Goal: Task Accomplishment & Management: Use online tool/utility

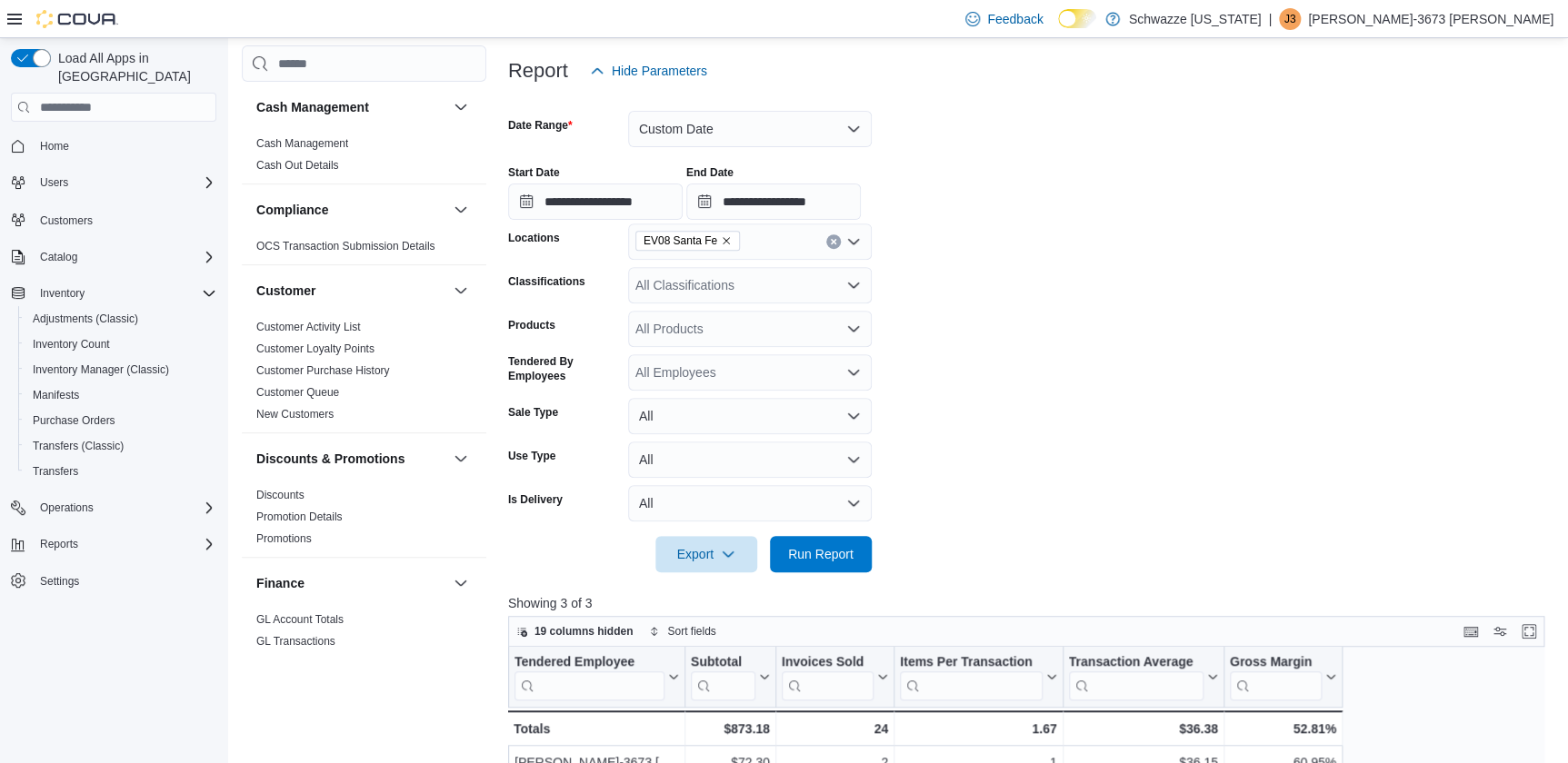
scroll to position [207, 0]
click at [814, 199] on input "**********" at bounding box center [773, 204] width 174 height 37
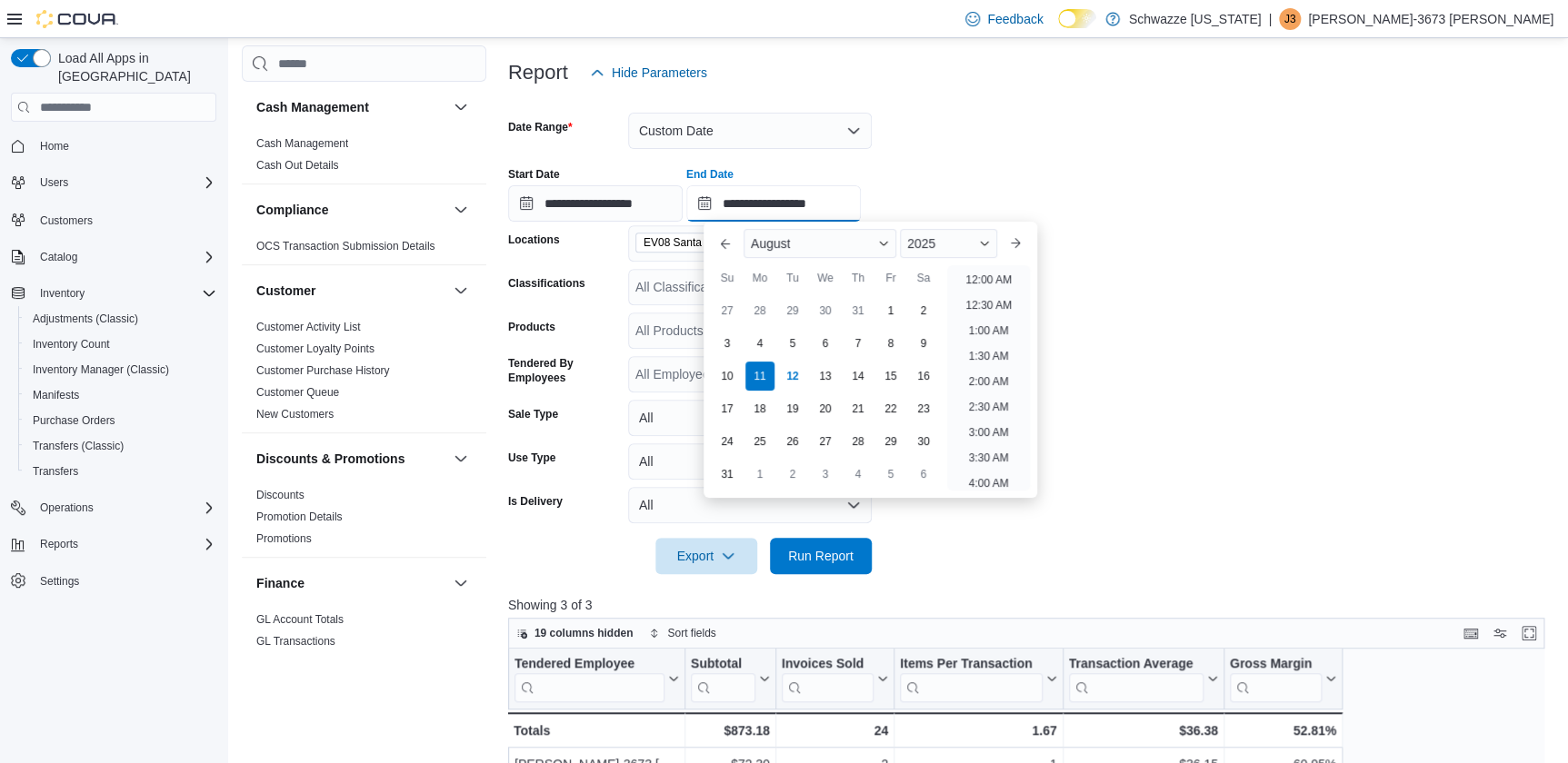
scroll to position [718, 0]
click at [799, 382] on div "12" at bounding box center [792, 375] width 32 height 32
type input "**********"
click at [903, 183] on div "**********" at bounding box center [1031, 186] width 1047 height 69
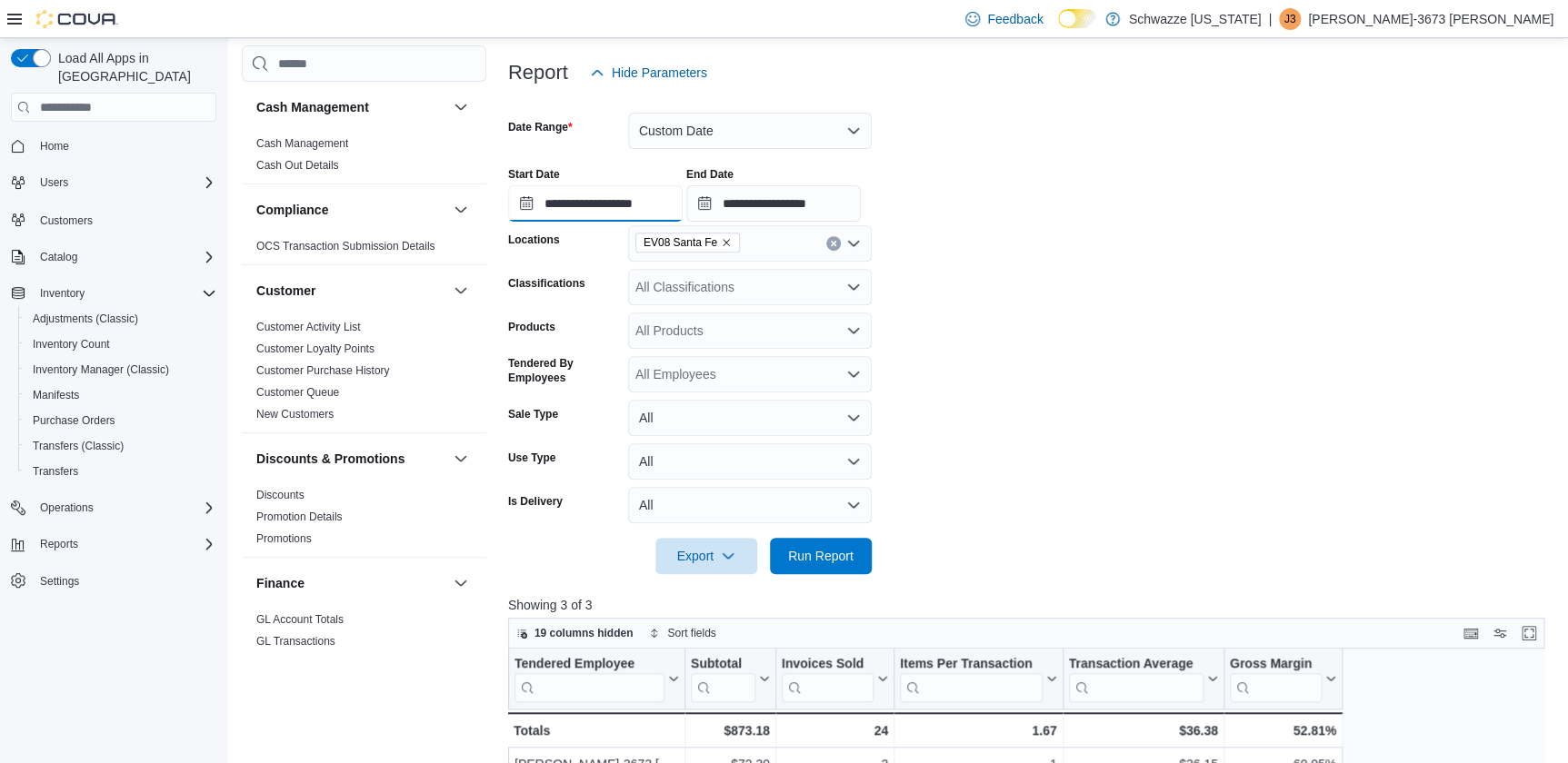
click at [648, 194] on input "**********" at bounding box center [595, 204] width 174 height 37
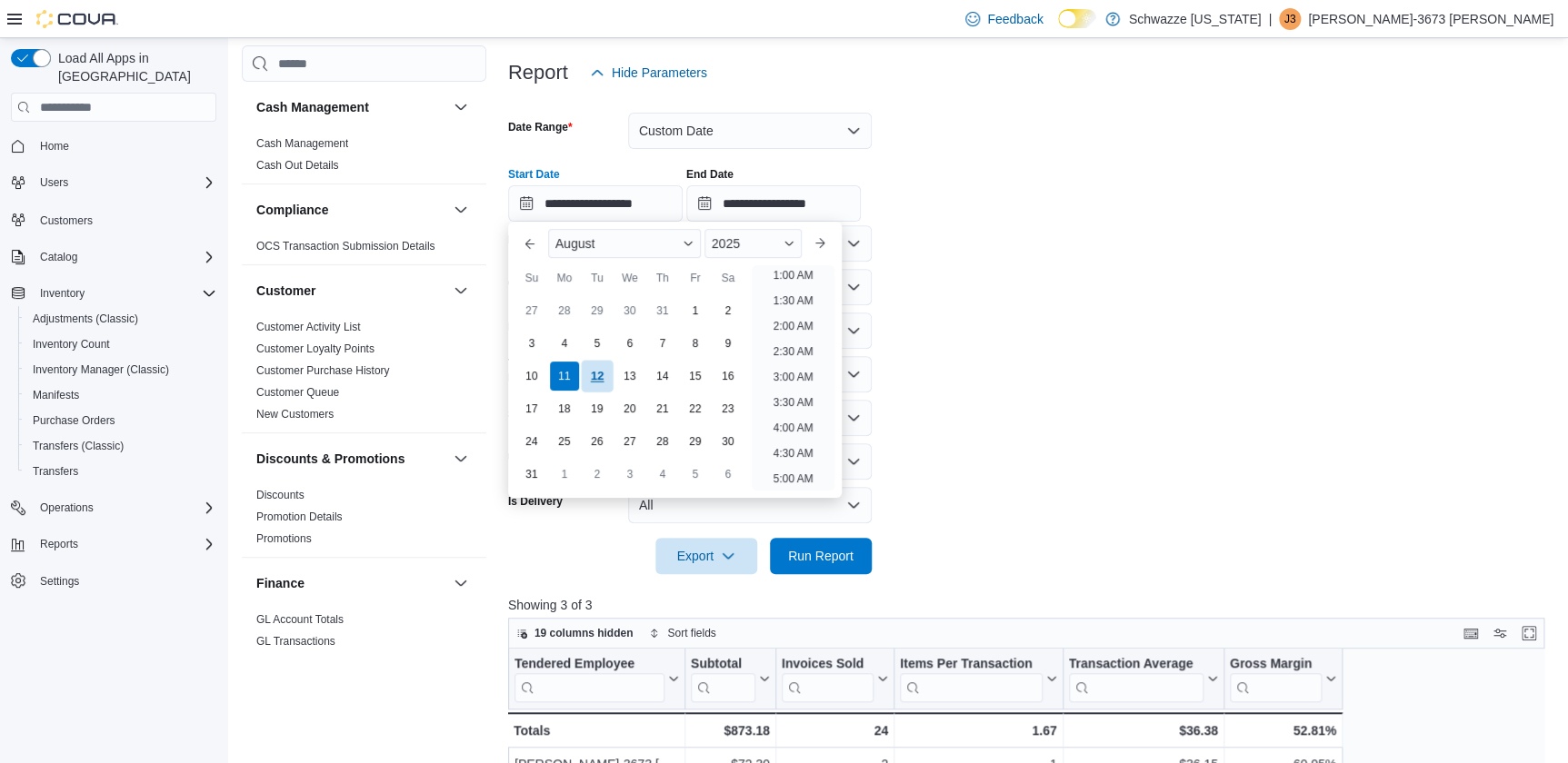
click at [595, 370] on div "12" at bounding box center [596, 375] width 32 height 32
type input "**********"
click at [997, 238] on form "**********" at bounding box center [1031, 332] width 1047 height 483
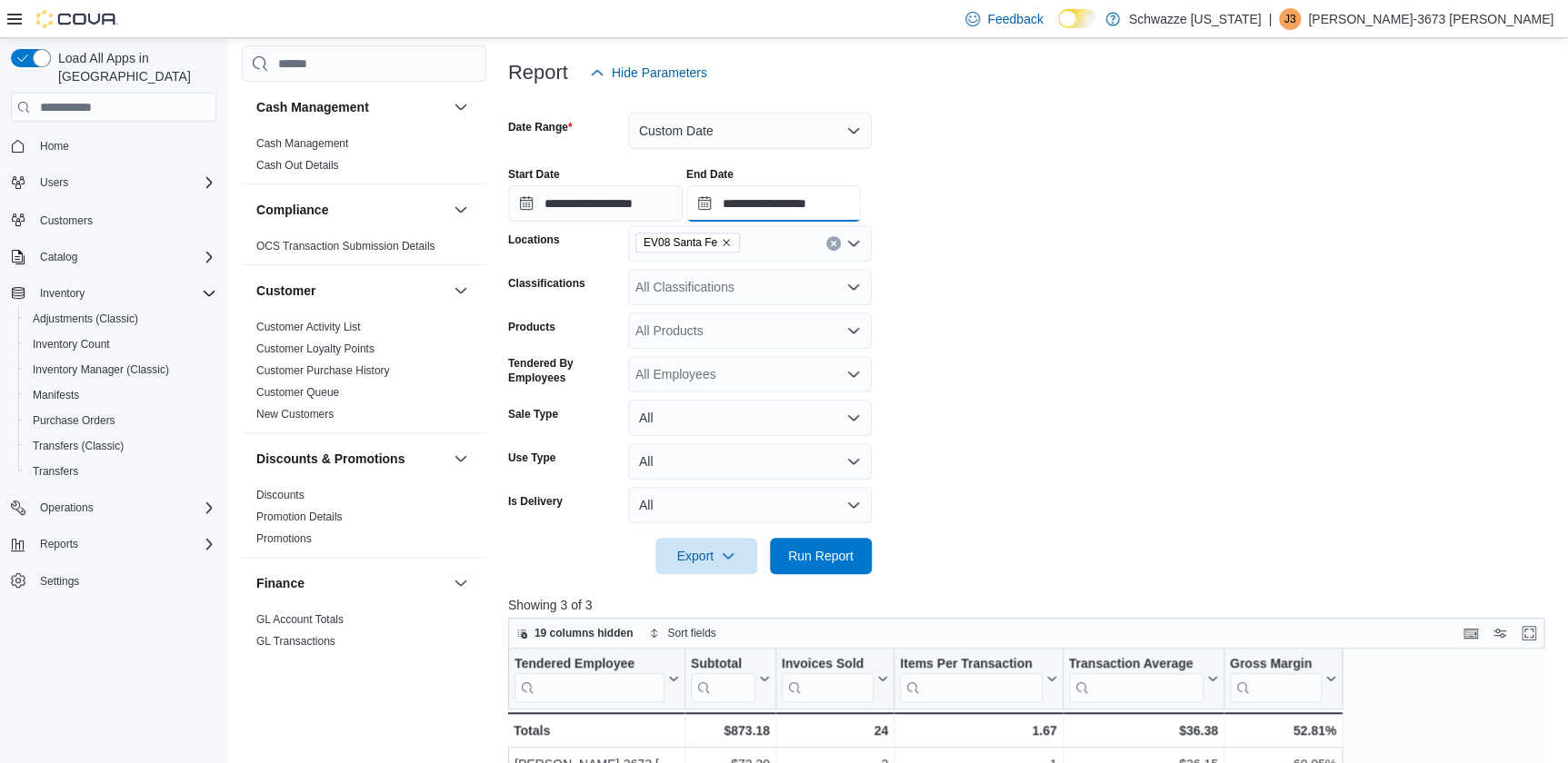
click at [861, 208] on input "**********" at bounding box center [773, 204] width 174 height 37
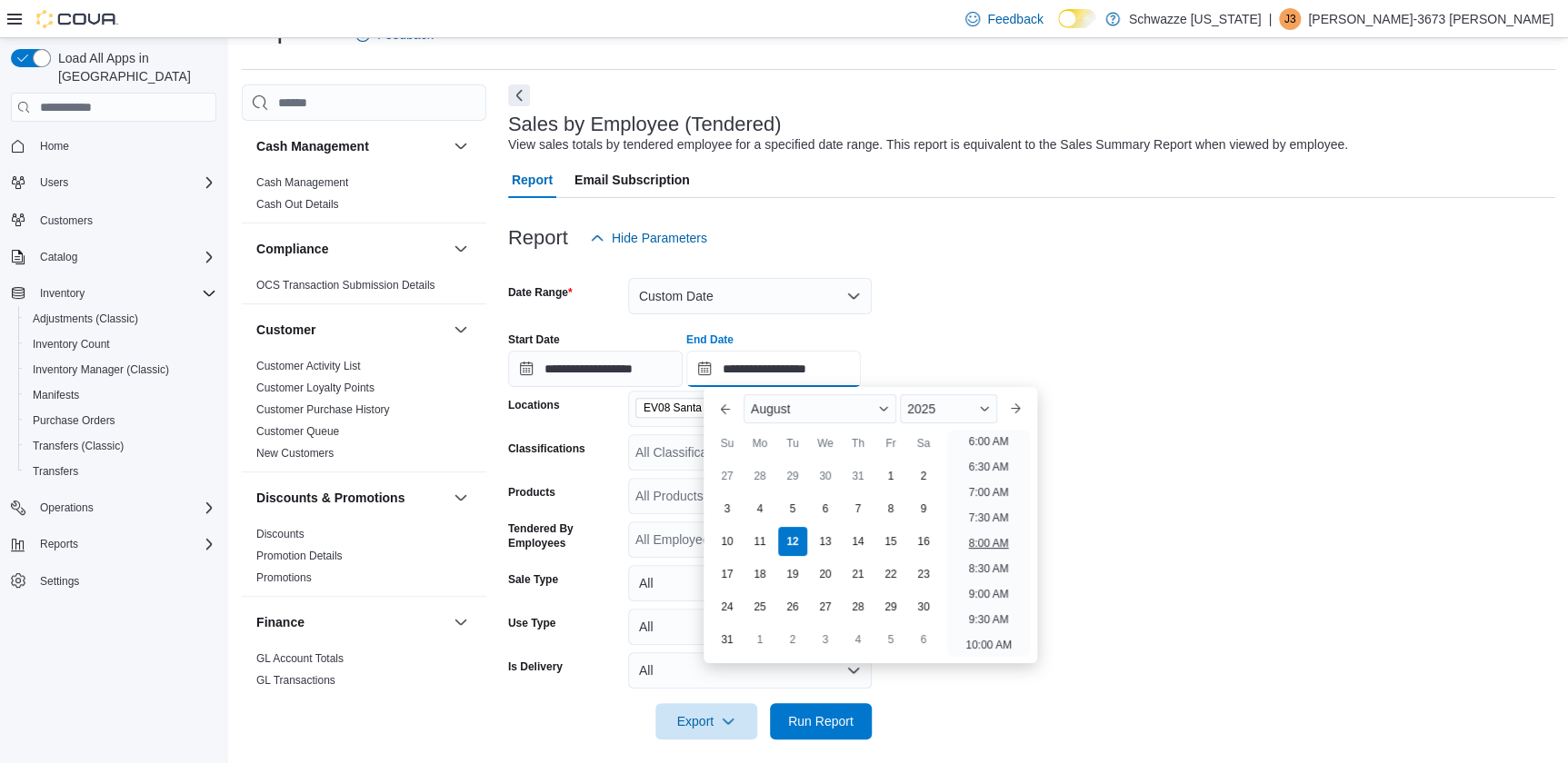
scroll to position [304, 0]
click at [981, 596] on li "9:00 AM" at bounding box center [988, 599] width 54 height 22
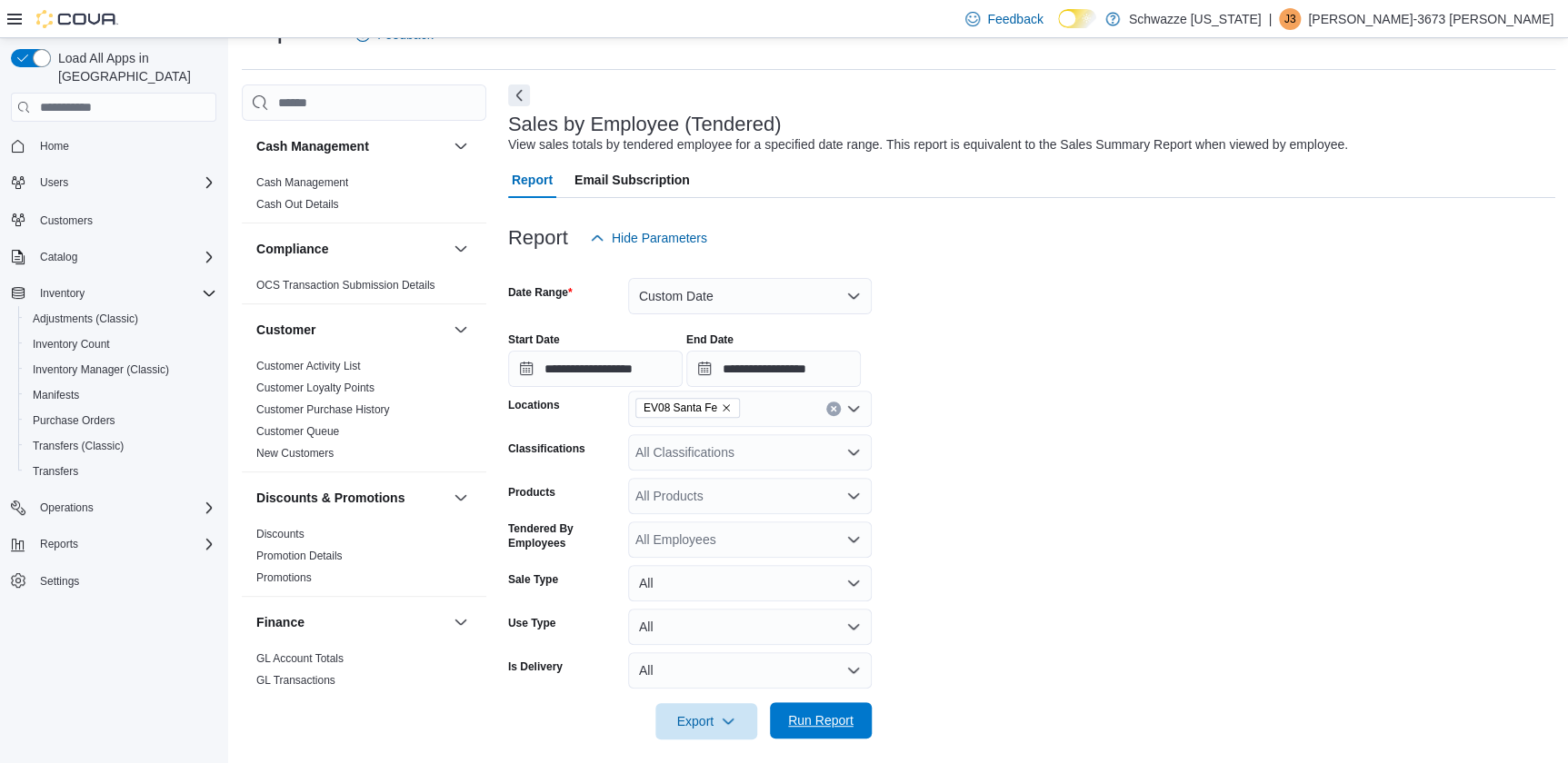
click at [851, 715] on span "Run Report" at bounding box center [820, 721] width 65 height 18
drag, startPoint x: 824, startPoint y: 715, endPoint x: 1027, endPoint y: 660, distance: 210.3
click at [825, 714] on span "Run Report" at bounding box center [820, 722] width 65 height 18
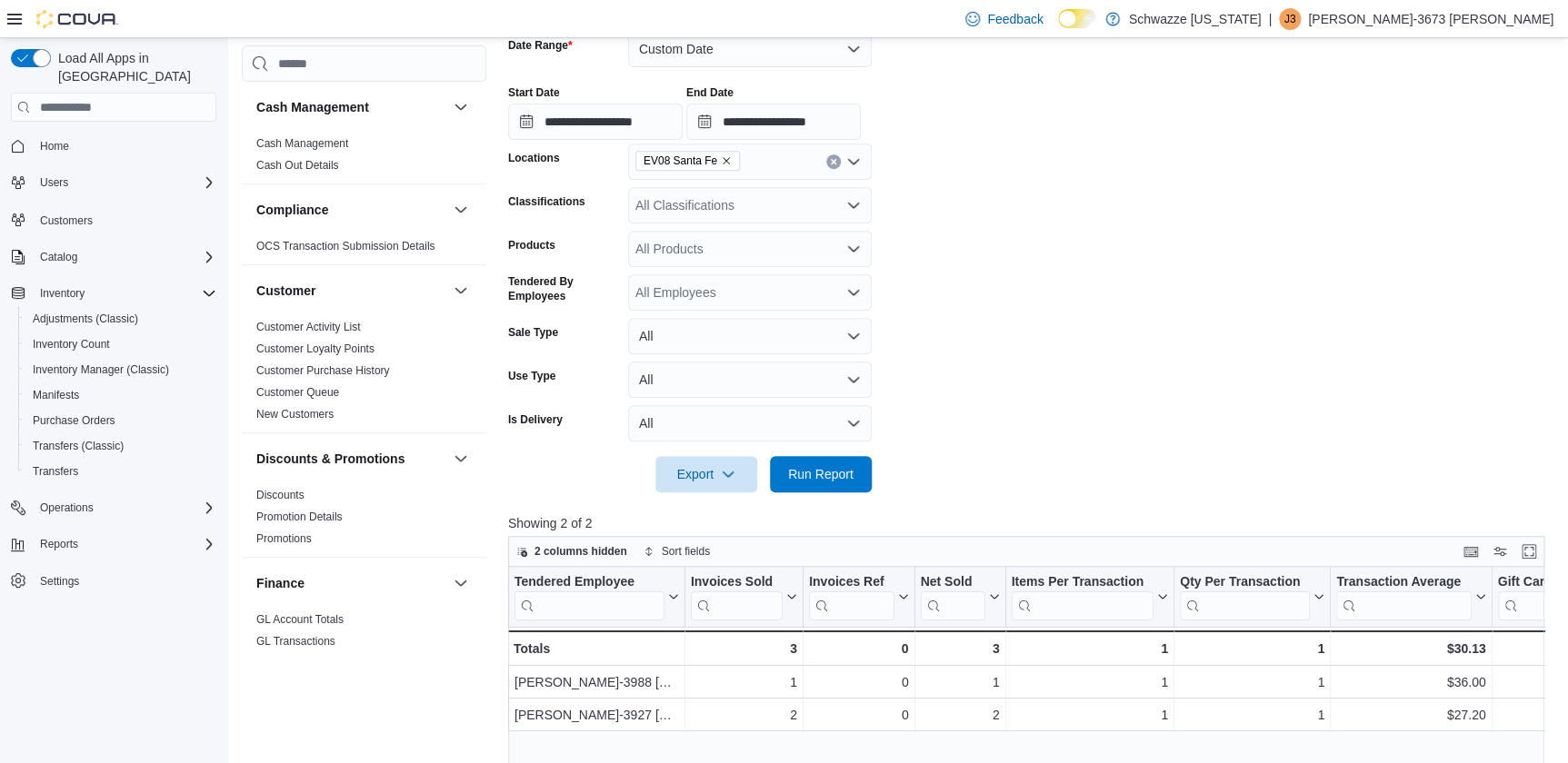
scroll to position [290, 0]
click at [613, 541] on span "2 columns hidden" at bounding box center [572, 551] width 111 height 22
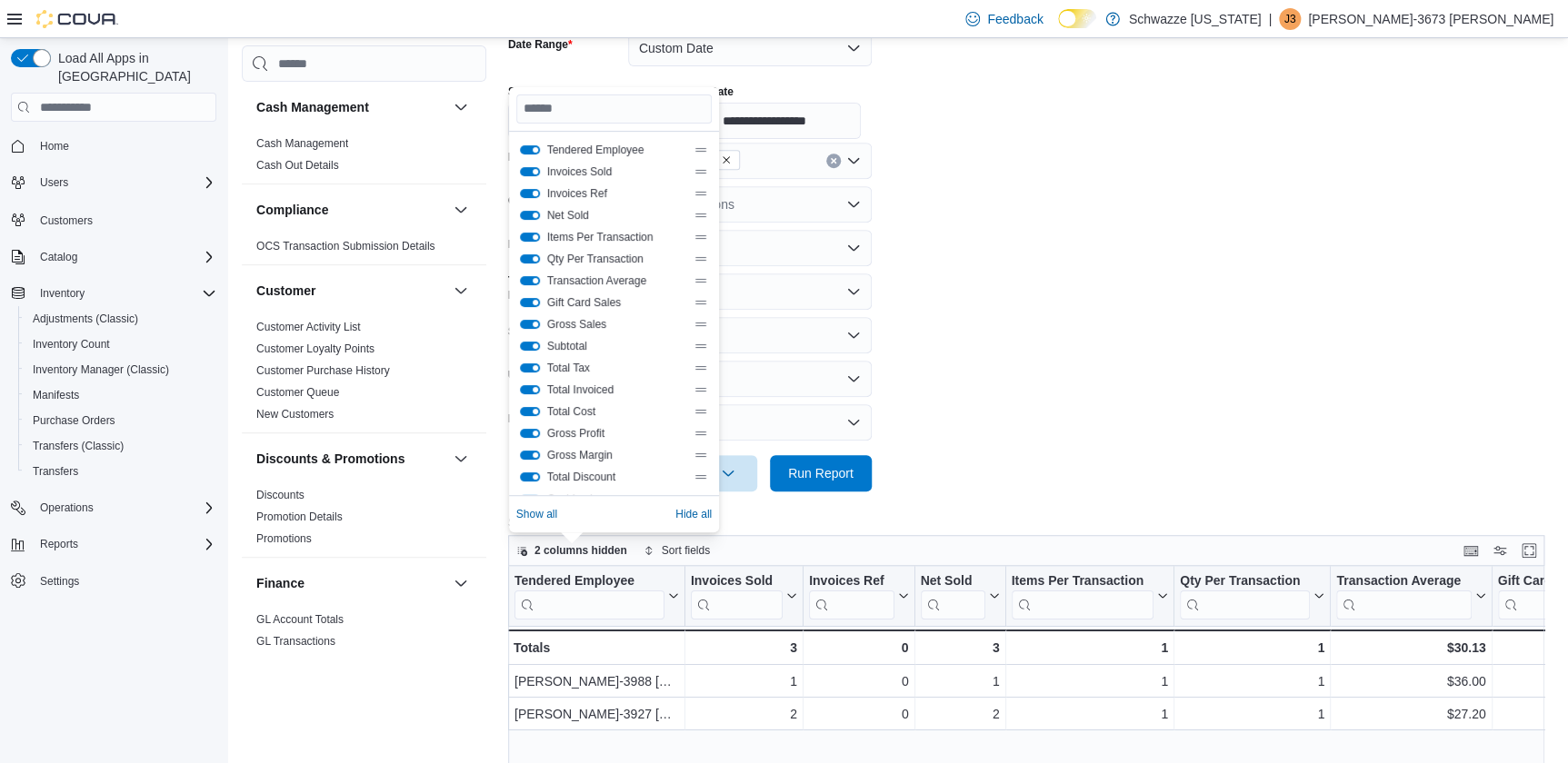
click at [525, 194] on button "Invoices Ref" at bounding box center [530, 194] width 20 height 9
click at [527, 214] on button "Net Sold" at bounding box center [530, 216] width 20 height 9
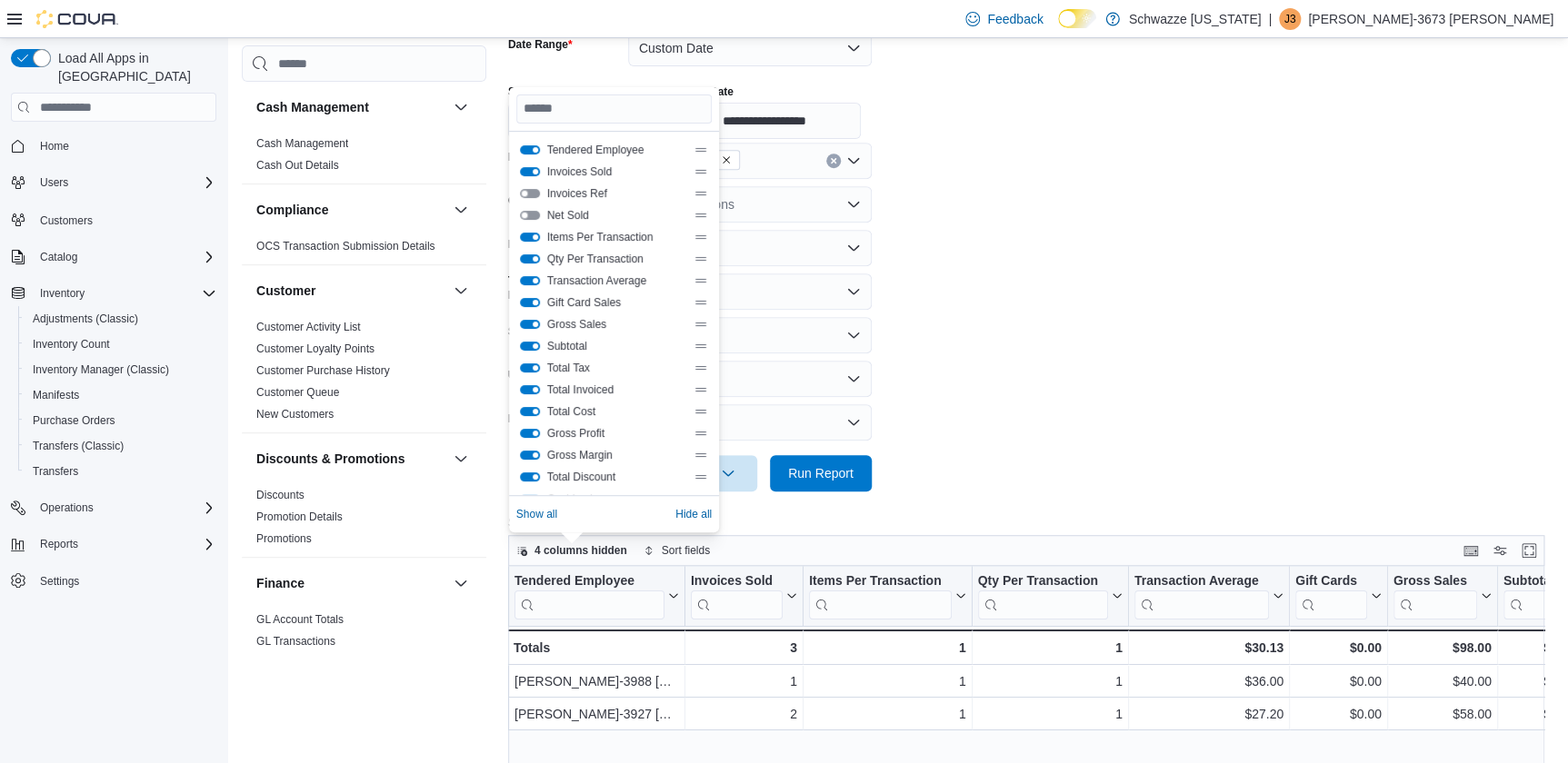
click at [528, 298] on button "Gift Card Sales" at bounding box center [530, 303] width 20 height 9
click at [528, 320] on button "Gross Sales" at bounding box center [530, 325] width 20 height 9
click at [528, 360] on div "Total Tax" at bounding box center [614, 368] width 188 height 15
click at [528, 363] on button "Total Tax" at bounding box center [530, 368] width 20 height 9
click at [528, 382] on div "Total Invoiced" at bounding box center [614, 390] width 188 height 15
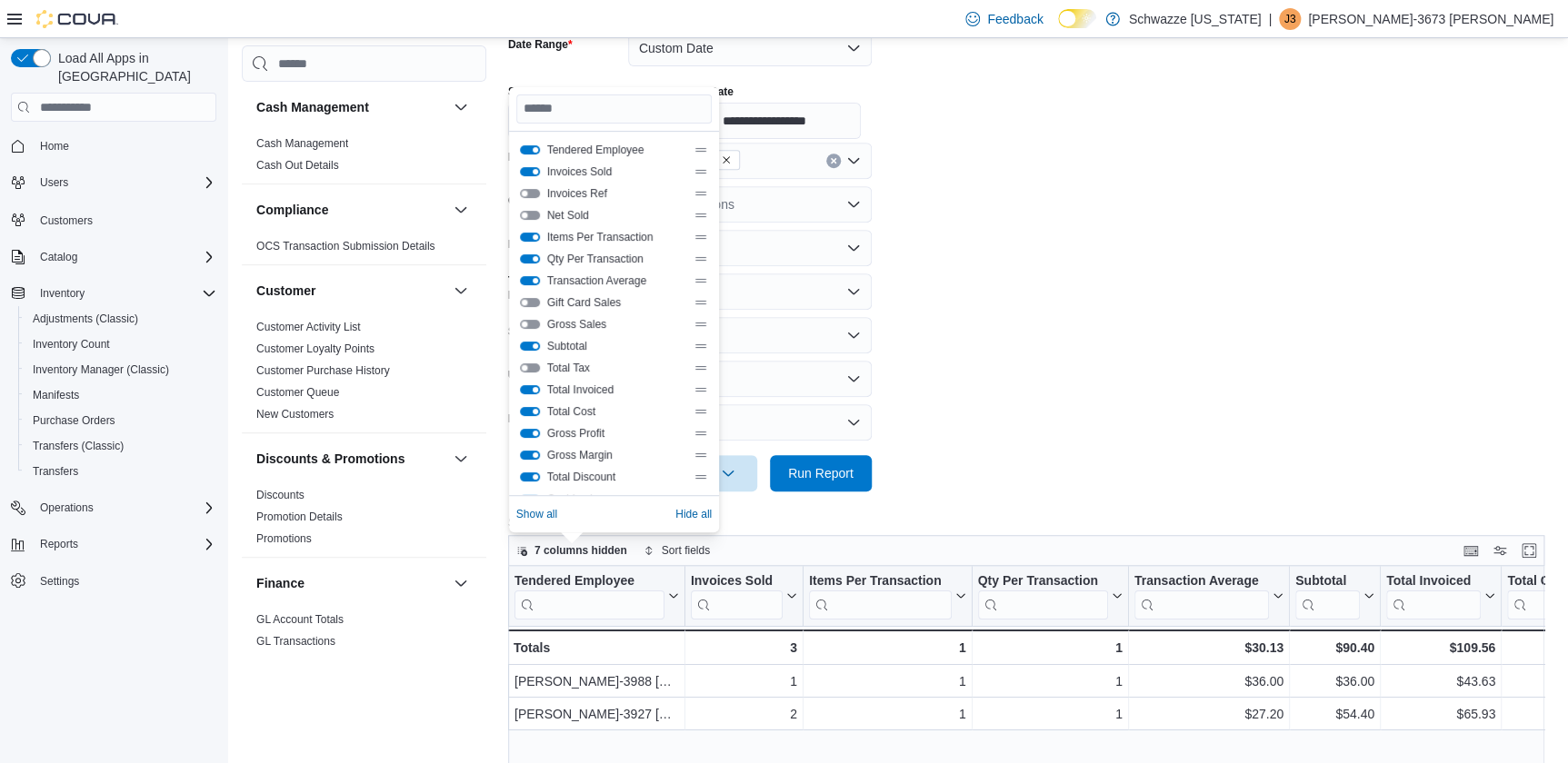
click at [530, 386] on button "Total Invoiced" at bounding box center [530, 390] width 20 height 9
click at [523, 407] on button "Total Cost" at bounding box center [530, 412] width 20 height 9
click at [528, 426] on div "Gross Profit" at bounding box center [614, 434] width 188 height 15
drag, startPoint x: 523, startPoint y: 434, endPoint x: 527, endPoint y: 454, distance: 20.4
click at [523, 435] on button "Gross Profit" at bounding box center [530, 434] width 20 height 9
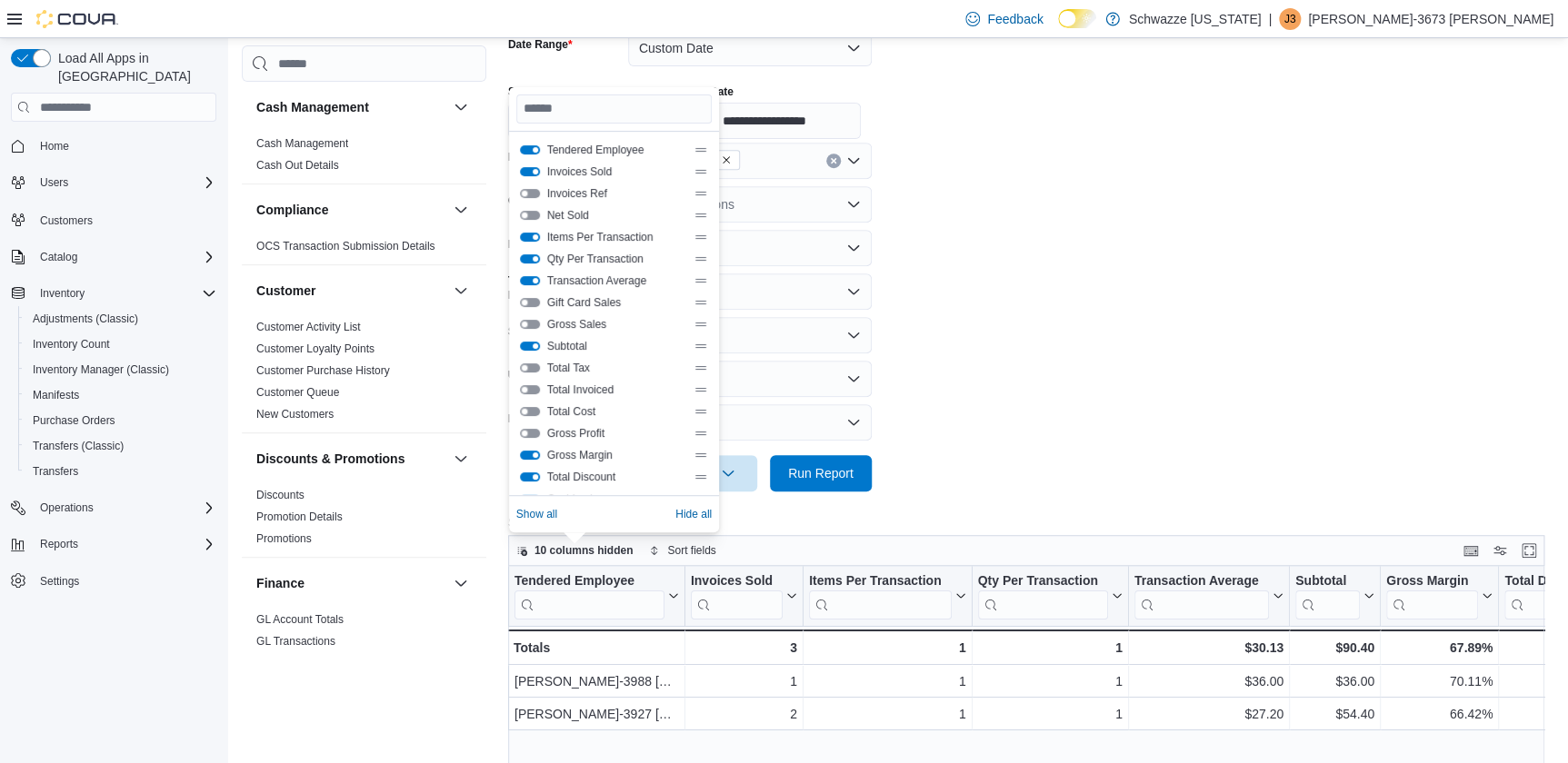
click at [531, 475] on button "Total Discount" at bounding box center [530, 477] width 20 height 9
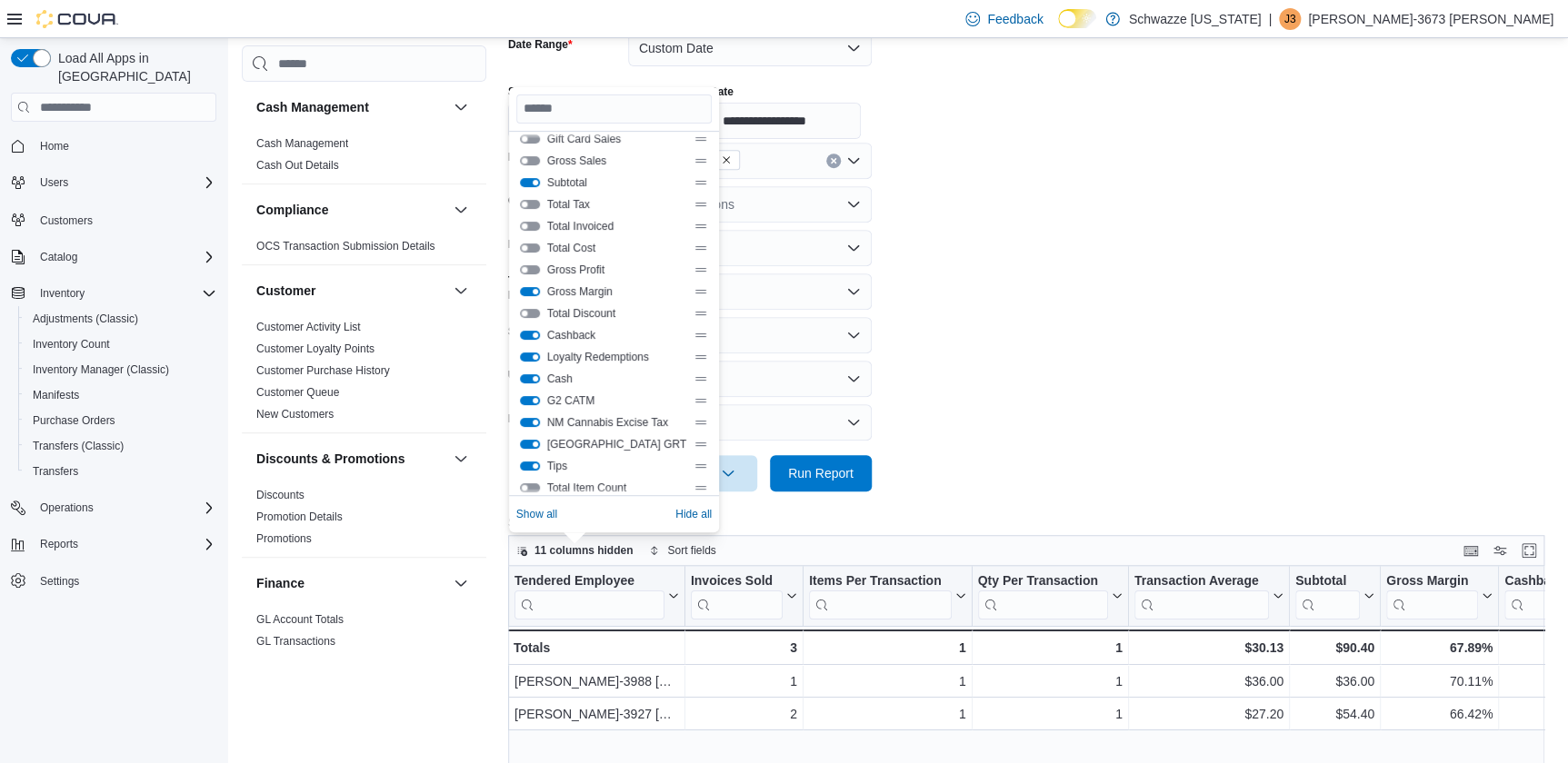
scroll to position [164, 0]
click at [529, 332] on button "Cashback" at bounding box center [530, 335] width 20 height 9
click at [524, 359] on div "Loyalty Redemptions" at bounding box center [614, 356] width 188 height 15
click at [526, 381] on button "Cash" at bounding box center [530, 378] width 20 height 9
click at [528, 354] on button "Loyalty Redemptions" at bounding box center [530, 356] width 20 height 9
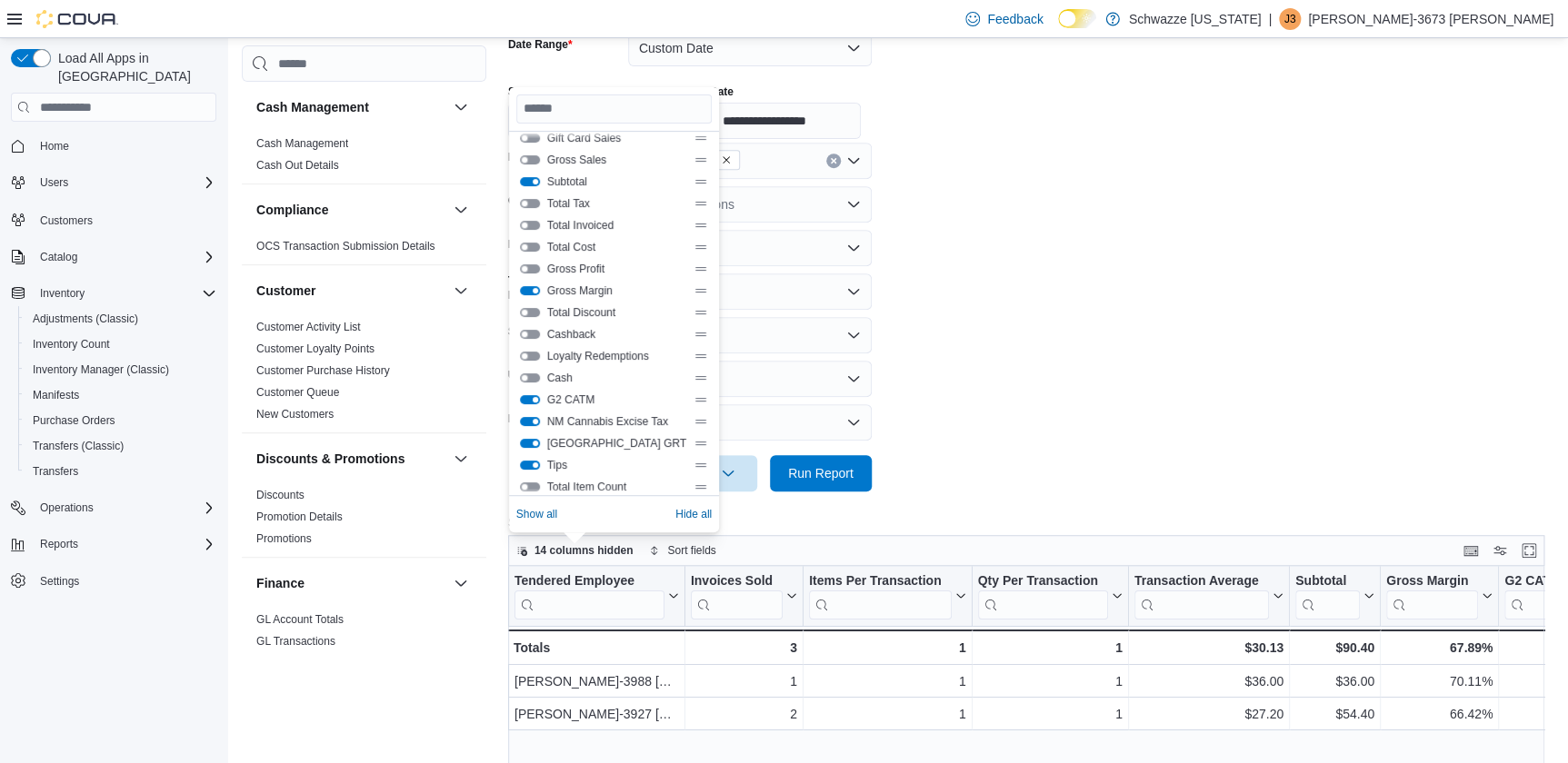
click at [533, 395] on button "G2 CATM" at bounding box center [530, 400] width 20 height 9
click at [531, 424] on button "NM Cannabis Excise Tax" at bounding box center [530, 422] width 20 height 9
click at [531, 439] on button "Santa Fe County GRT" at bounding box center [530, 444] width 20 height 9
click at [528, 465] on button "Tips" at bounding box center [530, 465] width 20 height 9
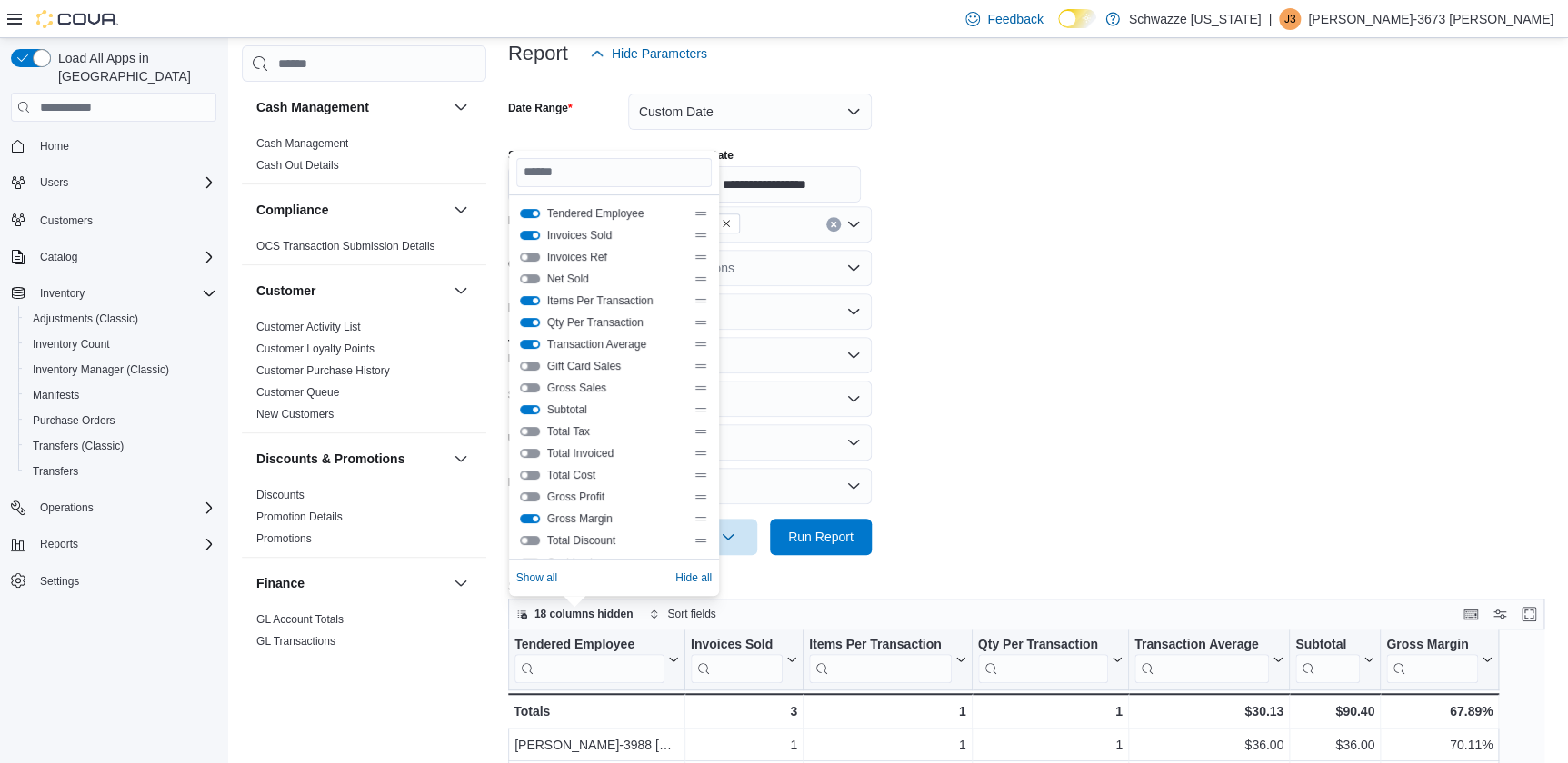
scroll to position [125, 0]
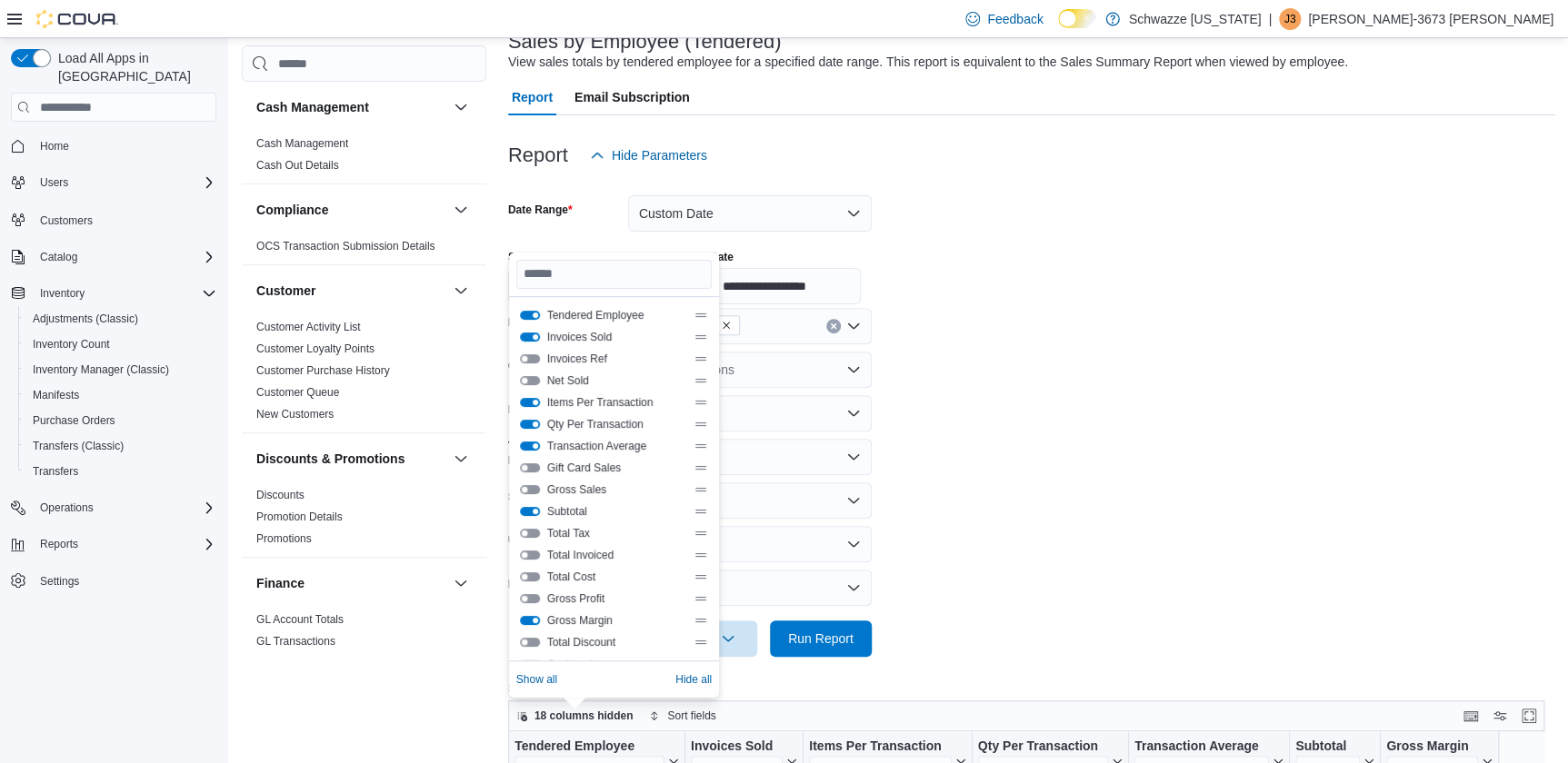
click at [530, 426] on button "Qty Per Transaction" at bounding box center [530, 425] width 20 height 9
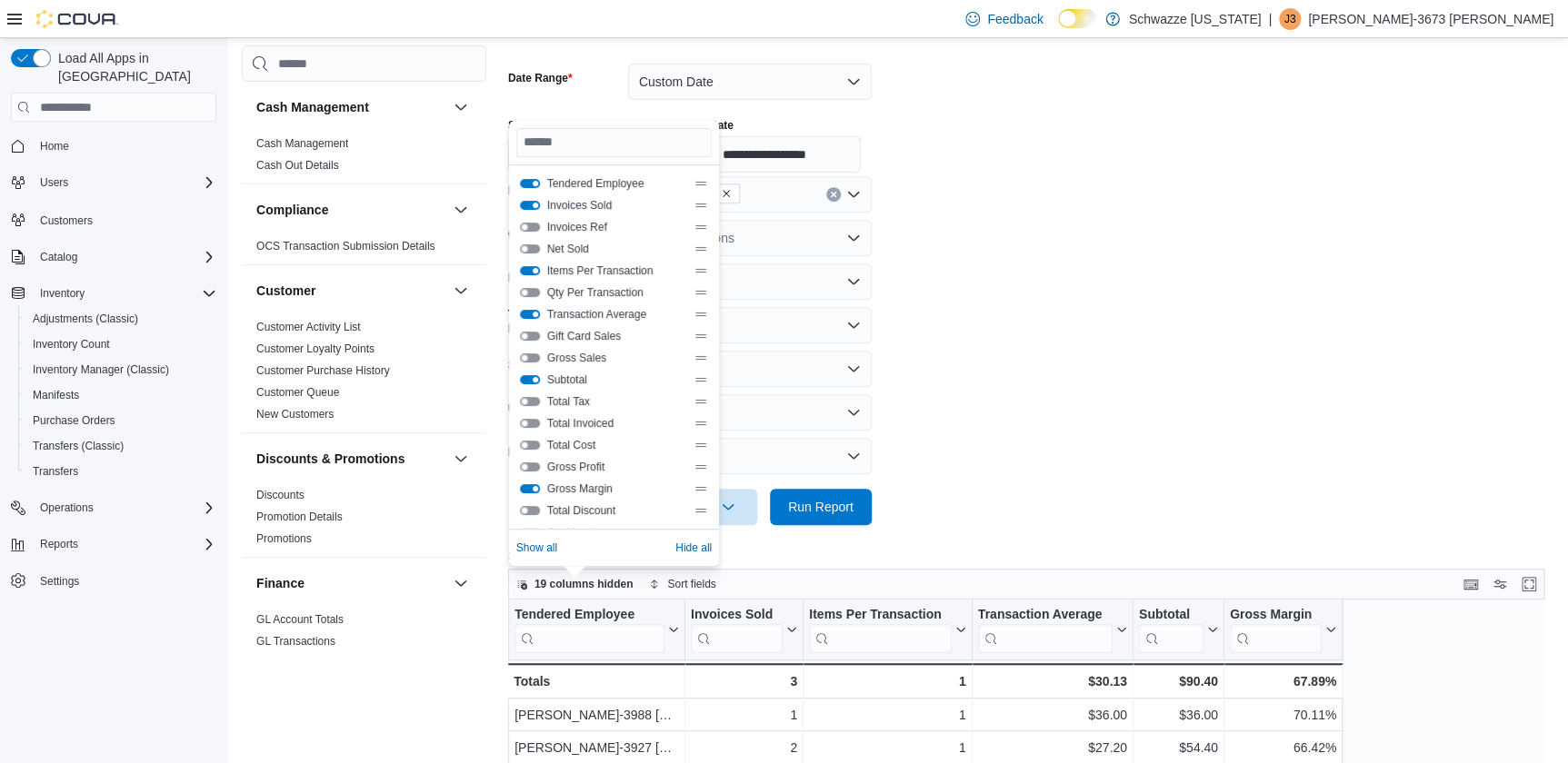
scroll to position [372, 0]
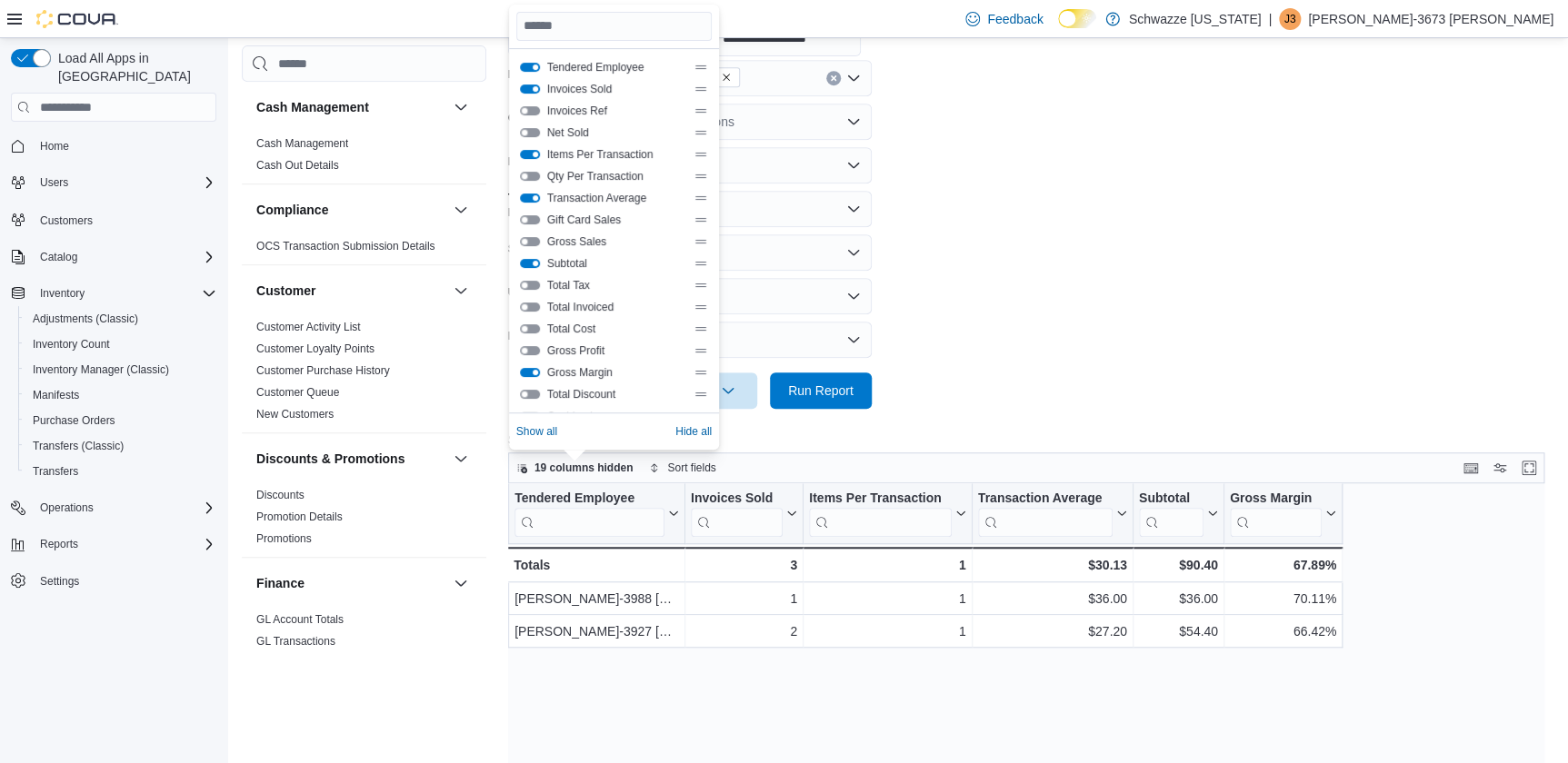
click at [1147, 282] on form "**********" at bounding box center [1031, 167] width 1047 height 483
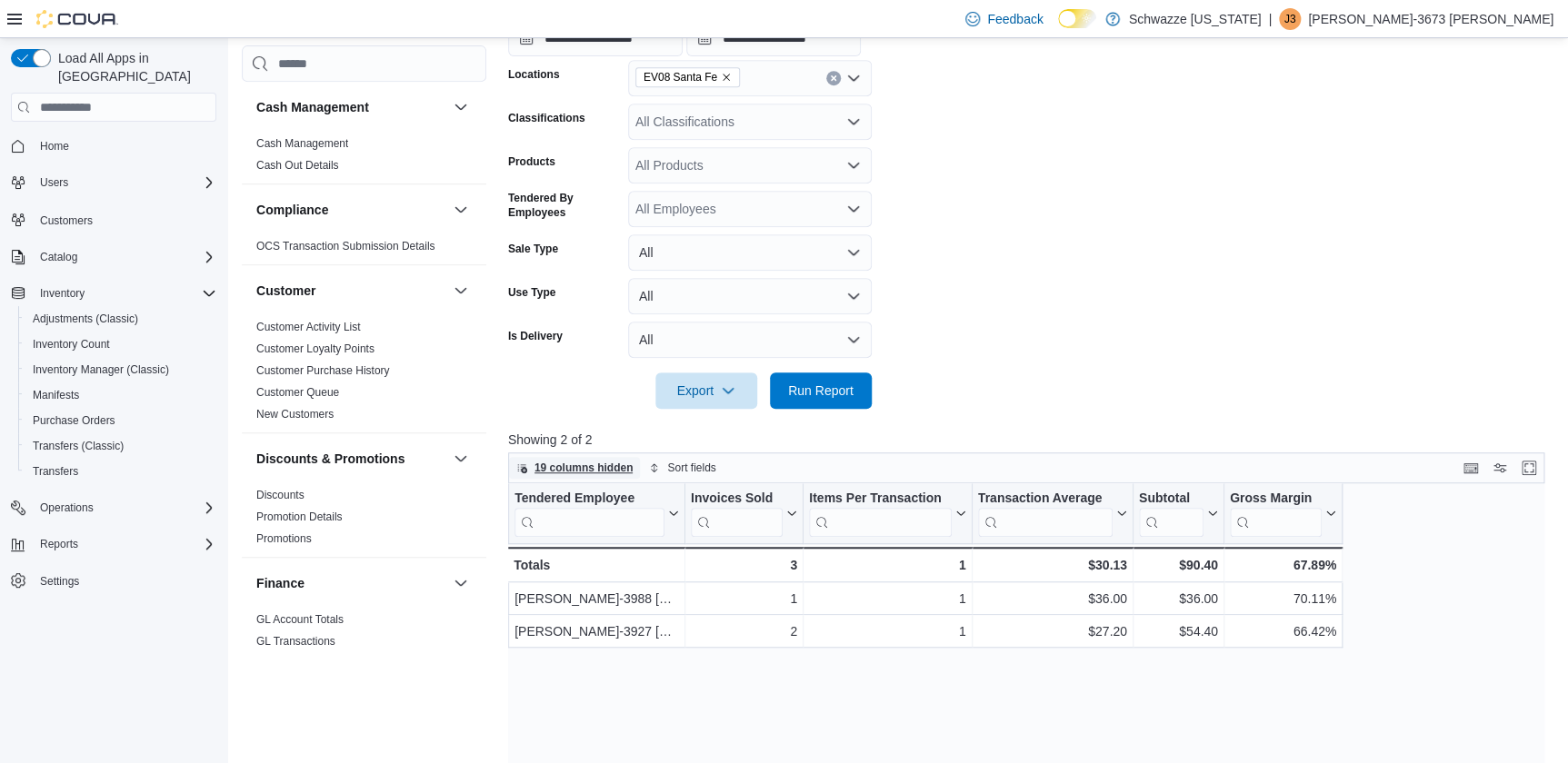
click at [621, 470] on span "19 columns hidden" at bounding box center [584, 468] width 99 height 15
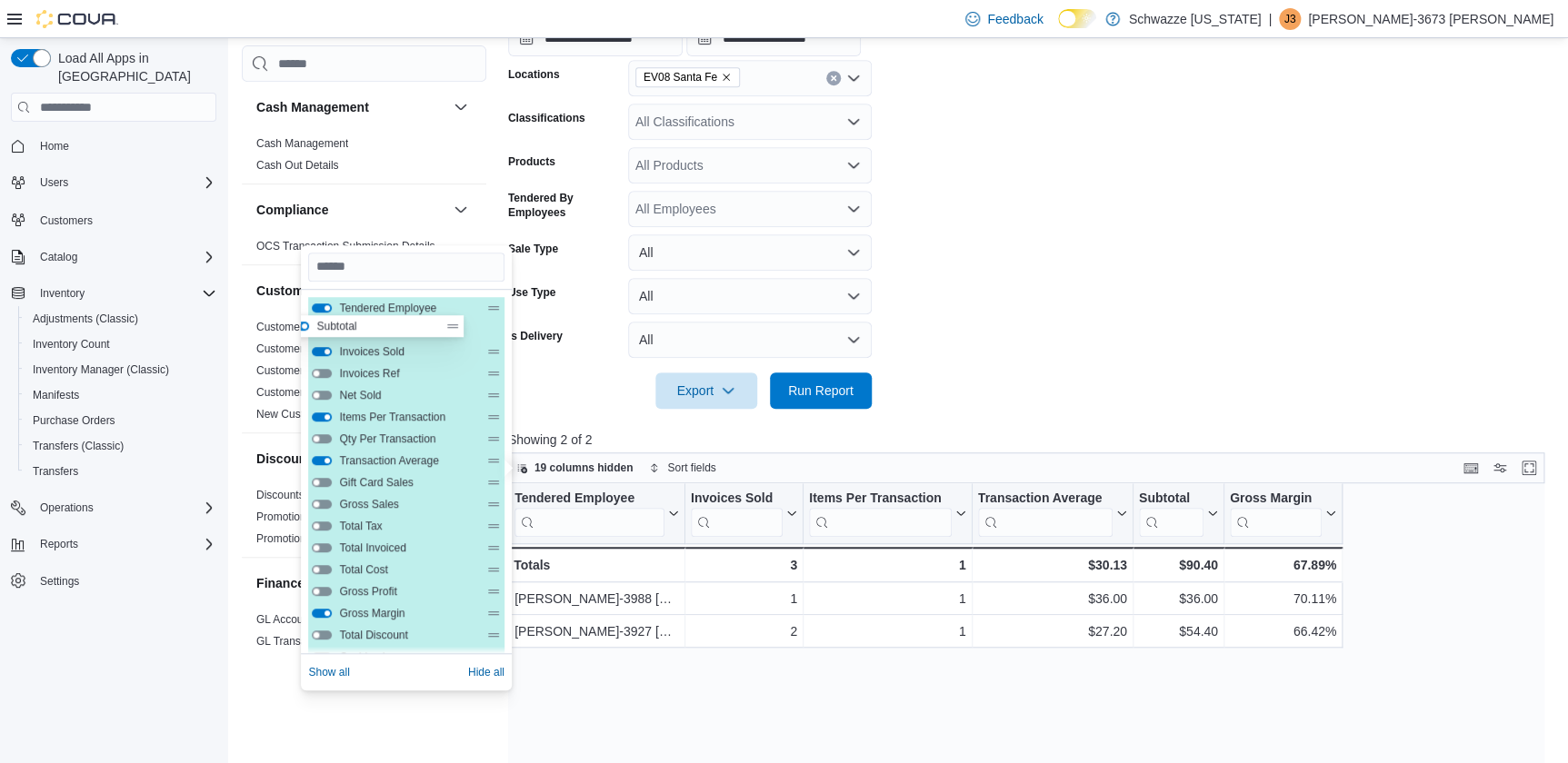
drag, startPoint x: 479, startPoint y: 508, endPoint x: 456, endPoint y: 326, distance: 183.4
click at [456, 326] on div "Tendered Employee Invoices Sold Invoices Ref Net Sold Items Per Transaction Qty…" at bounding box center [406, 569] width 195 height 545
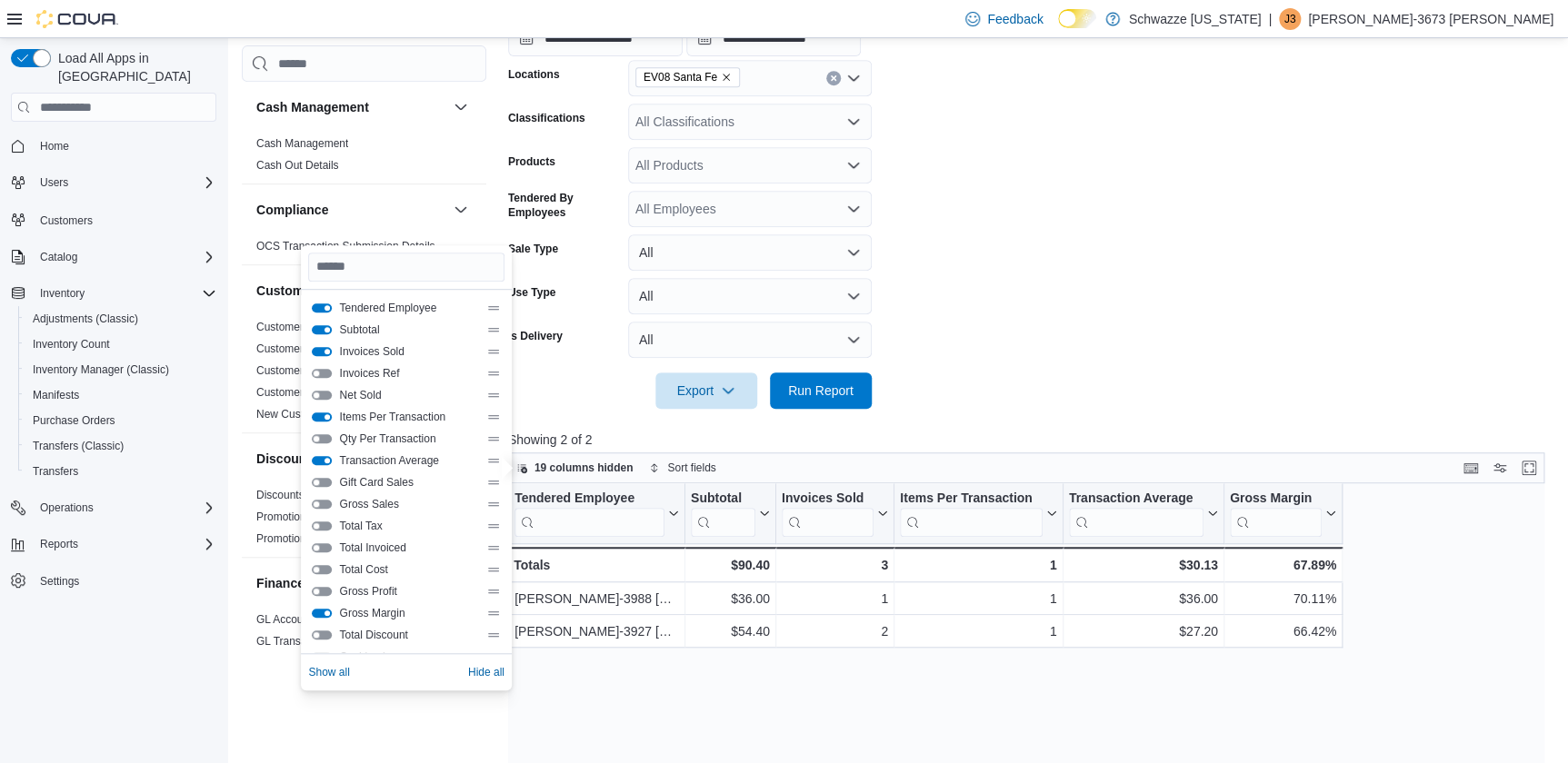
click at [916, 247] on form "**********" at bounding box center [1031, 167] width 1047 height 483
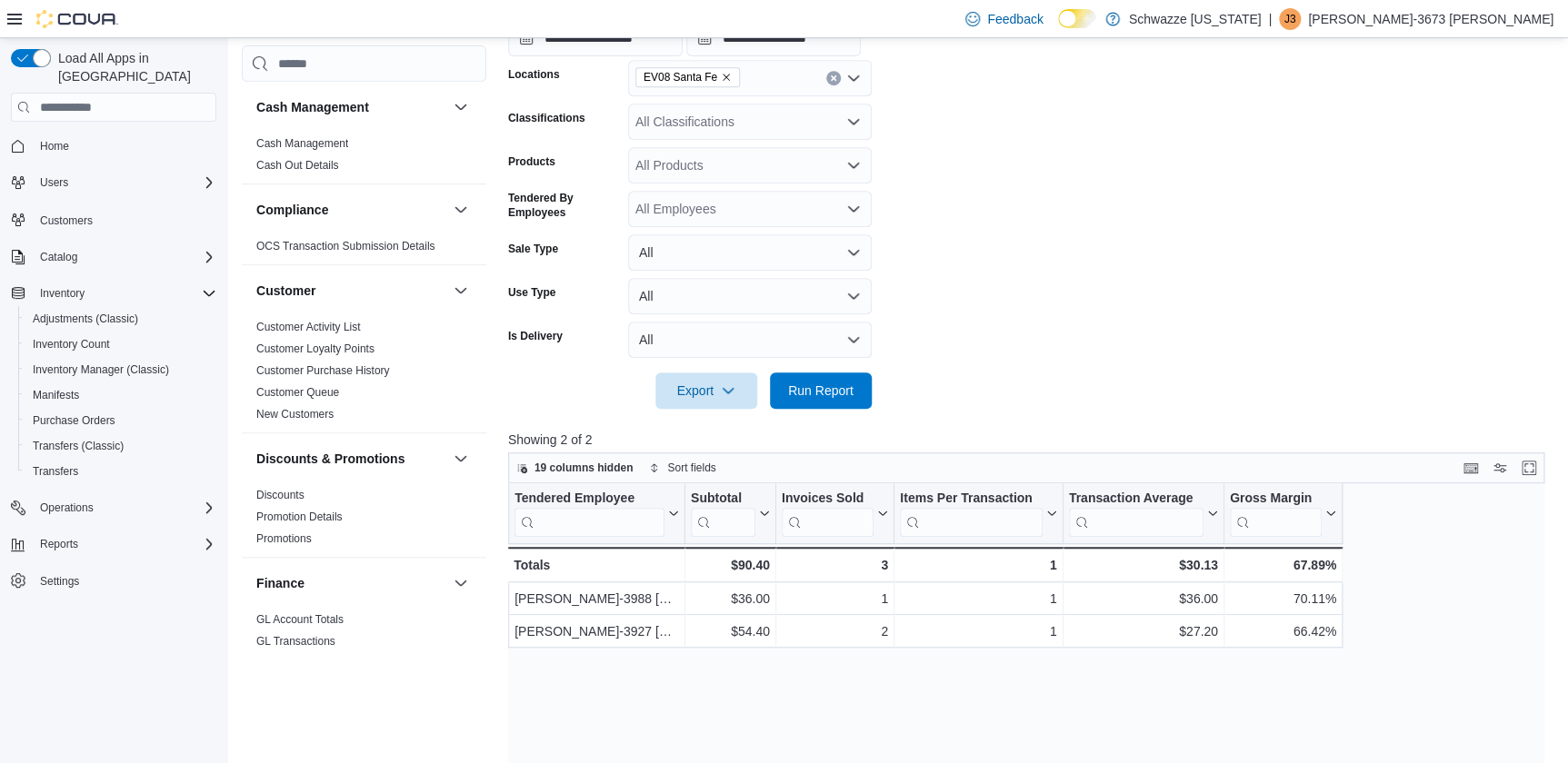
click at [867, 58] on div at bounding box center [1031, 58] width 1047 height 4
click at [861, 53] on input "**********" at bounding box center [773, 39] width 174 height 37
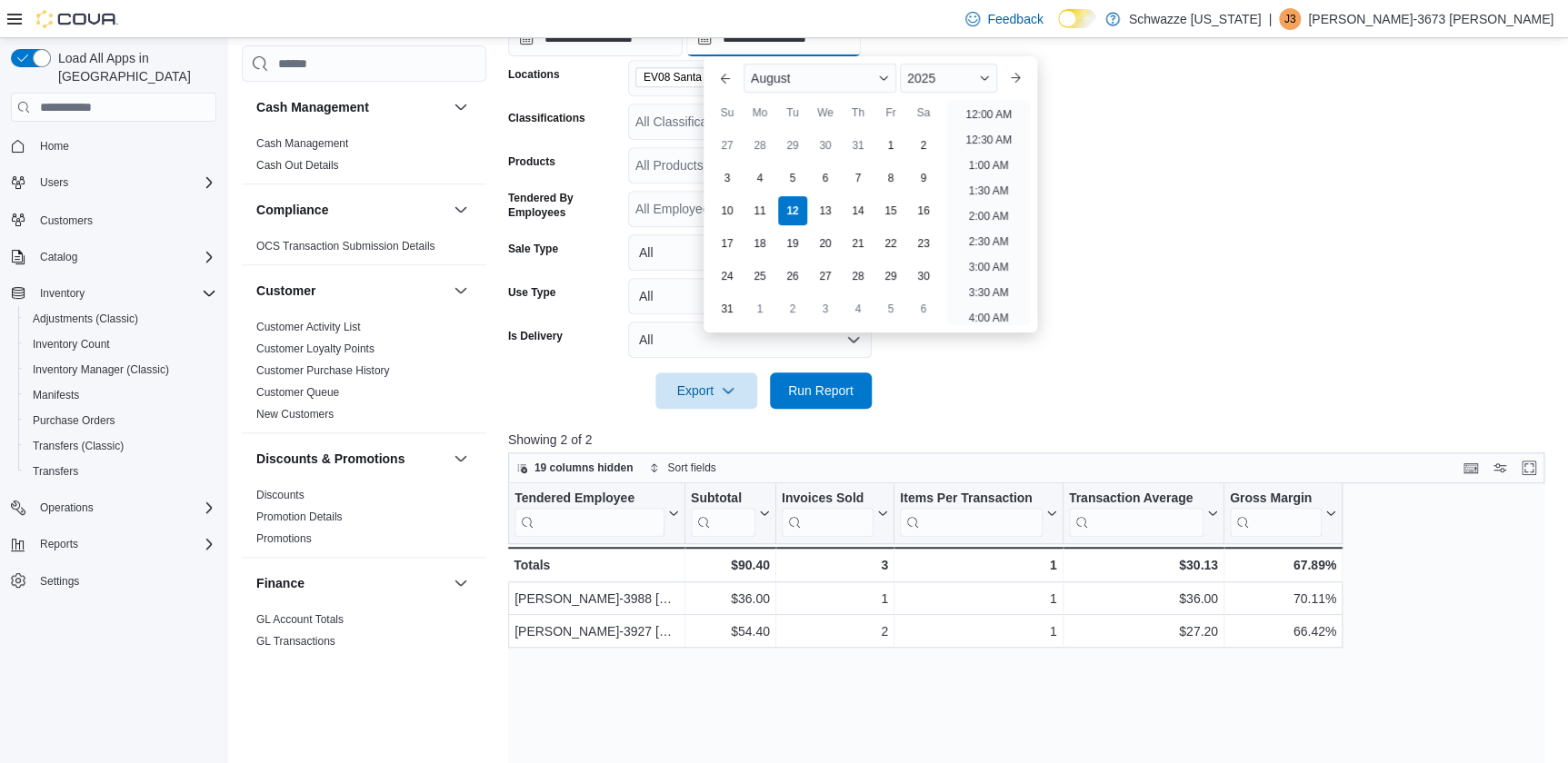
scroll to position [514, 0]
click at [973, 116] on li "10:00 AM" at bounding box center [988, 109] width 61 height 22
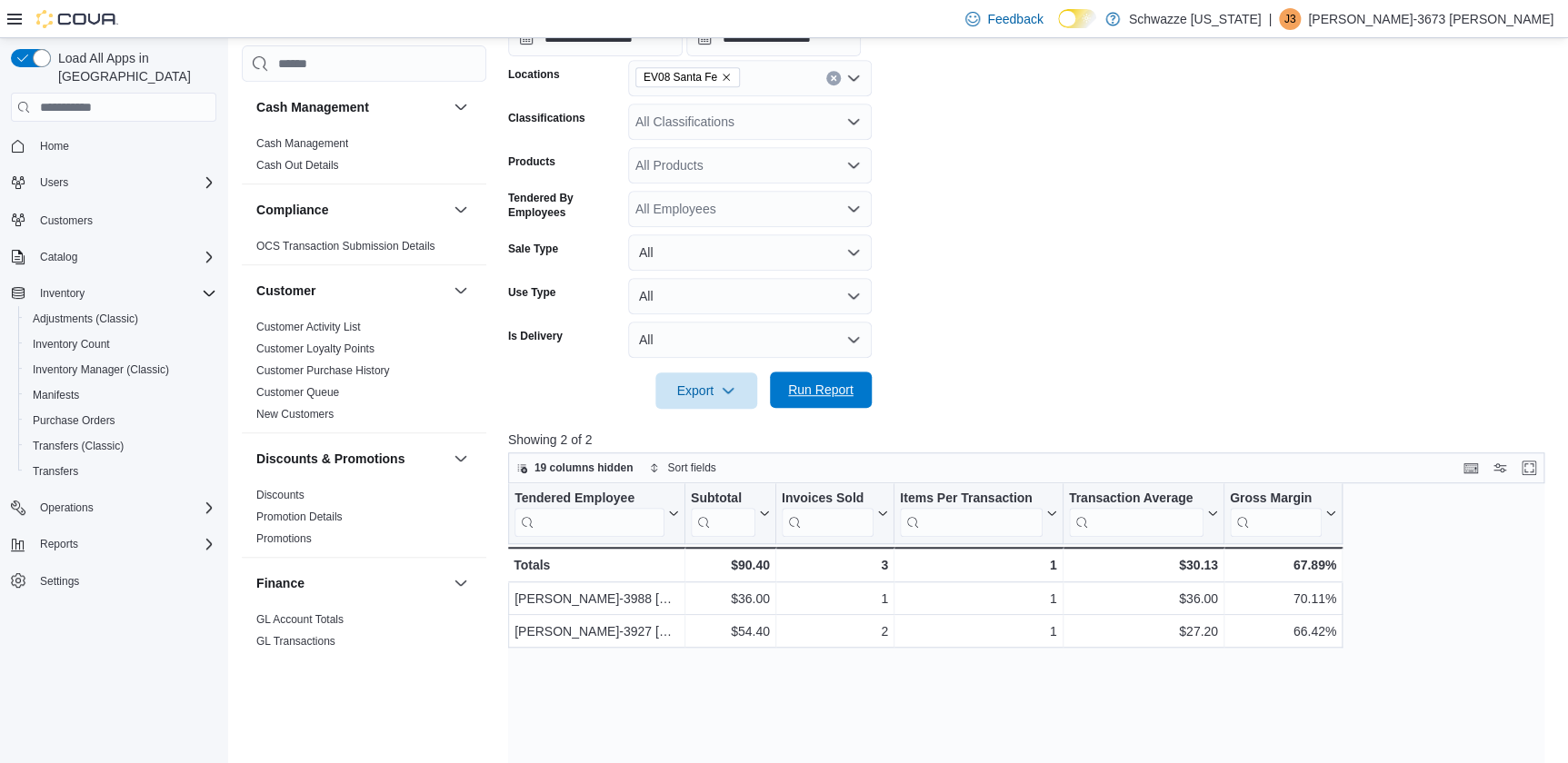
click at [866, 398] on button "Run Report" at bounding box center [820, 390] width 102 height 37
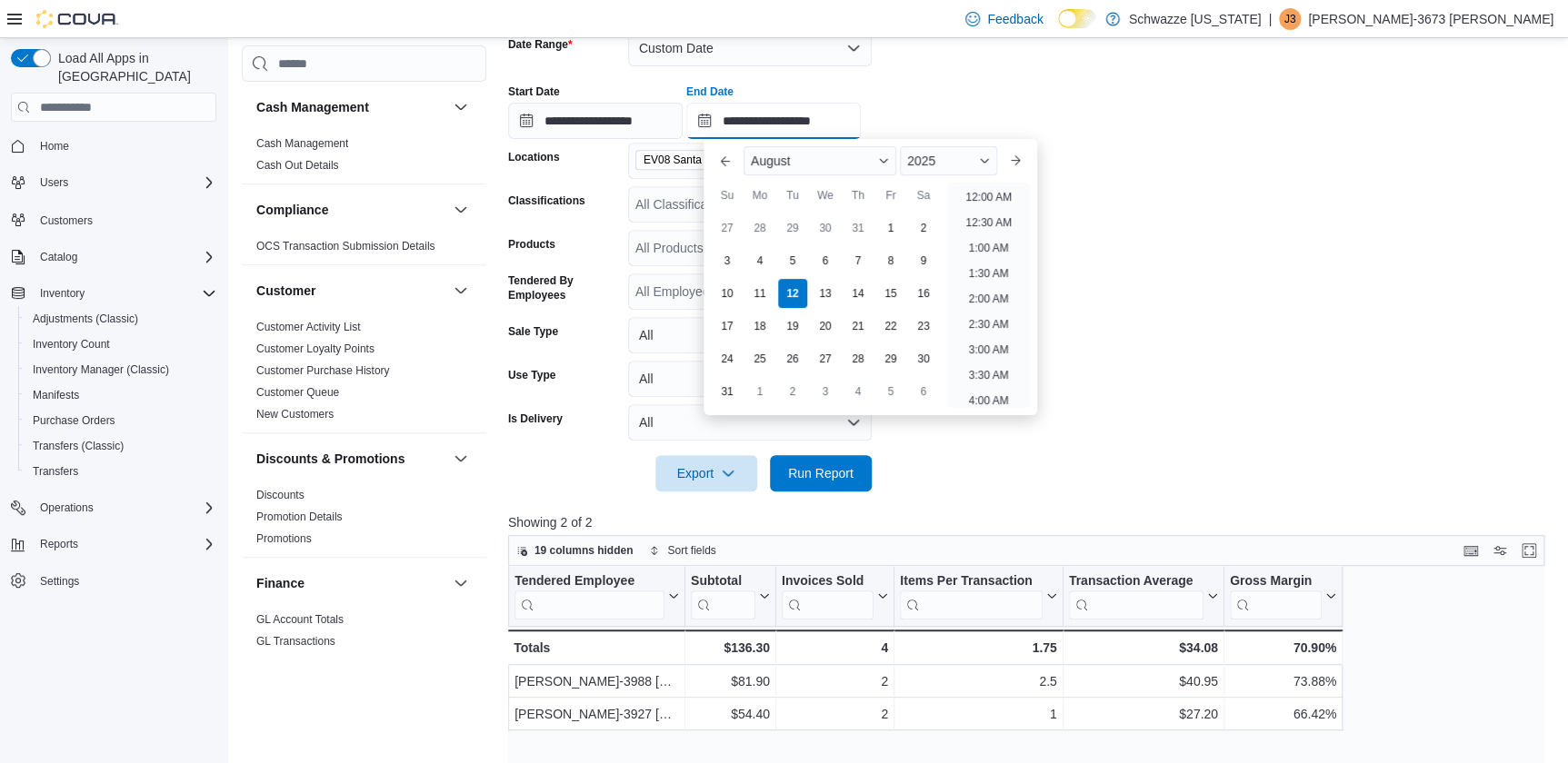
click at [848, 127] on input "**********" at bounding box center [773, 121] width 174 height 37
click at [988, 191] on li "11:00 AM" at bounding box center [988, 193] width 61 height 22
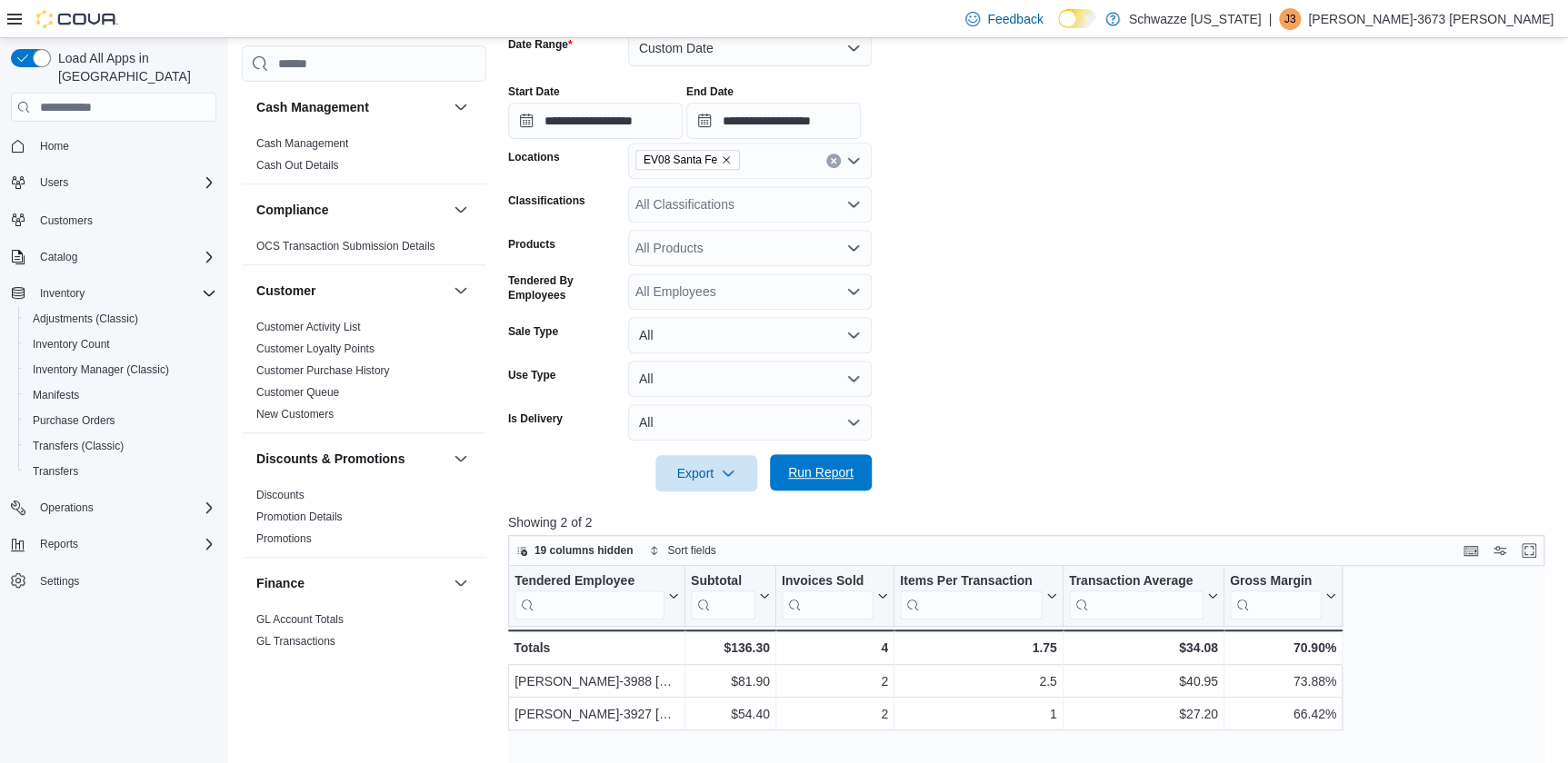
click at [835, 475] on span "Run Report" at bounding box center [820, 472] width 65 height 18
drag, startPoint x: 832, startPoint y: 108, endPoint x: 877, endPoint y: 124, distance: 47.8
click at [833, 108] on input "**********" at bounding box center [773, 121] width 174 height 37
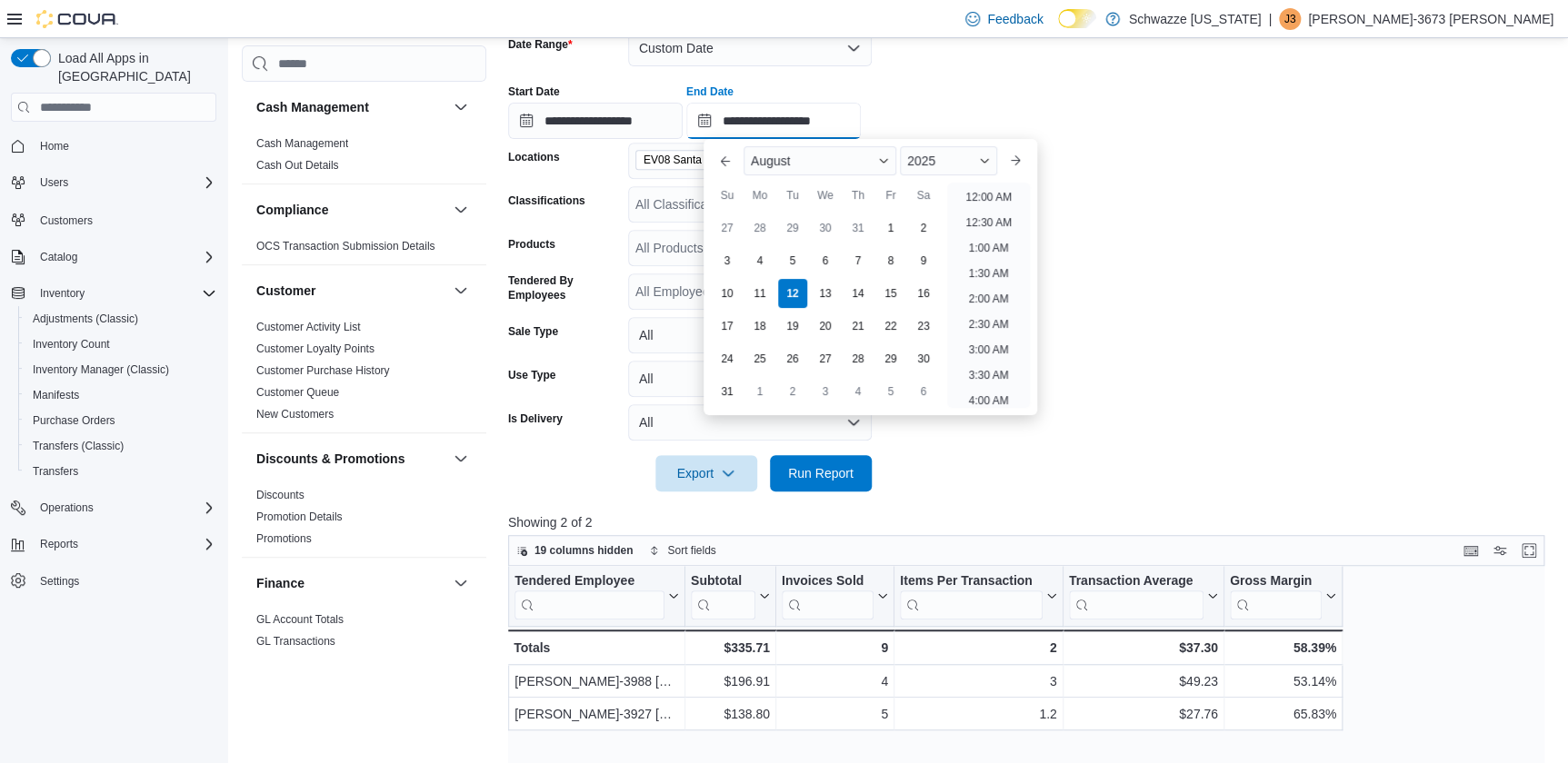
scroll to position [616, 0]
drag, startPoint x: 973, startPoint y: 188, endPoint x: 962, endPoint y: 205, distance: 20.2
click at [973, 189] on li "12:00 PM" at bounding box center [988, 192] width 61 height 22
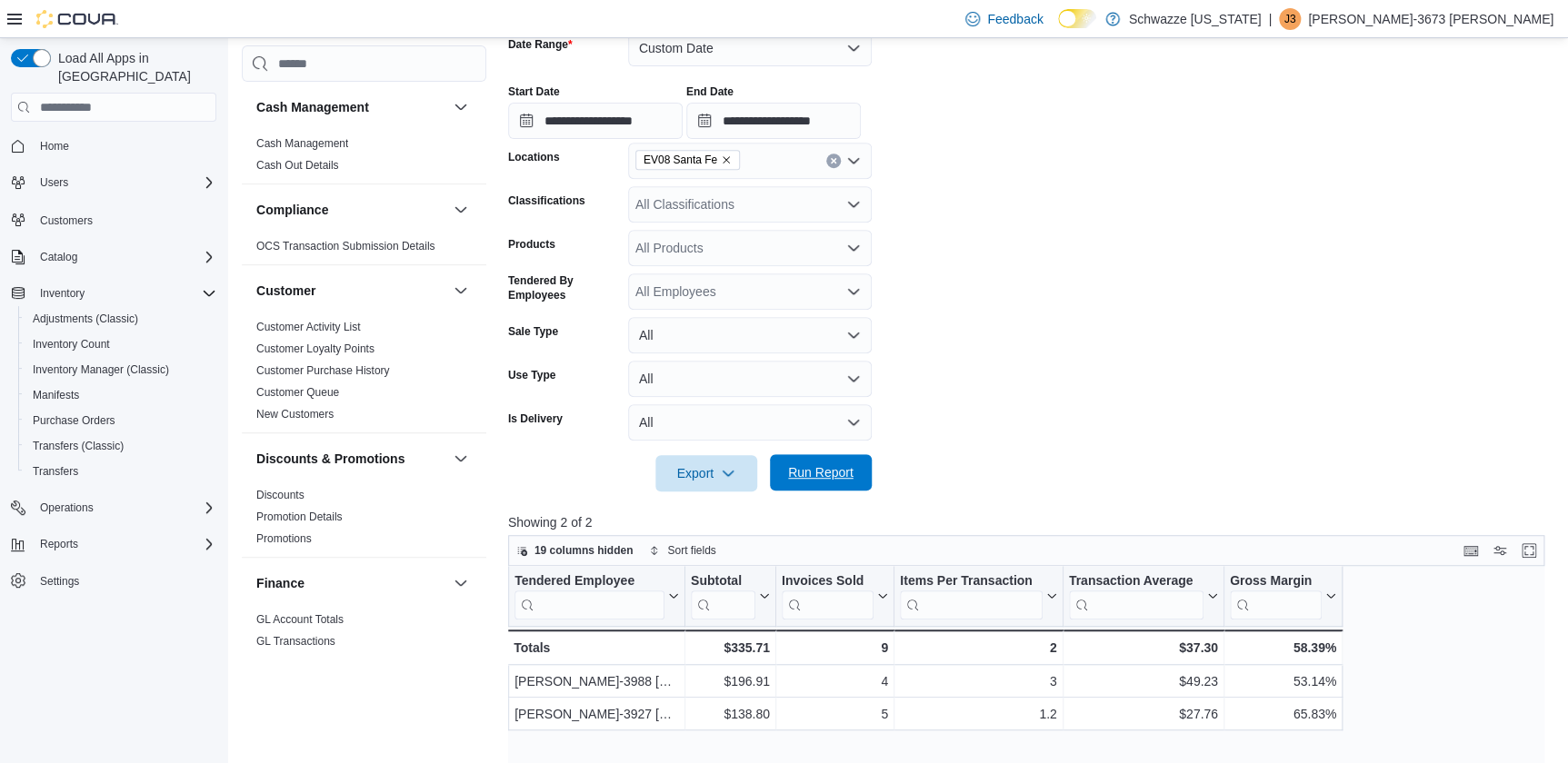
click at [836, 465] on span "Run Report" at bounding box center [820, 472] width 65 height 18
click at [784, 127] on input "**********" at bounding box center [773, 121] width 174 height 37
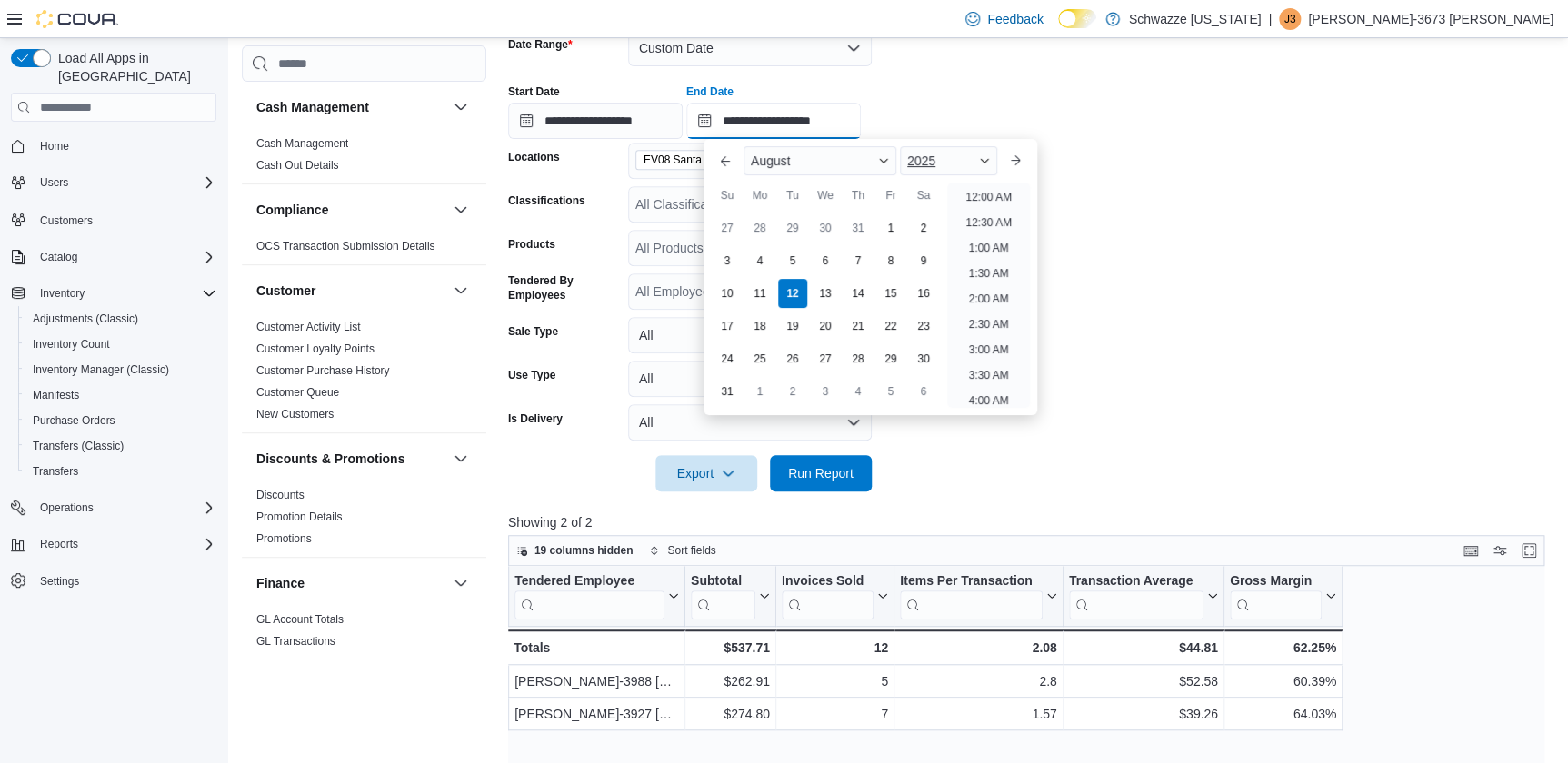
scroll to position [666, 0]
click at [997, 187] on li "1:00 PM" at bounding box center [988, 193] width 55 height 22
type input "**********"
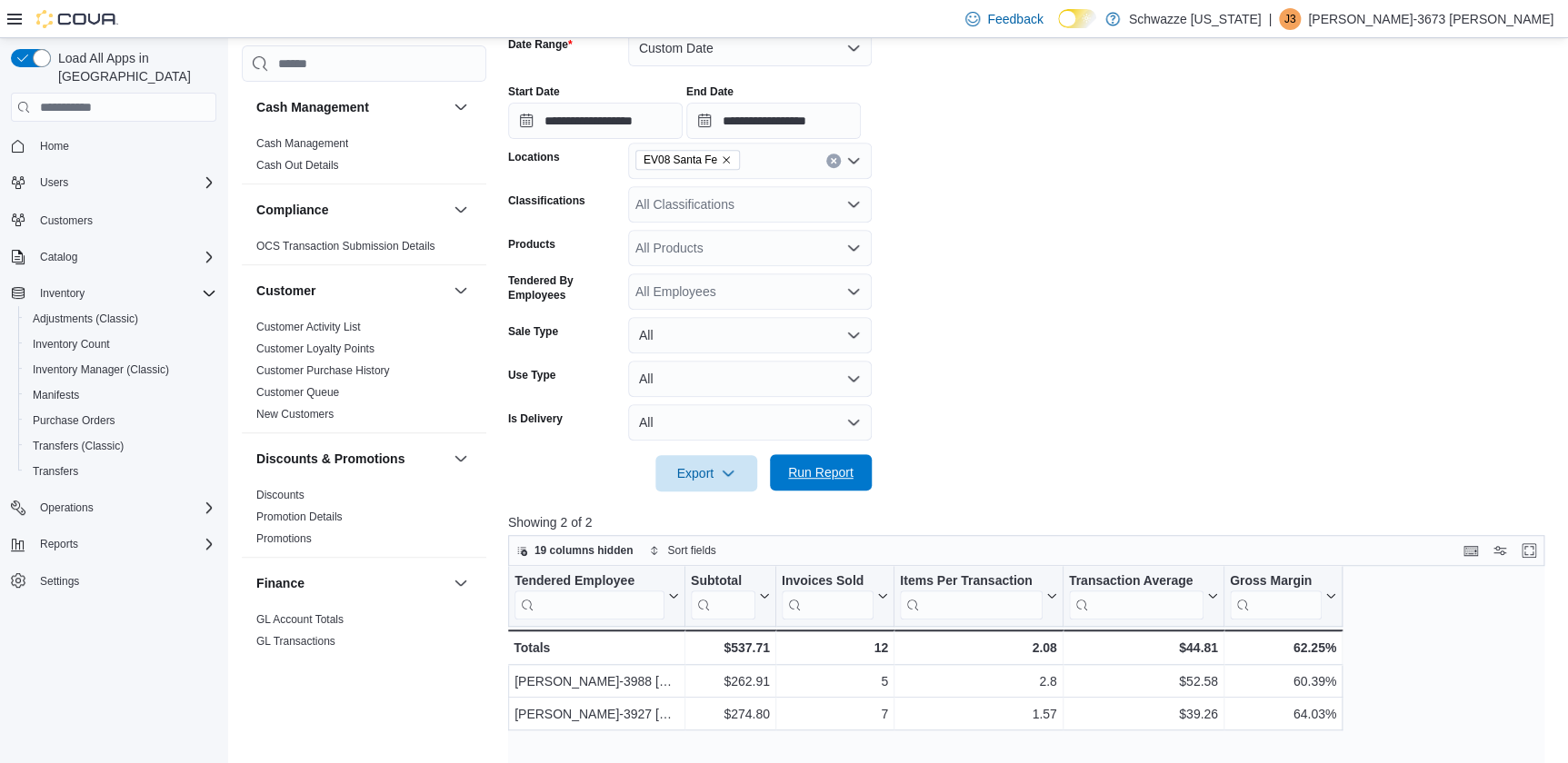
click at [857, 472] on span "Run Report" at bounding box center [820, 472] width 80 height 37
click at [830, 478] on span "Run Report" at bounding box center [820, 472] width 65 height 18
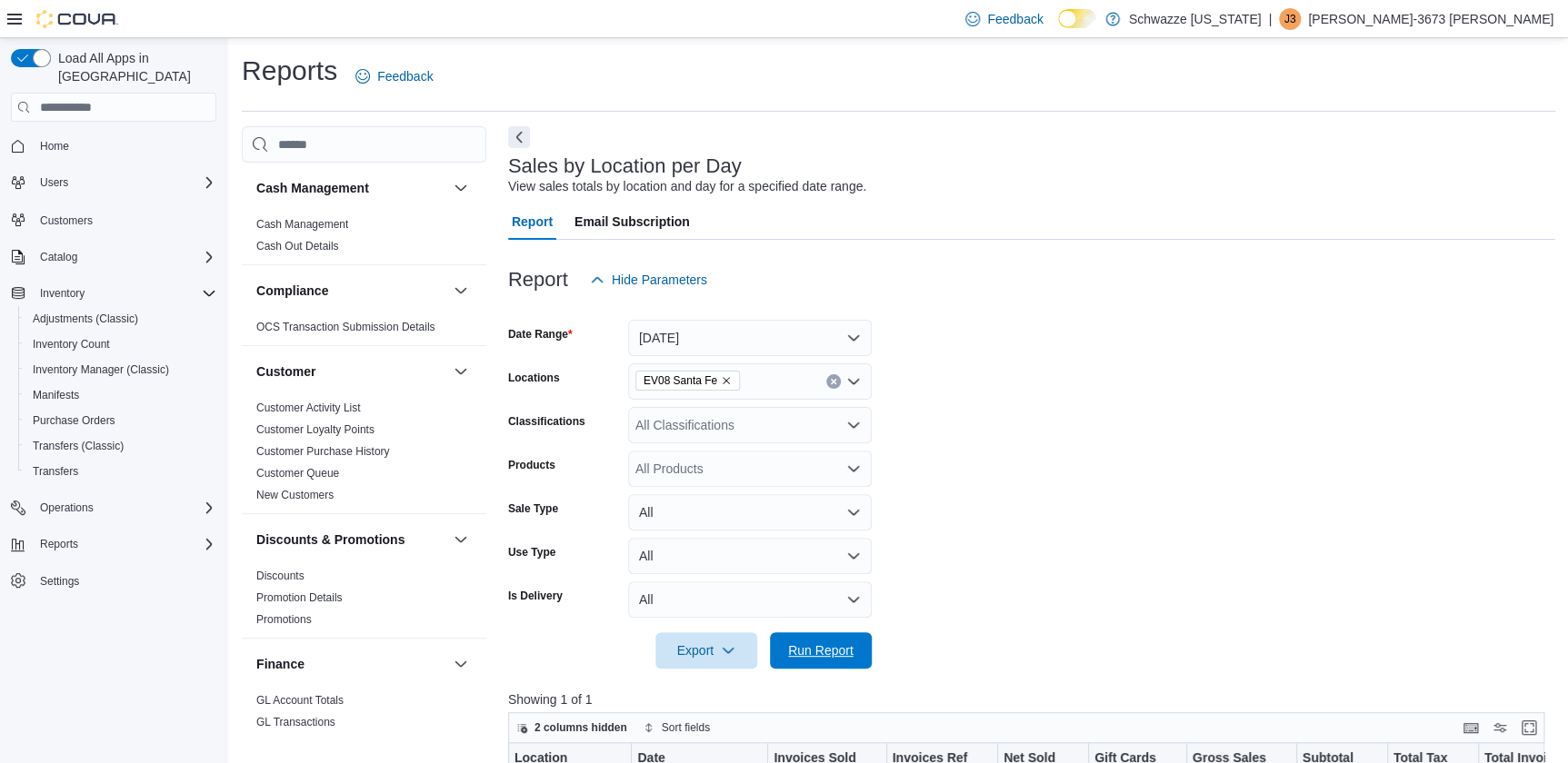
drag, startPoint x: 808, startPoint y: 646, endPoint x: 1009, endPoint y: 305, distance: 395.8
click at [808, 646] on span "Run Report" at bounding box center [820, 650] width 65 height 18
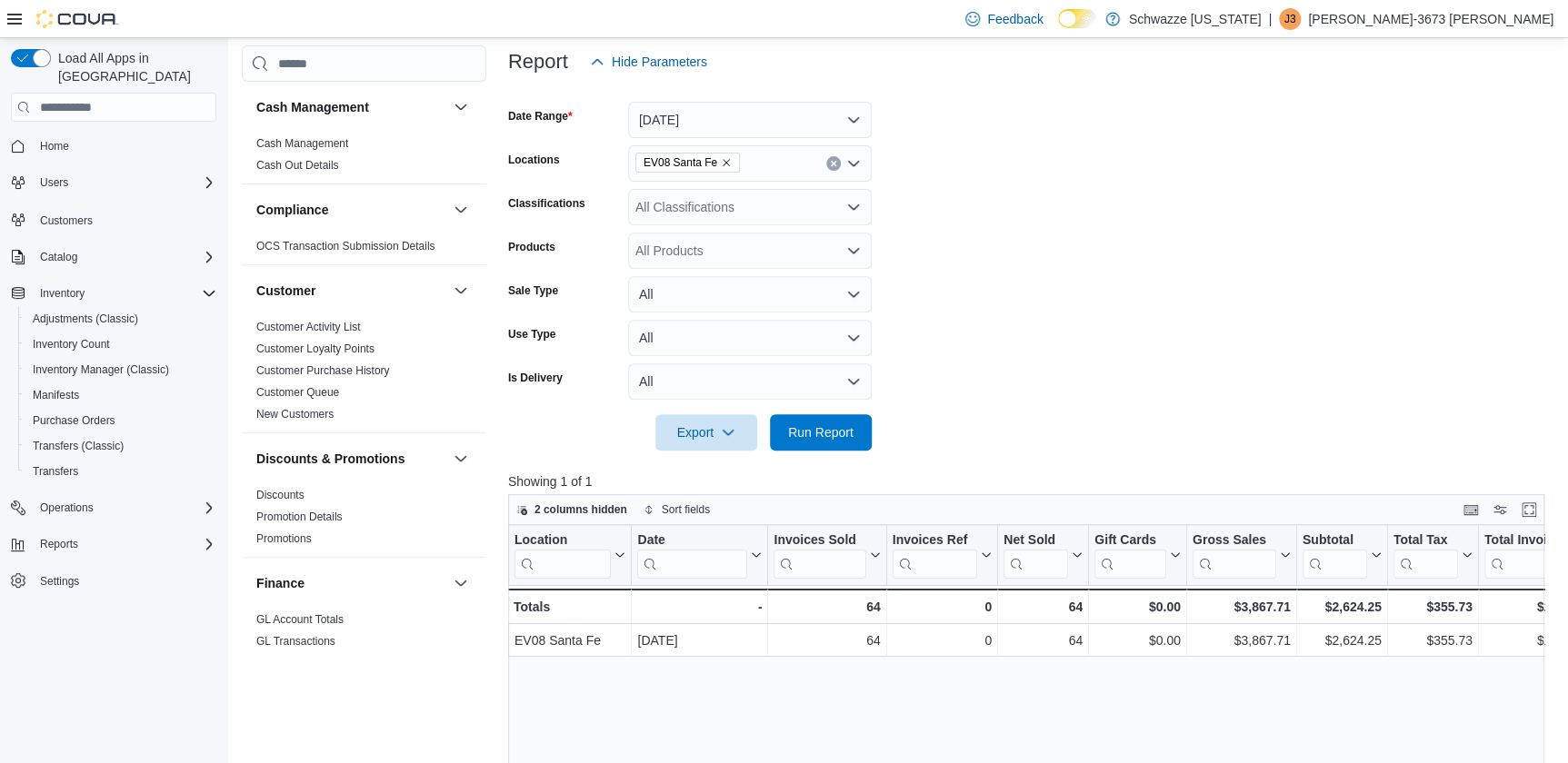
scroll to position [247, 0]
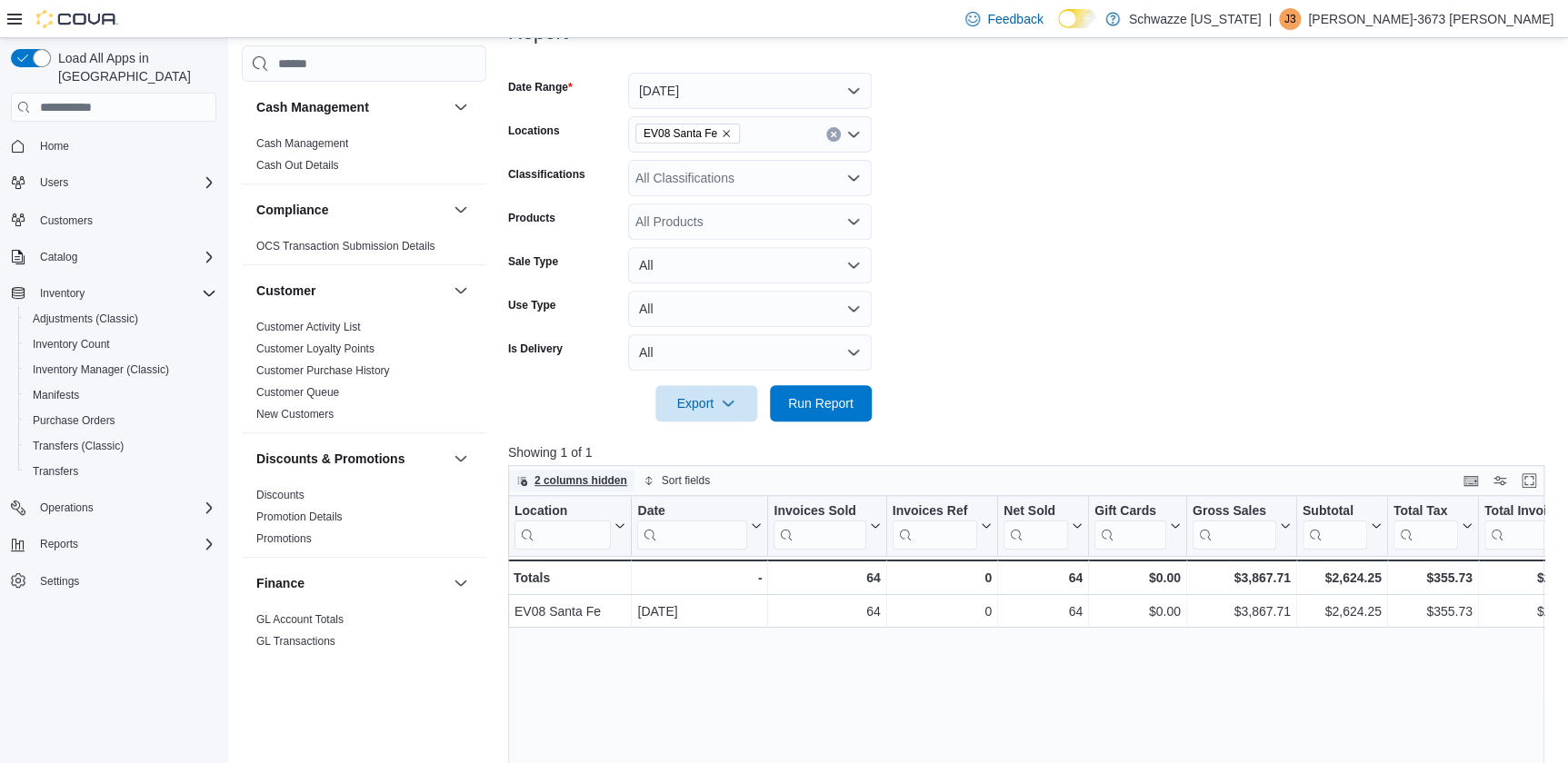
click at [612, 473] on span "2 columns hidden" at bounding box center [581, 481] width 93 height 15
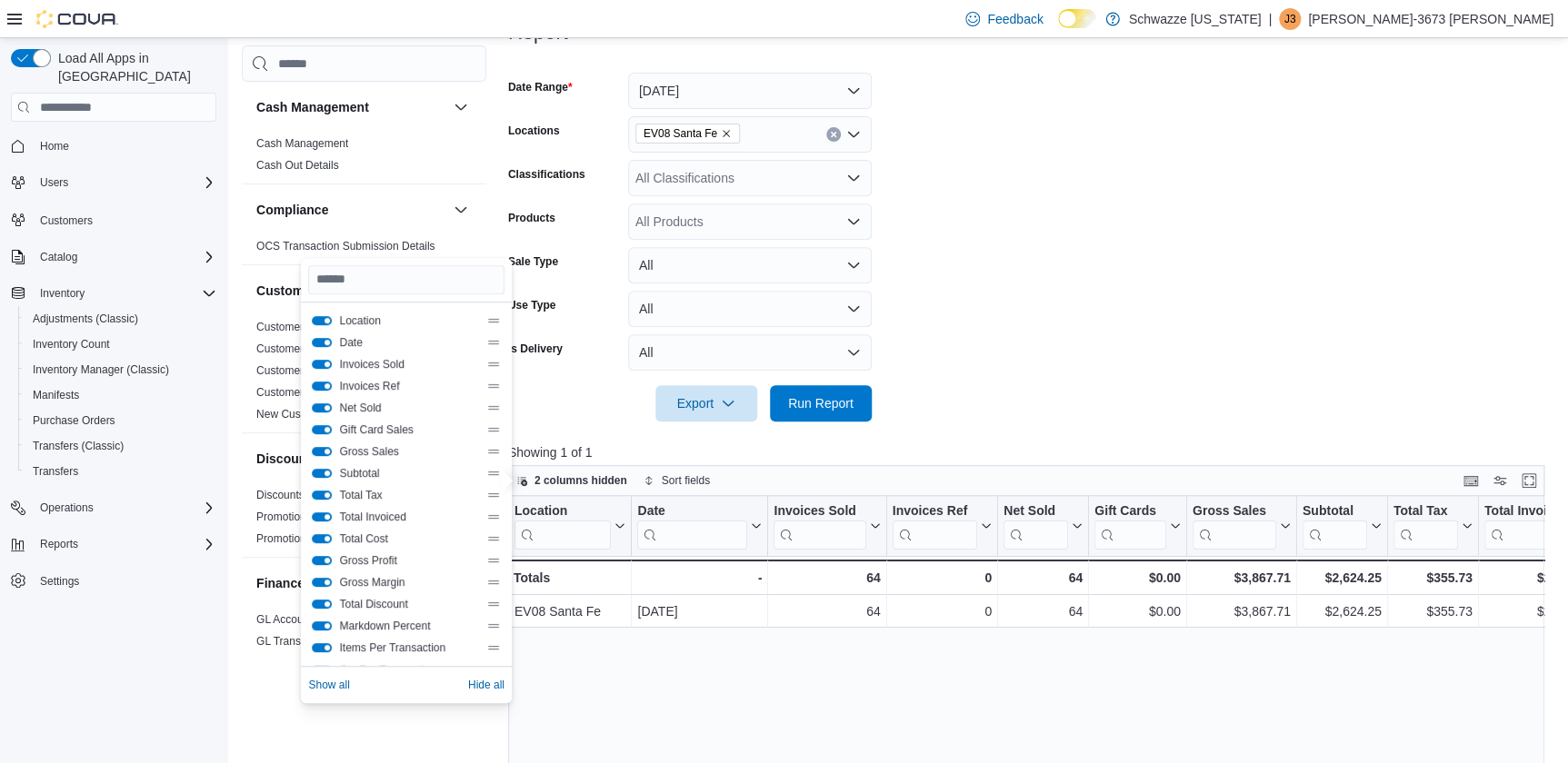
click at [326, 379] on div "Invoices Ref" at bounding box center [406, 386] width 188 height 15
click at [326, 382] on button "Invoices Ref" at bounding box center [322, 386] width 20 height 9
click at [324, 404] on button "Net Sold" at bounding box center [322, 408] width 20 height 9
click at [323, 430] on button "Gift Card Sales" at bounding box center [322, 430] width 20 height 9
click at [322, 447] on button "Gross Sales" at bounding box center [322, 451] width 20 height 9
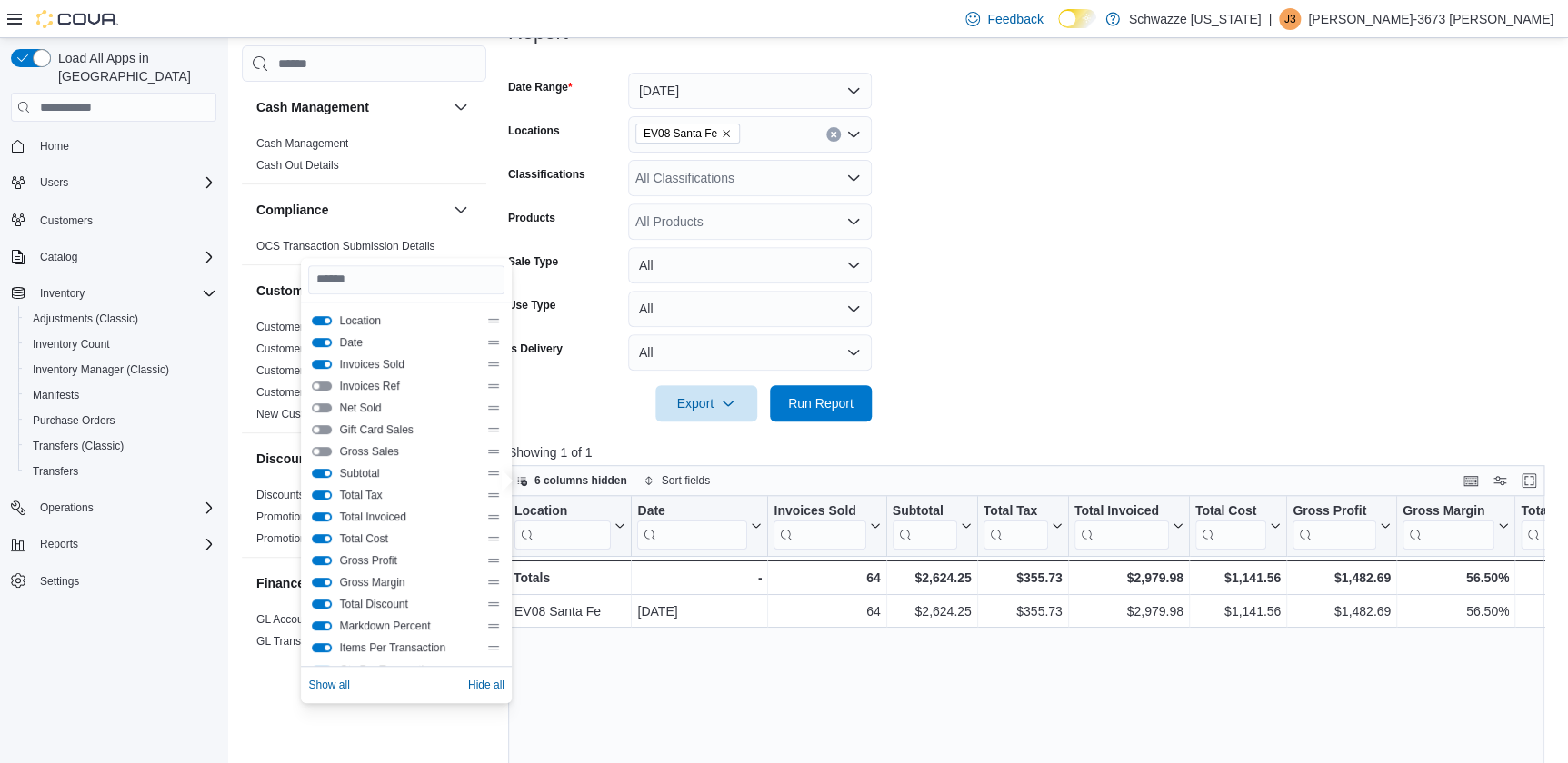
click at [313, 495] on button "Total Tax" at bounding box center [322, 495] width 20 height 9
click at [321, 519] on button "Total Invoiced" at bounding box center [322, 517] width 20 height 9
click at [321, 539] on button "Total Cost" at bounding box center [322, 539] width 20 height 9
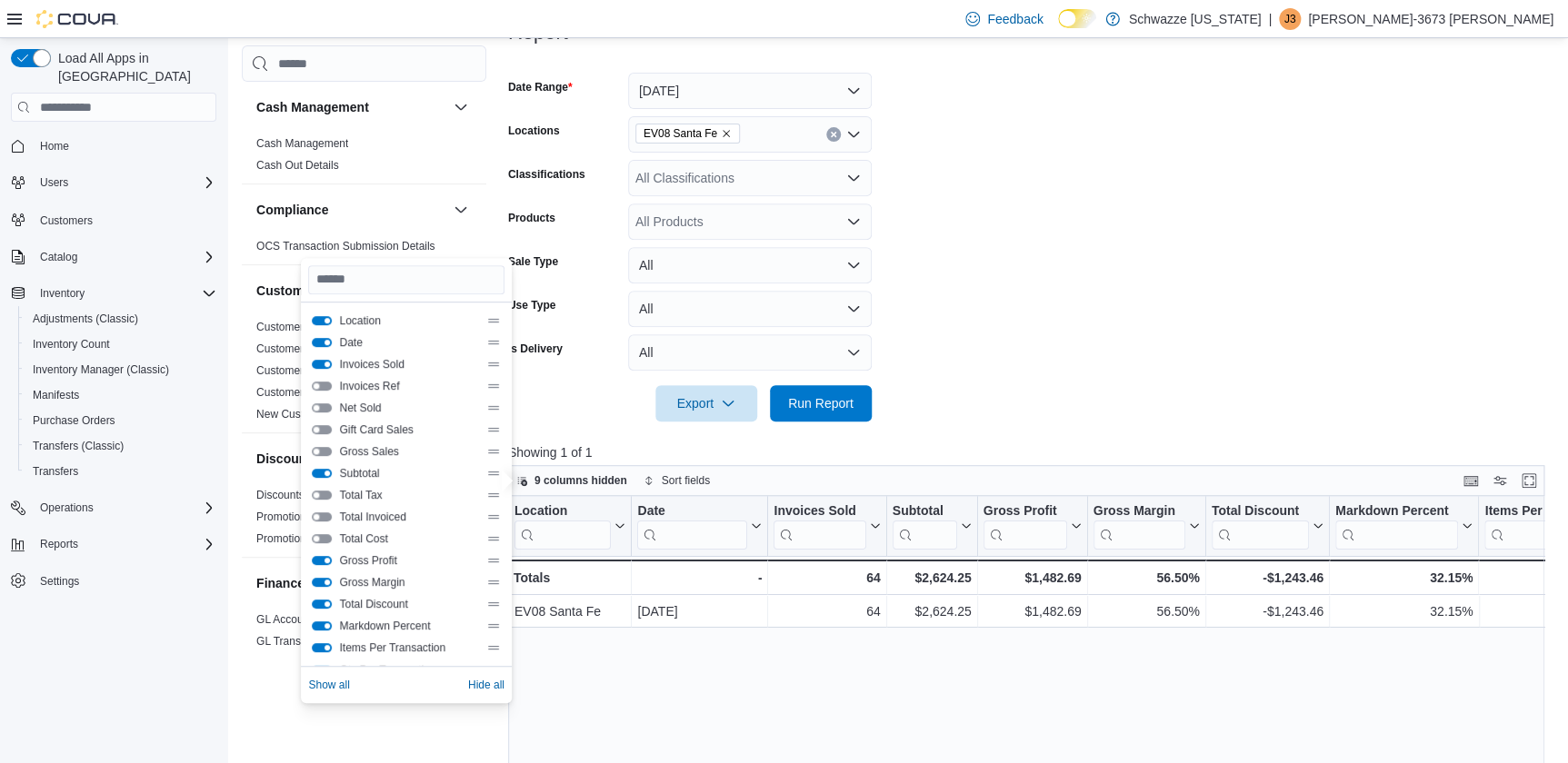
click at [326, 563] on div "Gross Profit" at bounding box center [406, 560] width 188 height 15
click at [320, 556] on button "Gross Profit" at bounding box center [322, 560] width 20 height 9
click at [321, 600] on button "Total Discount" at bounding box center [322, 604] width 20 height 9
click at [319, 643] on button "Items Per Transaction" at bounding box center [322, 647] width 20 height 9
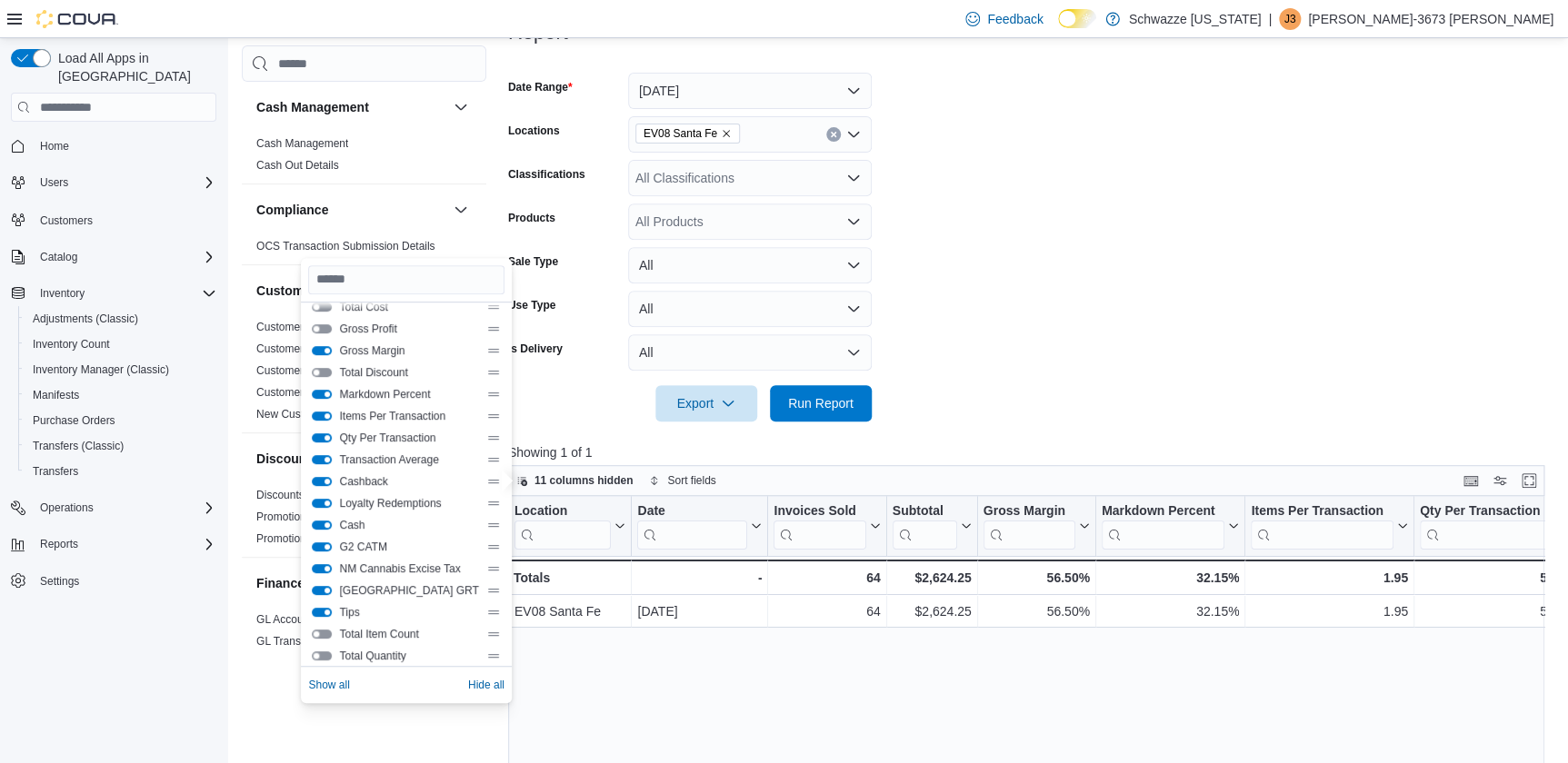
scroll to position [239, 0]
click at [321, 426] on button "Qty Per Transaction" at bounding box center [322, 431] width 20 height 9
click at [329, 472] on button "Cashback" at bounding box center [322, 474] width 20 height 9
click at [328, 492] on button "Loyalty Redemptions" at bounding box center [322, 496] width 20 height 9
click at [325, 514] on button "Cash" at bounding box center [322, 518] width 20 height 9
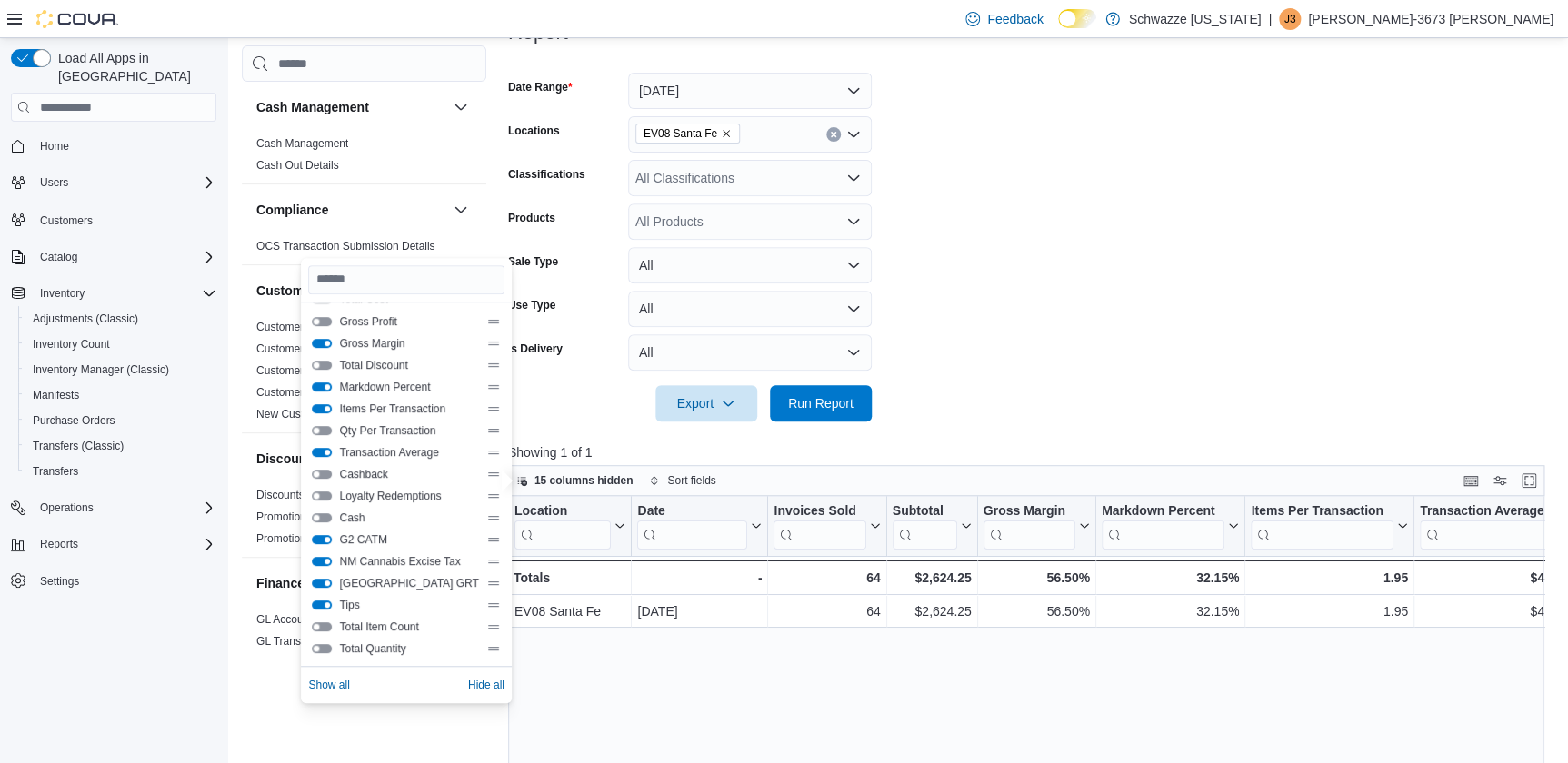
click at [323, 538] on button "G2 CATM" at bounding box center [322, 540] width 20 height 9
click at [323, 558] on button "NM Cannabis Excise Tax" at bounding box center [322, 561] width 20 height 9
click at [324, 576] on div "[GEOGRAPHIC_DATA] GRT" at bounding box center [406, 583] width 188 height 15
click at [328, 584] on button "Santa Fe County GRT" at bounding box center [322, 583] width 20 height 9
click at [328, 601] on button "Tips" at bounding box center [322, 605] width 20 height 9
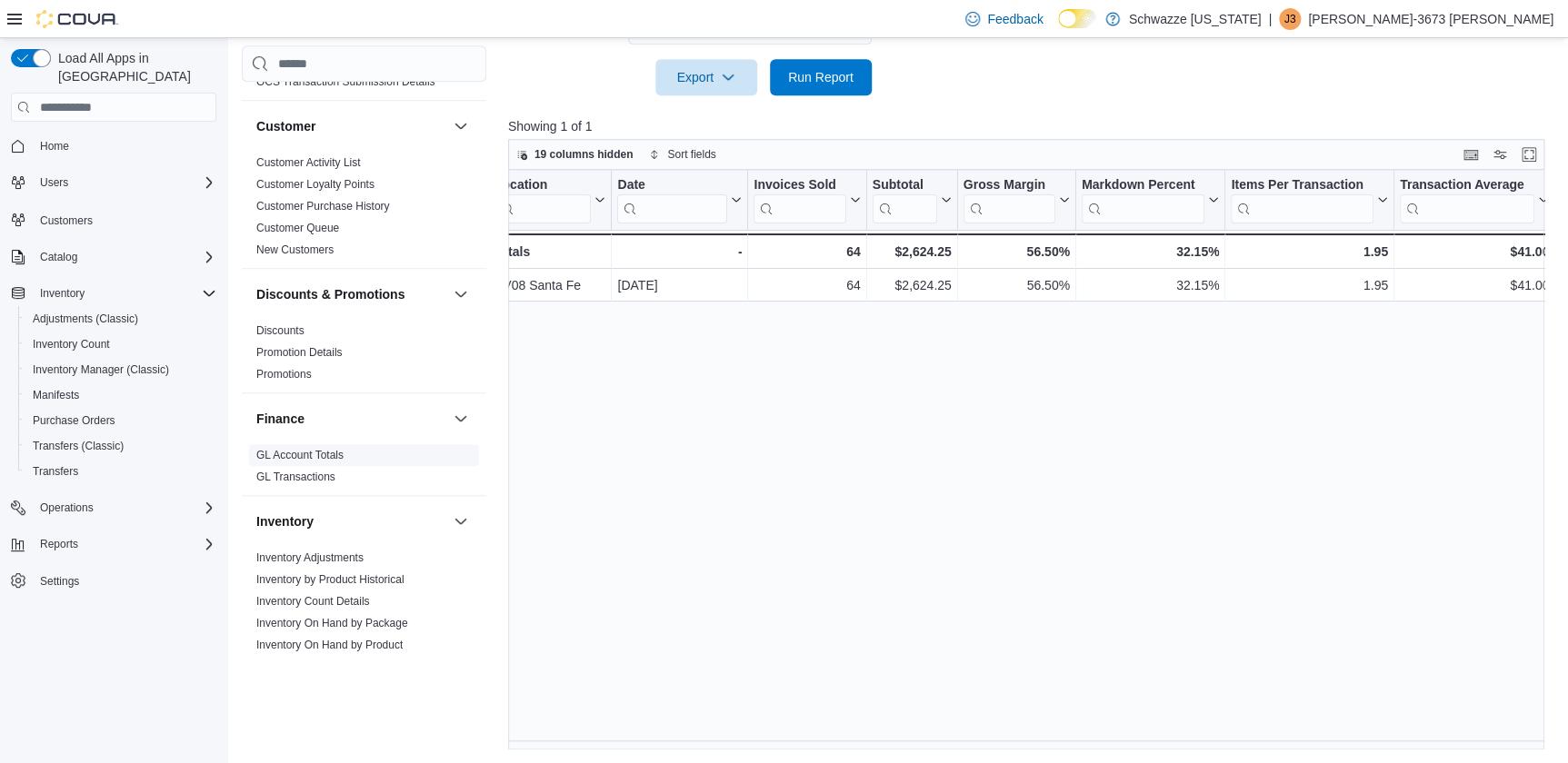
scroll to position [413, 0]
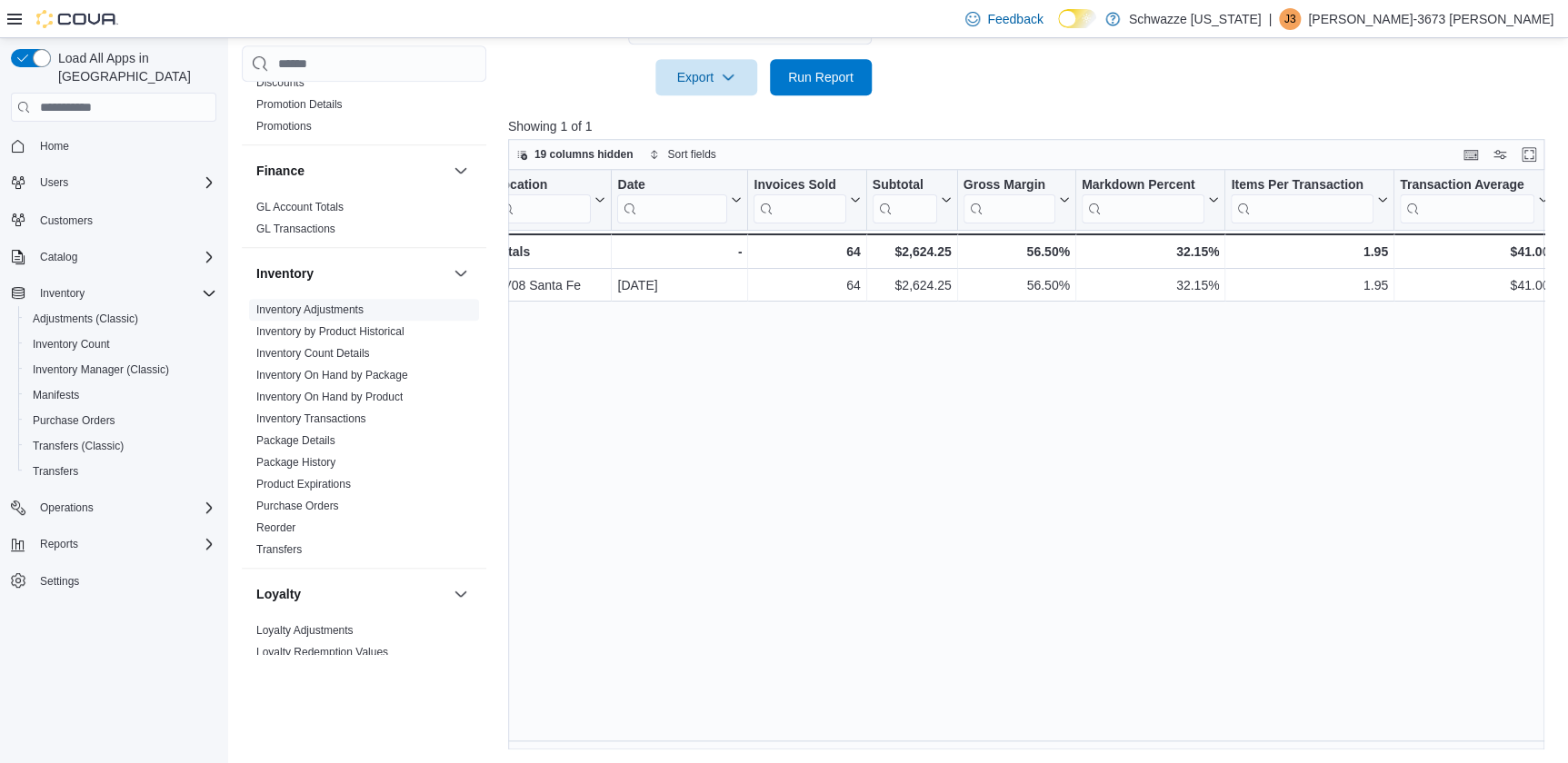
click at [306, 303] on span "Inventory Adjustments" at bounding box center [309, 310] width 107 height 15
click at [350, 306] on link "Inventory Adjustments" at bounding box center [309, 310] width 107 height 13
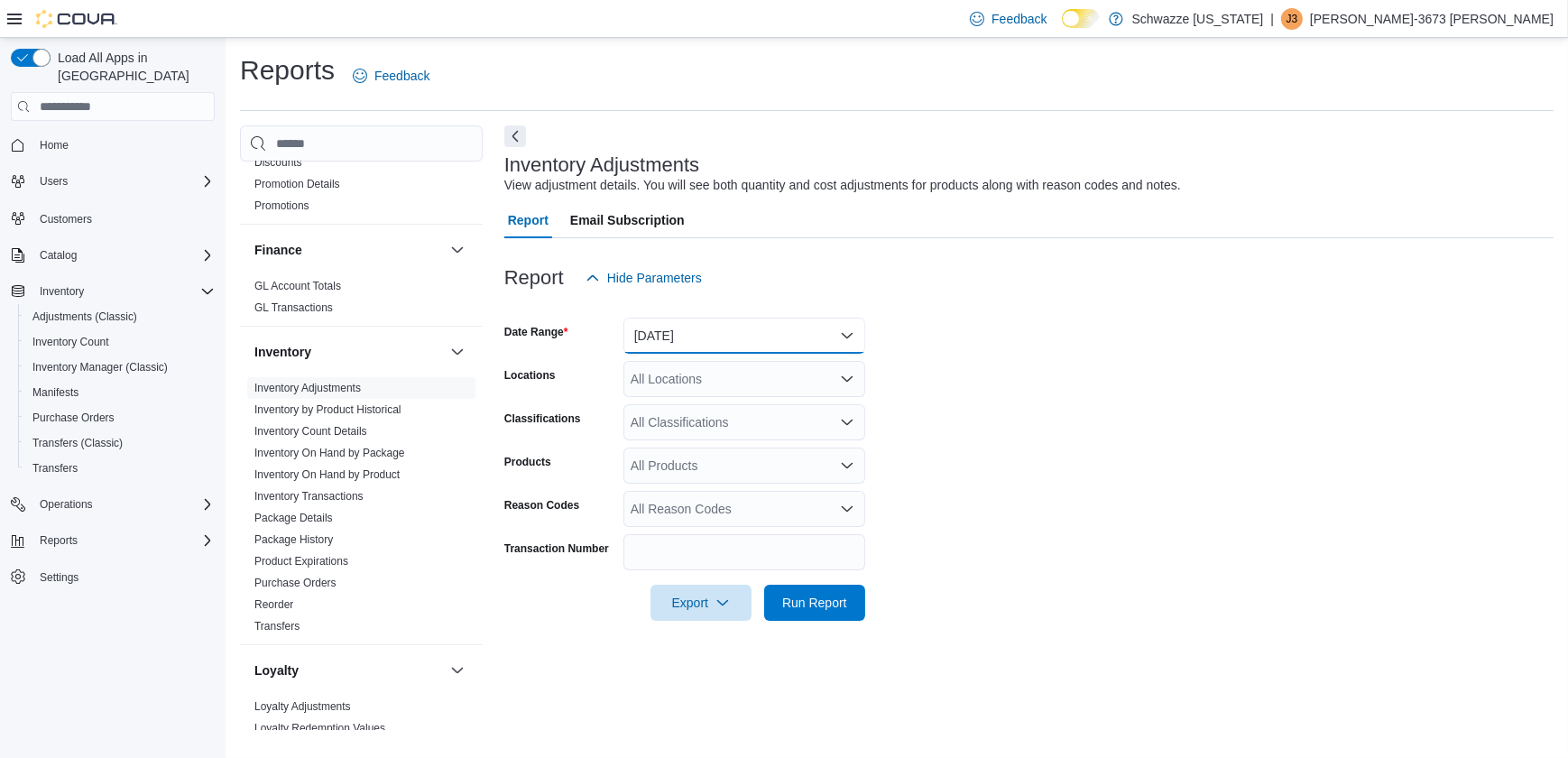
click at [714, 325] on button "Yesterday" at bounding box center [745, 336] width 242 height 36
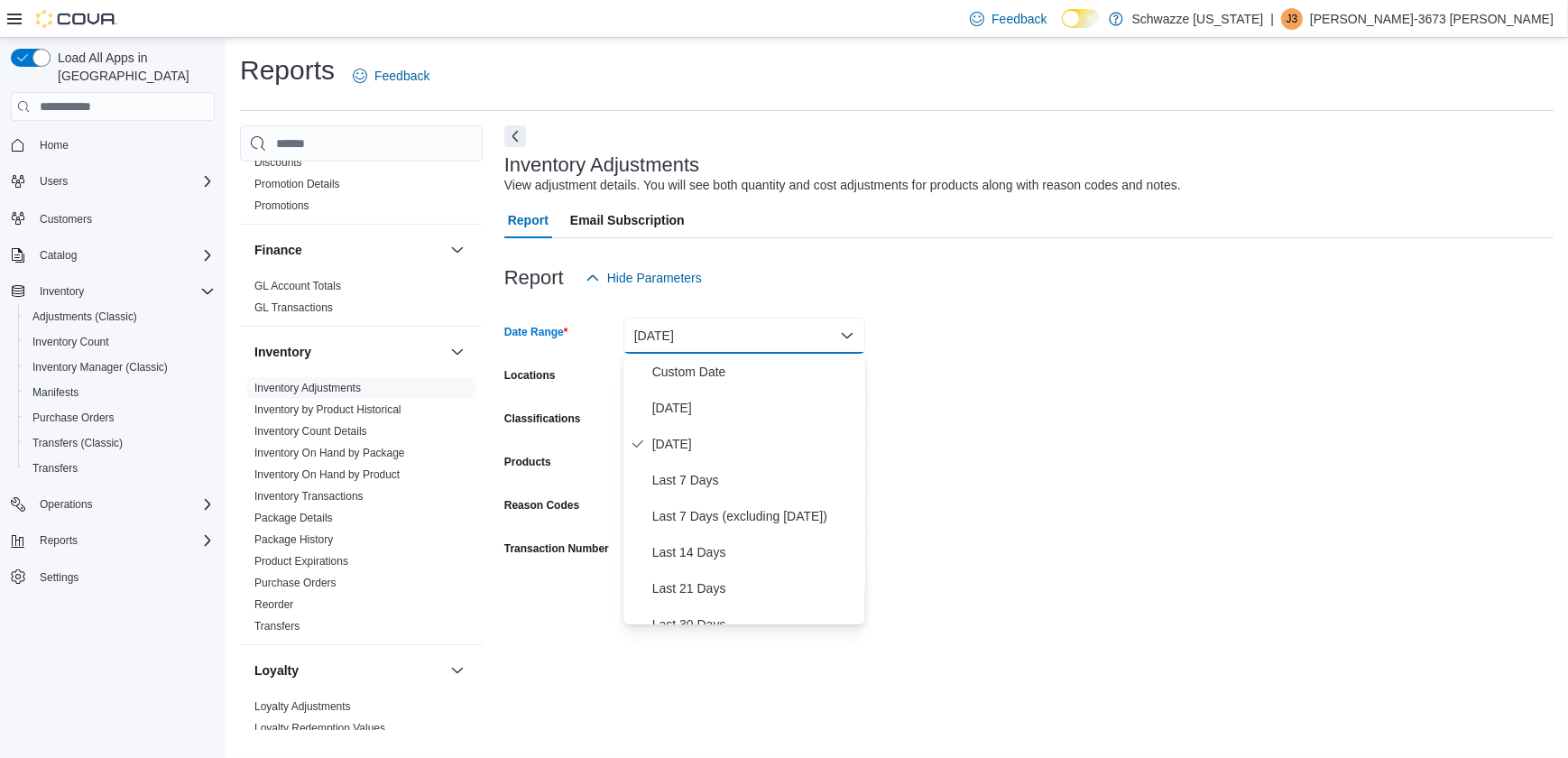
click at [731, 282] on div "Report Hide Parameters" at bounding box center [1029, 278] width 1049 height 36
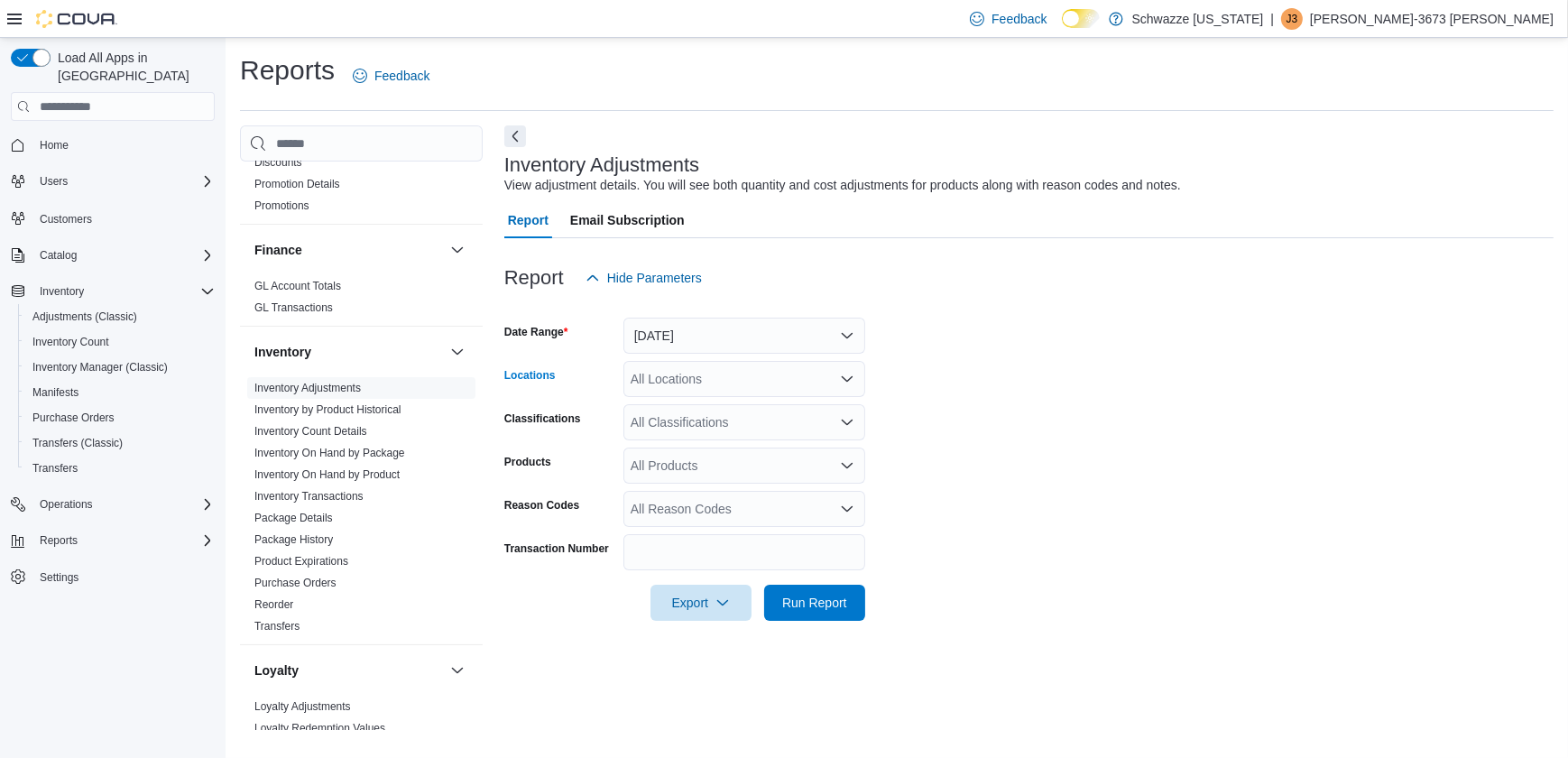
click at [710, 377] on div "All Locations" at bounding box center [745, 379] width 242 height 36
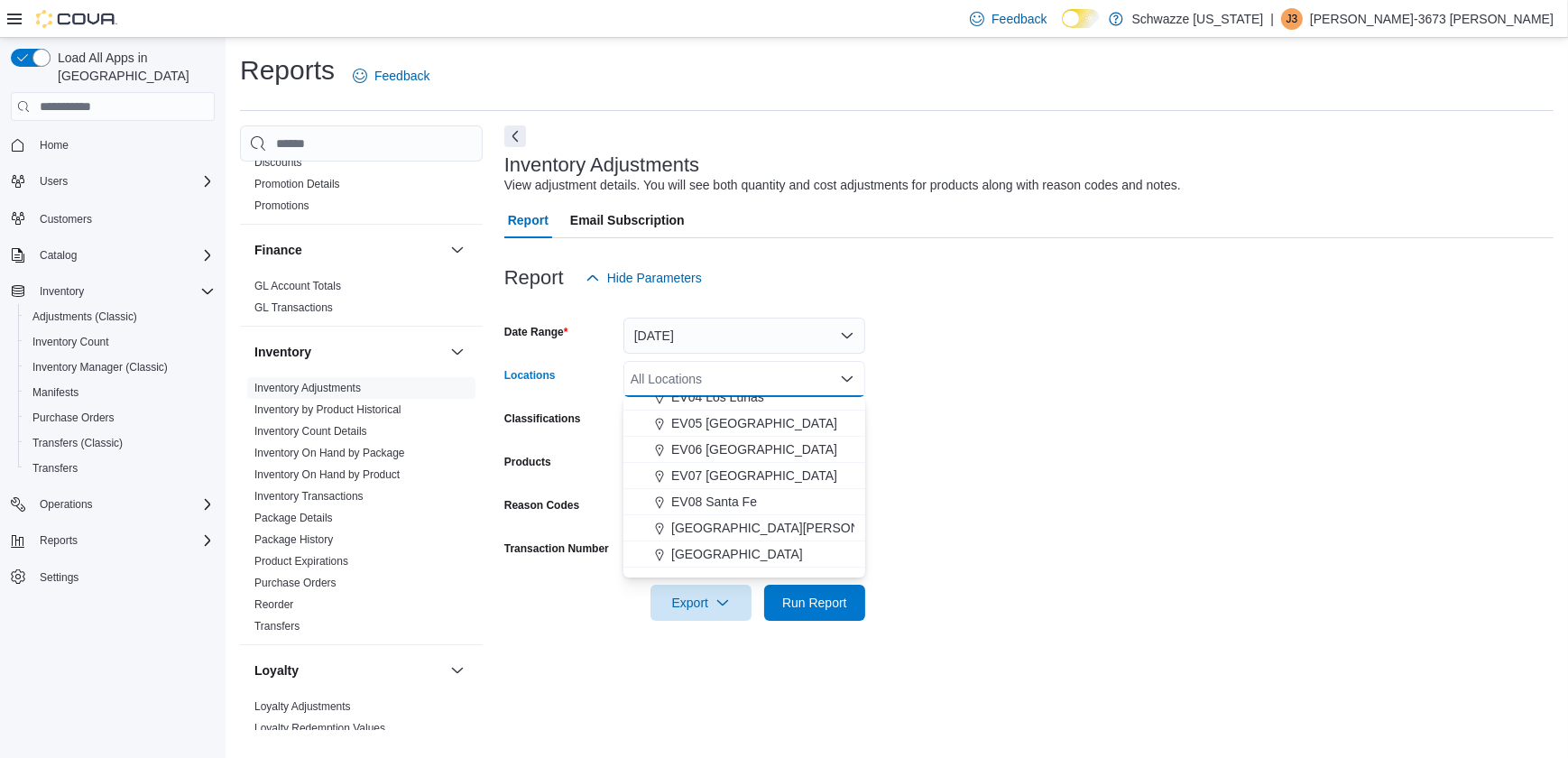
scroll to position [163, 0]
click at [731, 482] on span "EV08 Santa Fe" at bounding box center [714, 482] width 86 height 18
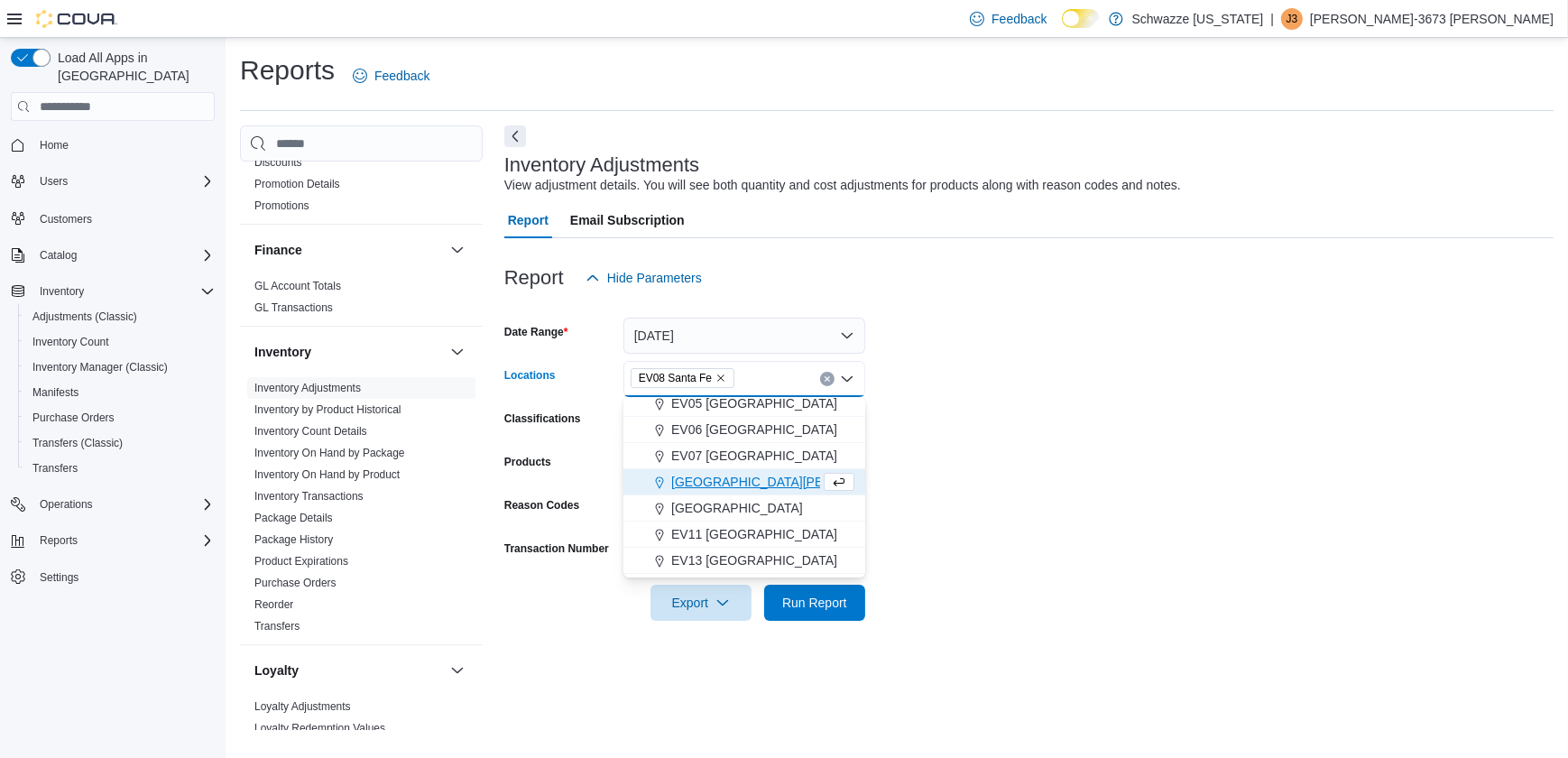
click at [761, 282] on div "Report Hide Parameters" at bounding box center [1029, 278] width 1049 height 36
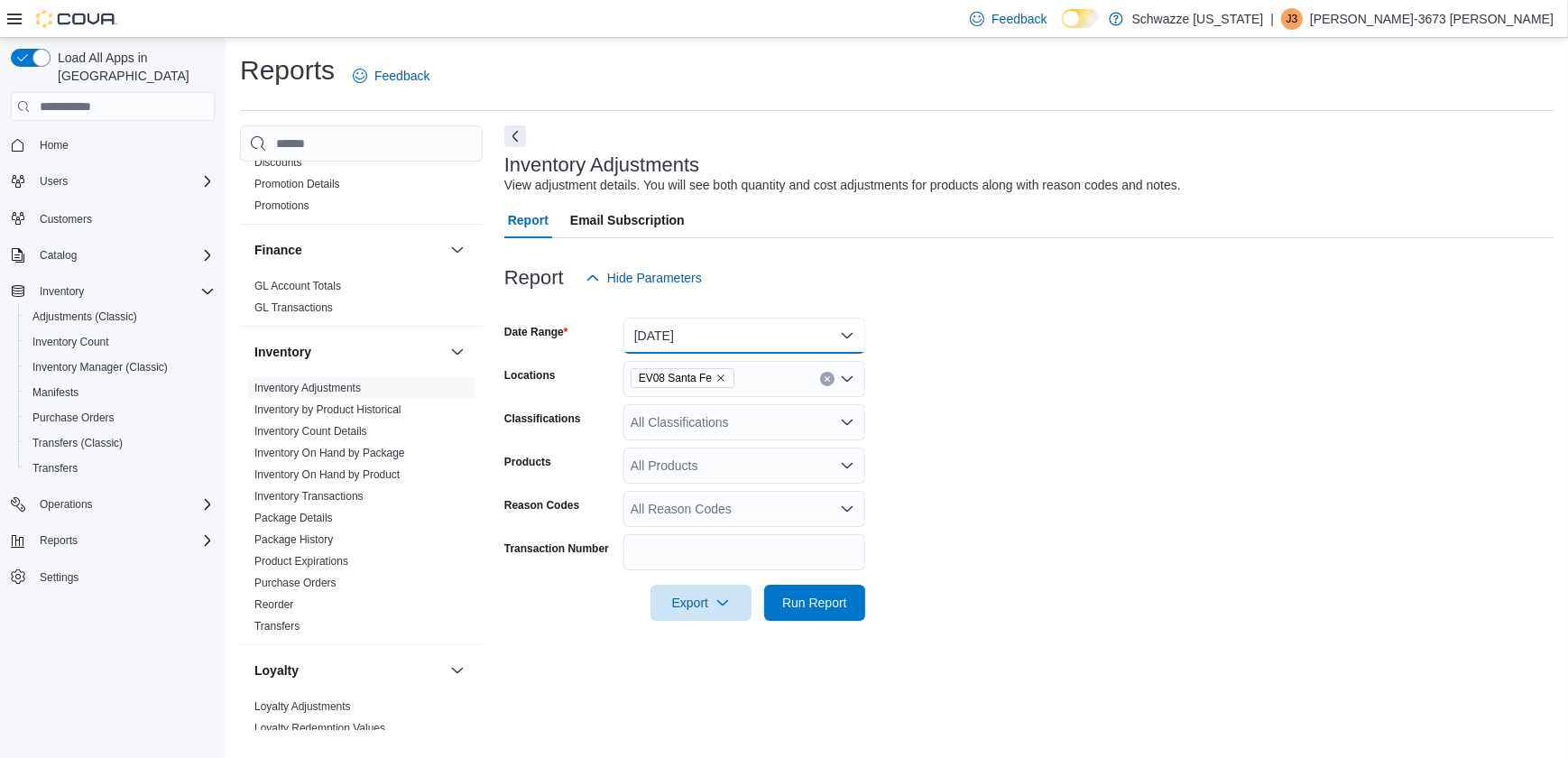
click at [763, 330] on button "Yesterday" at bounding box center [745, 336] width 242 height 36
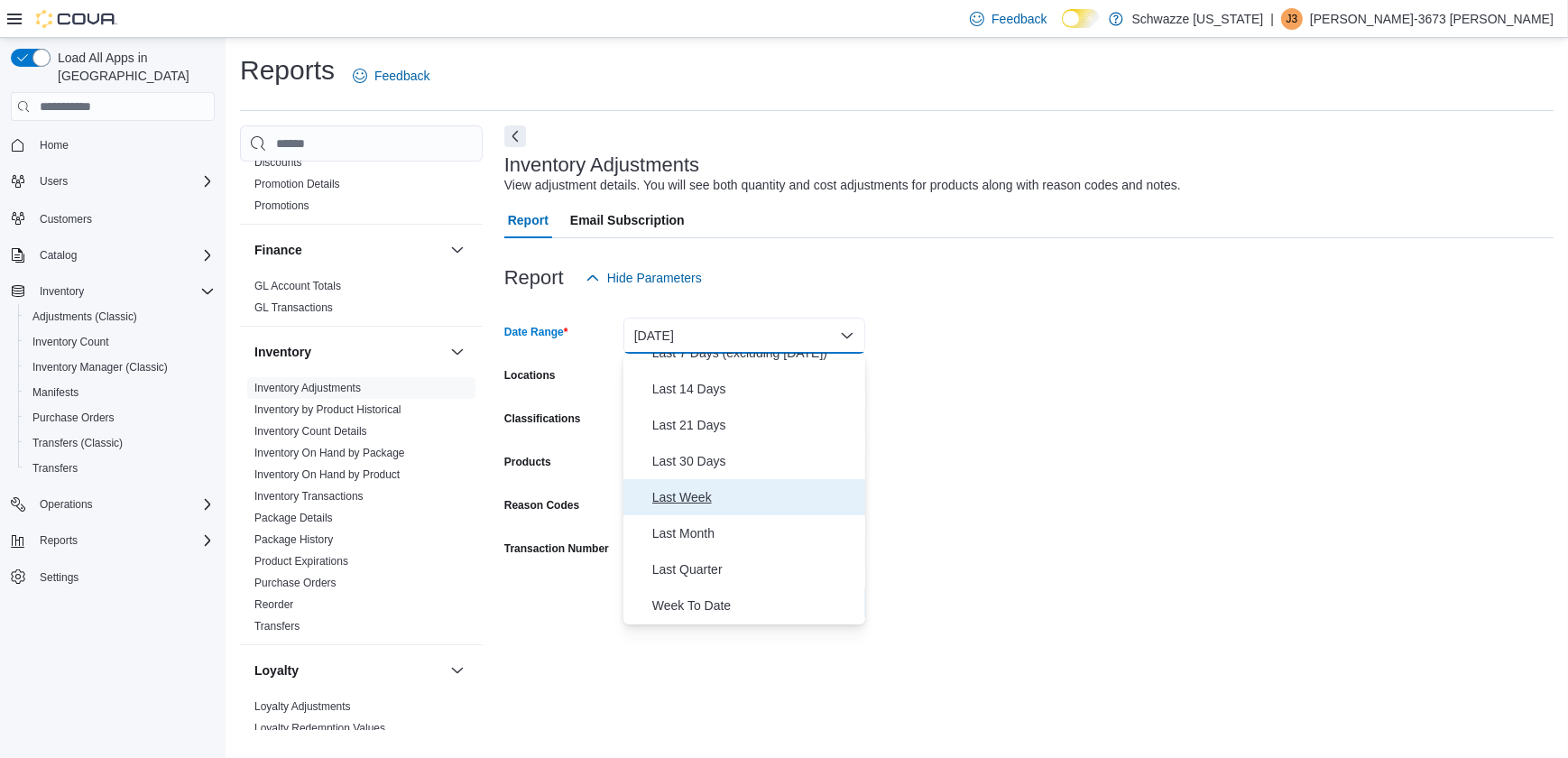
click at [707, 504] on span "Last Week" at bounding box center [755, 497] width 206 height 22
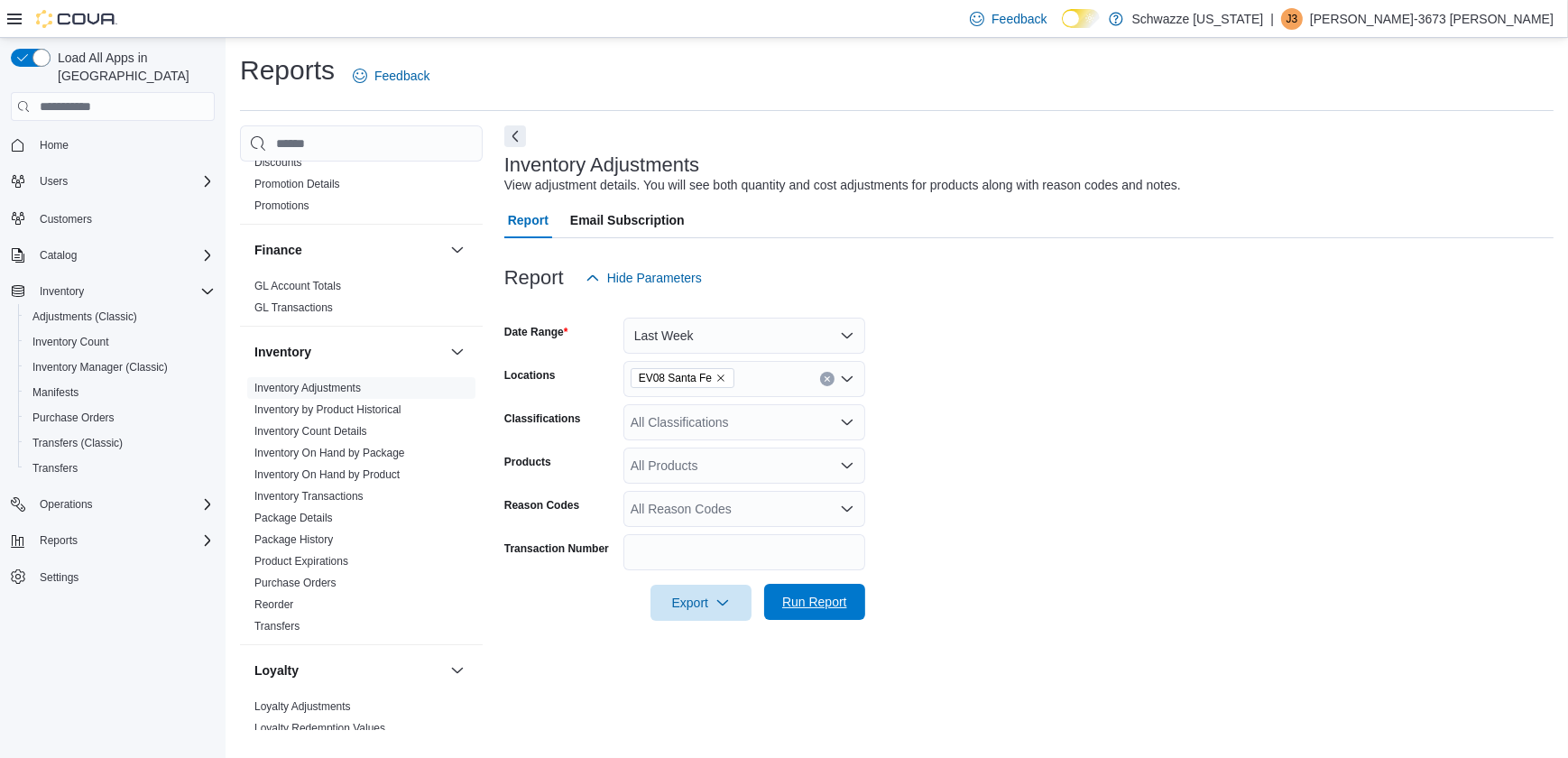
click at [854, 614] on button "Run Report" at bounding box center [814, 602] width 101 height 36
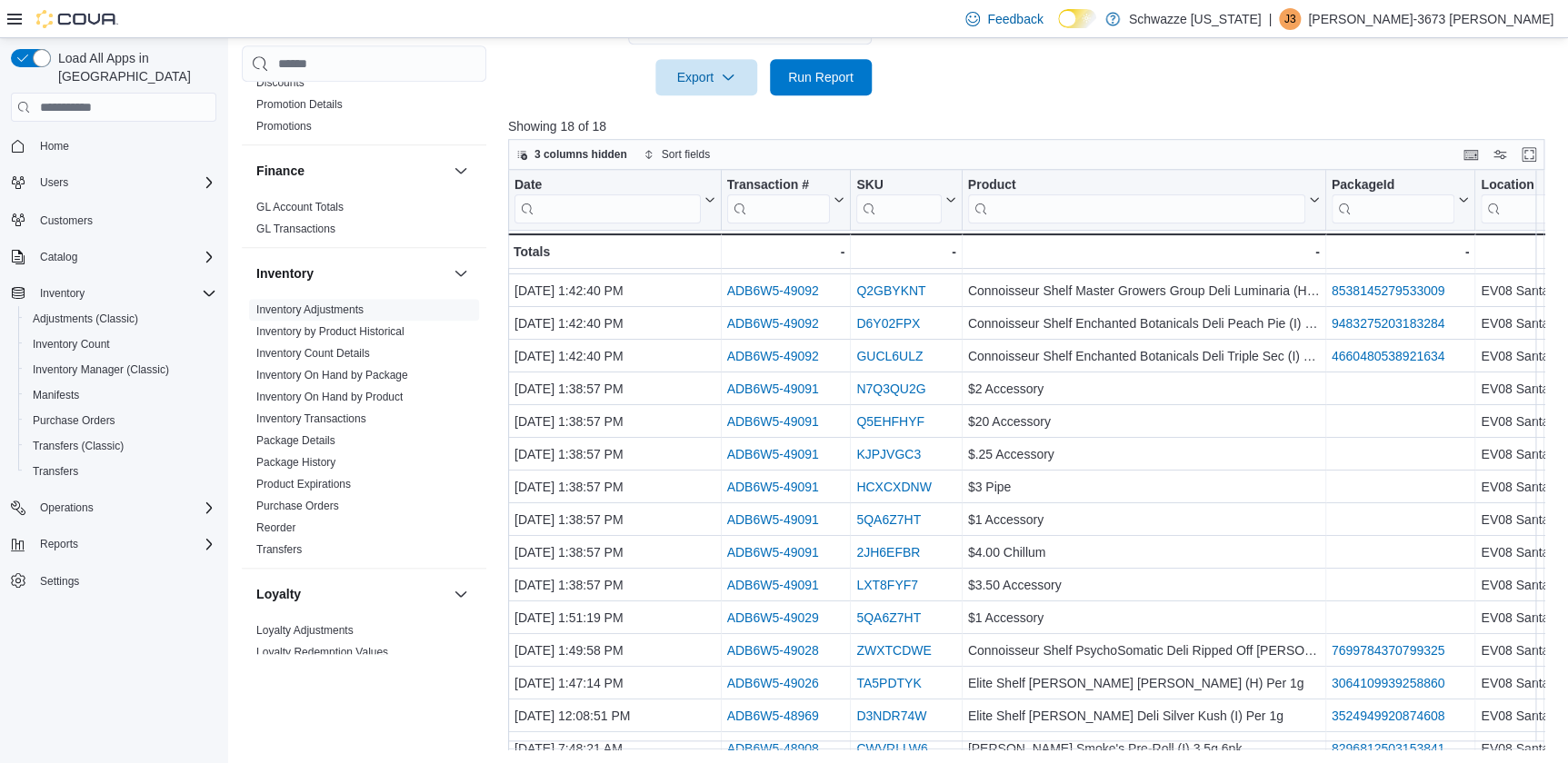
scroll to position [82, 0]
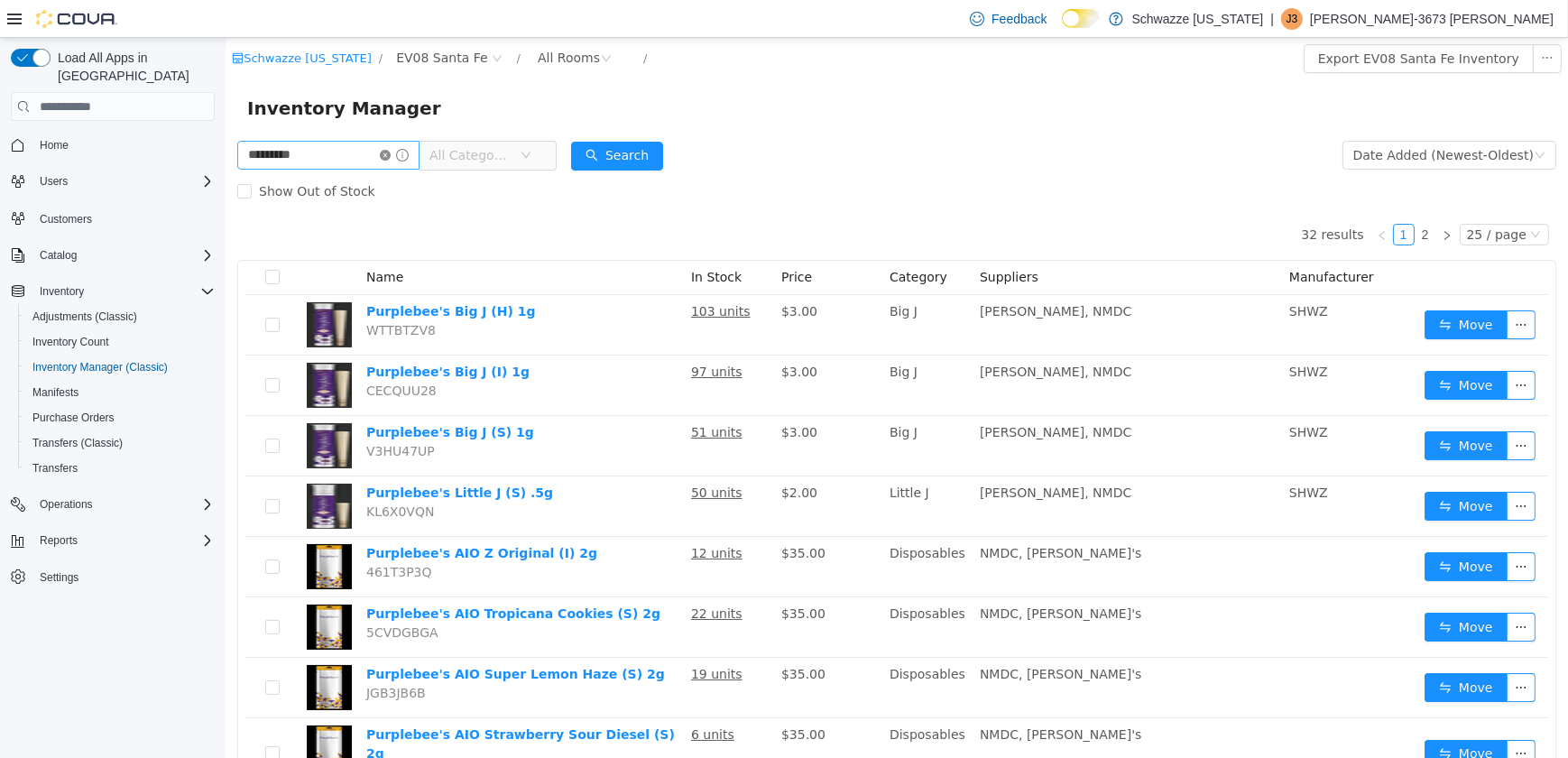
click at [390, 155] on icon "icon: close-circle" at bounding box center [384, 155] width 11 height 11
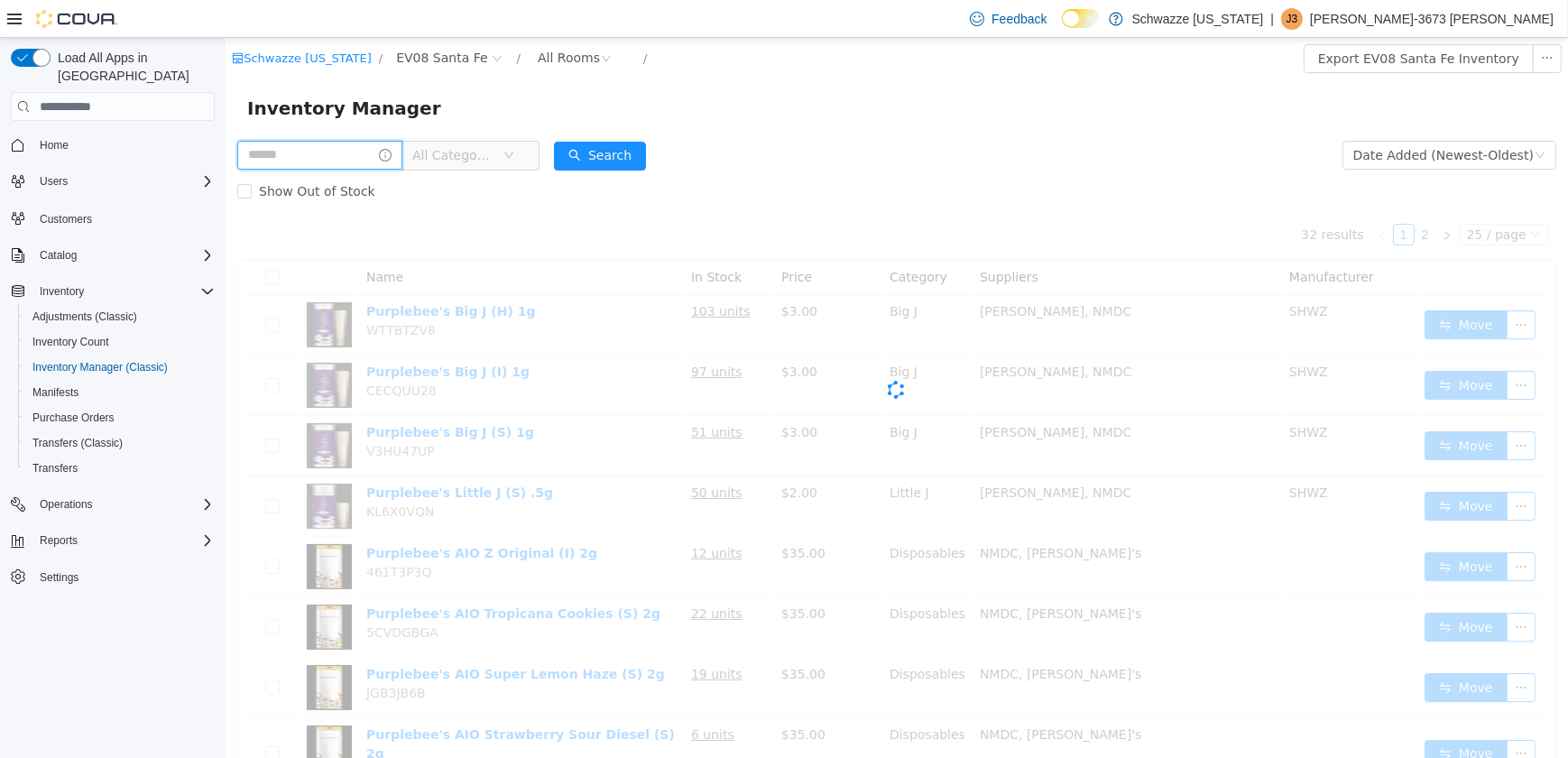
click at [346, 159] on input "text" at bounding box center [319, 156] width 165 height 29
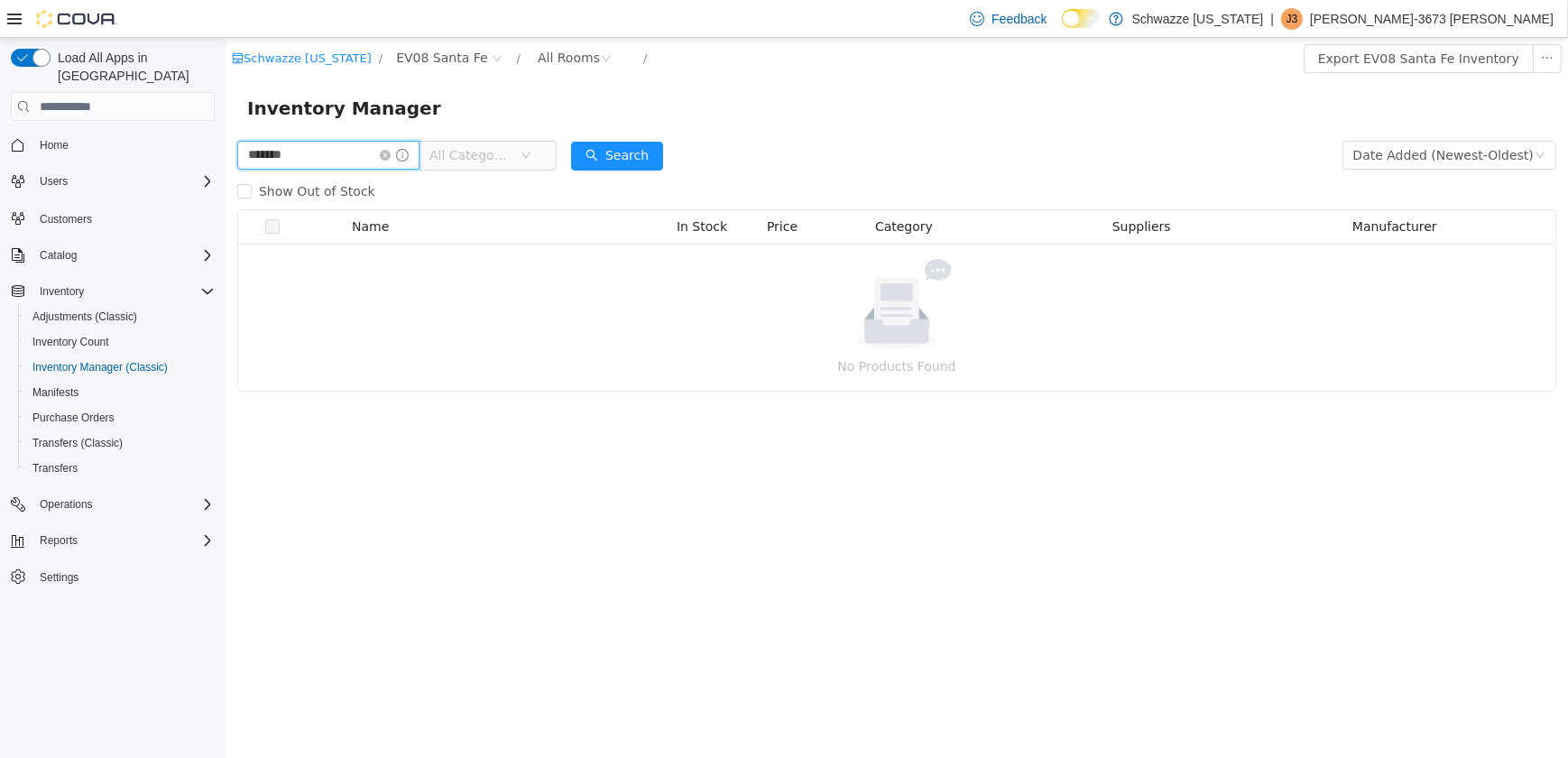
type input "*******"
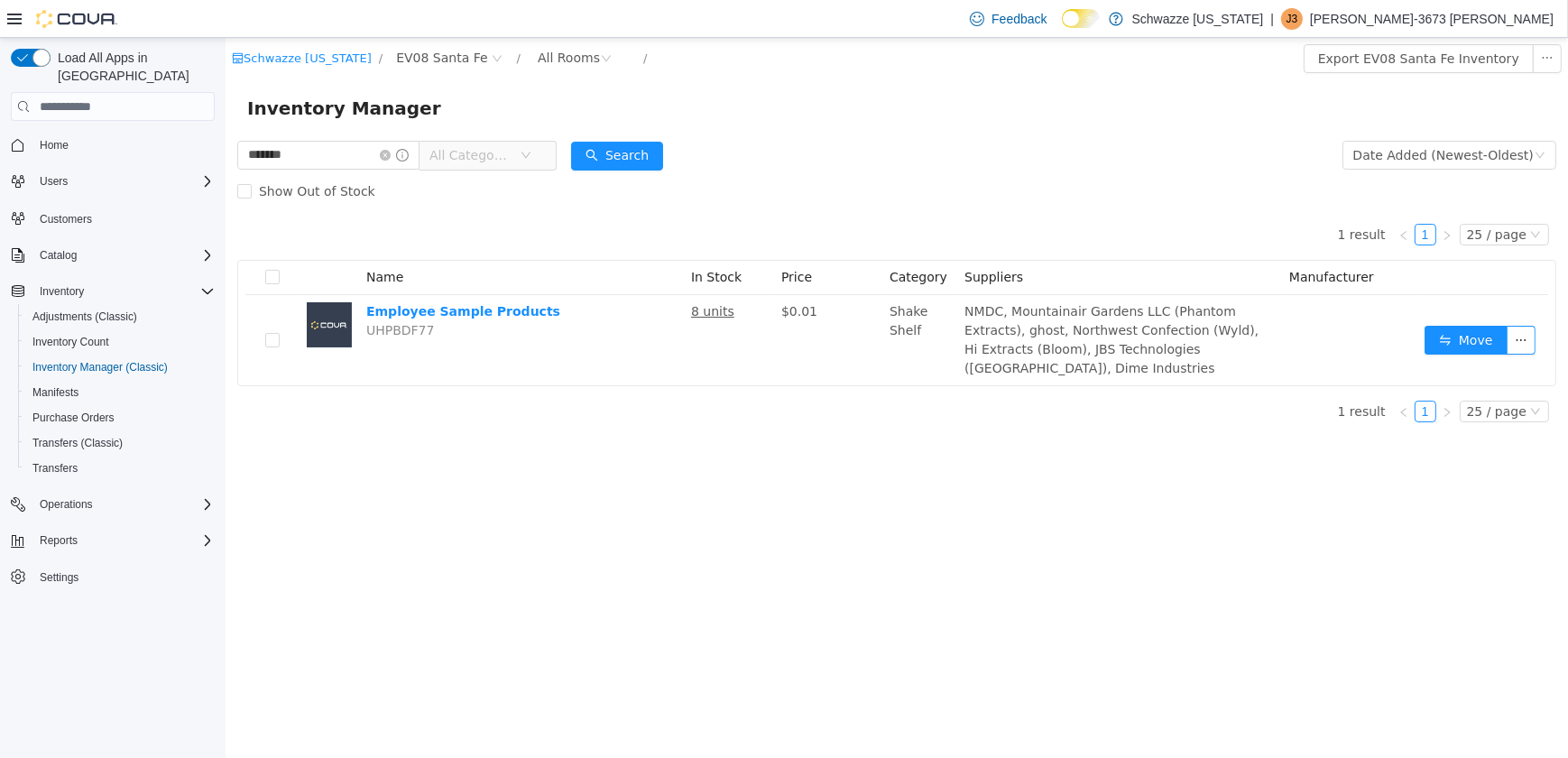
drag, startPoint x: 1424, startPoint y: 323, endPoint x: 1364, endPoint y: 368, distance: 75.0
click at [1426, 325] on td "Move" at bounding box center [1481, 340] width 131 height 90
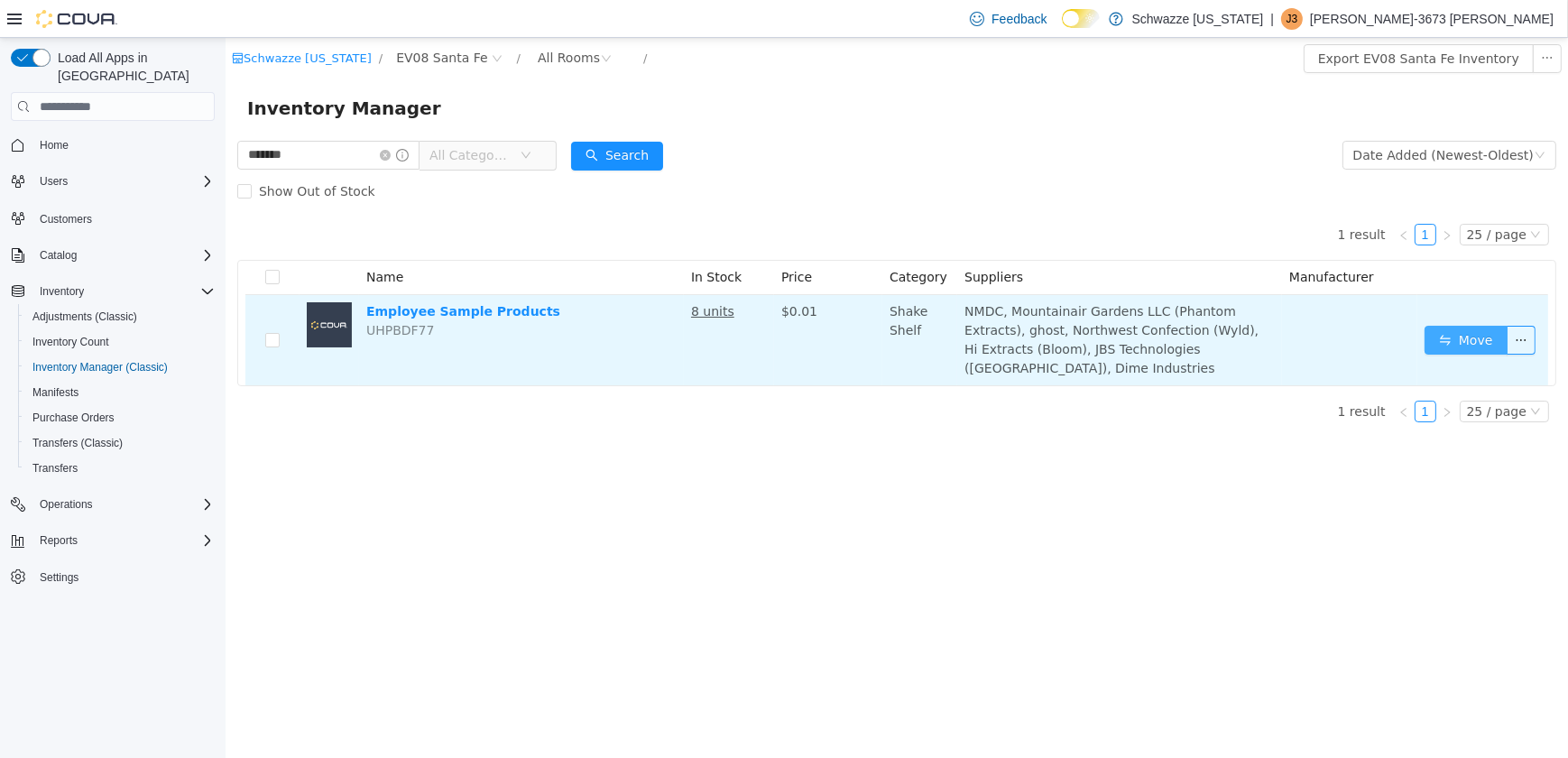
click at [1445, 328] on button "Move" at bounding box center [1464, 341] width 83 height 29
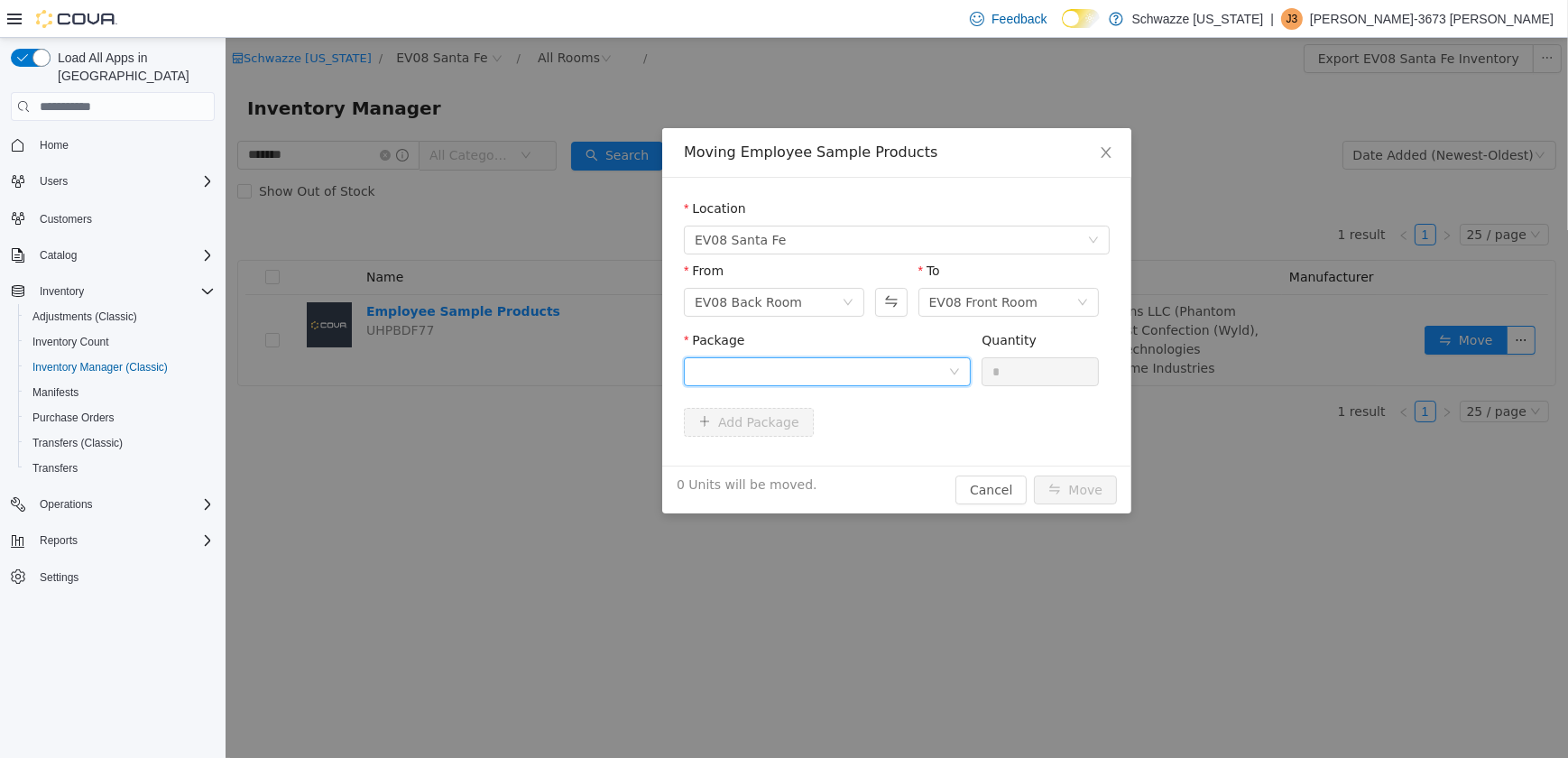
click at [726, 372] on div at bounding box center [820, 372] width 253 height 27
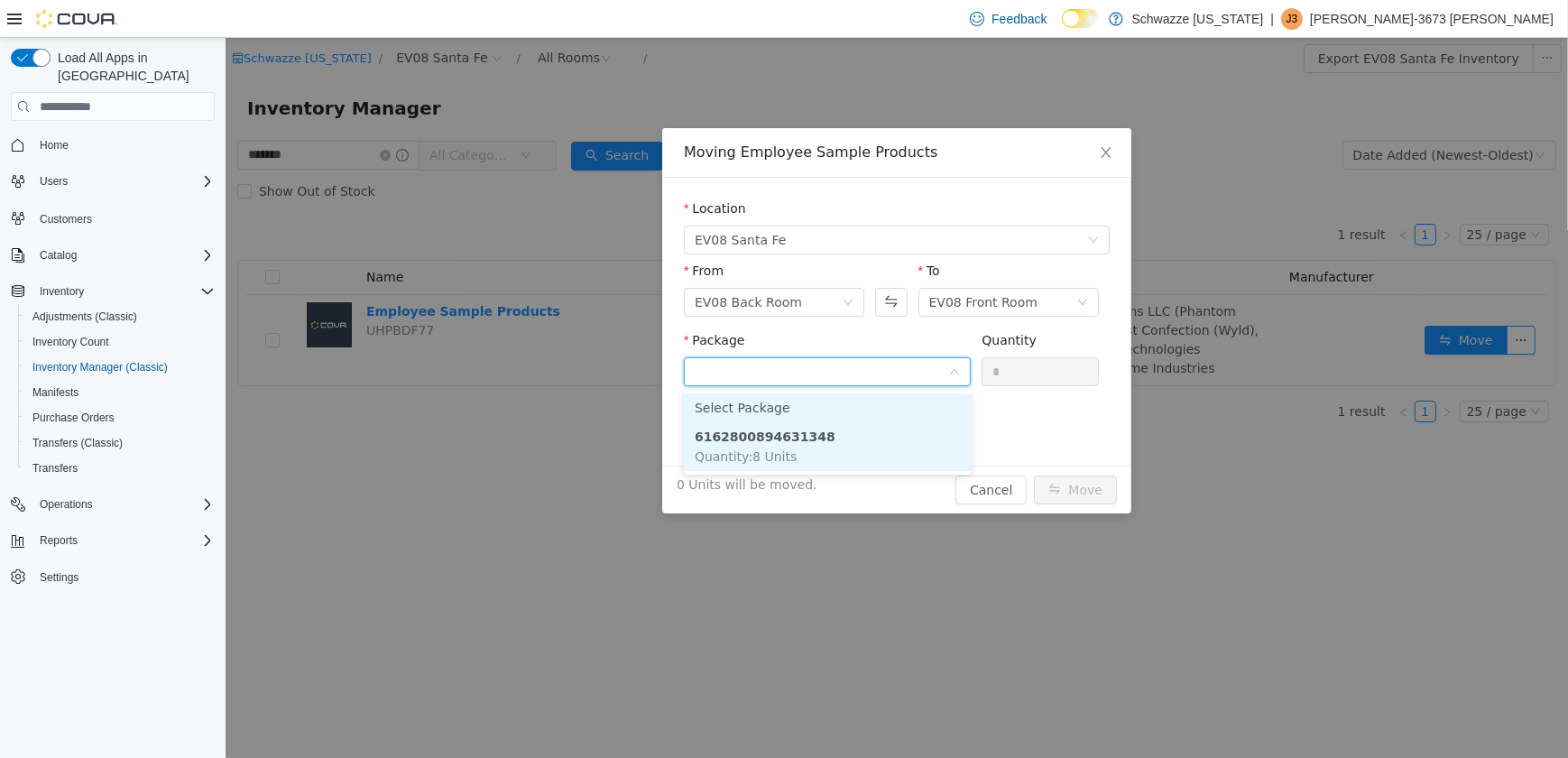
click at [740, 440] on strong "6162800894631348" at bounding box center [764, 437] width 141 height 15
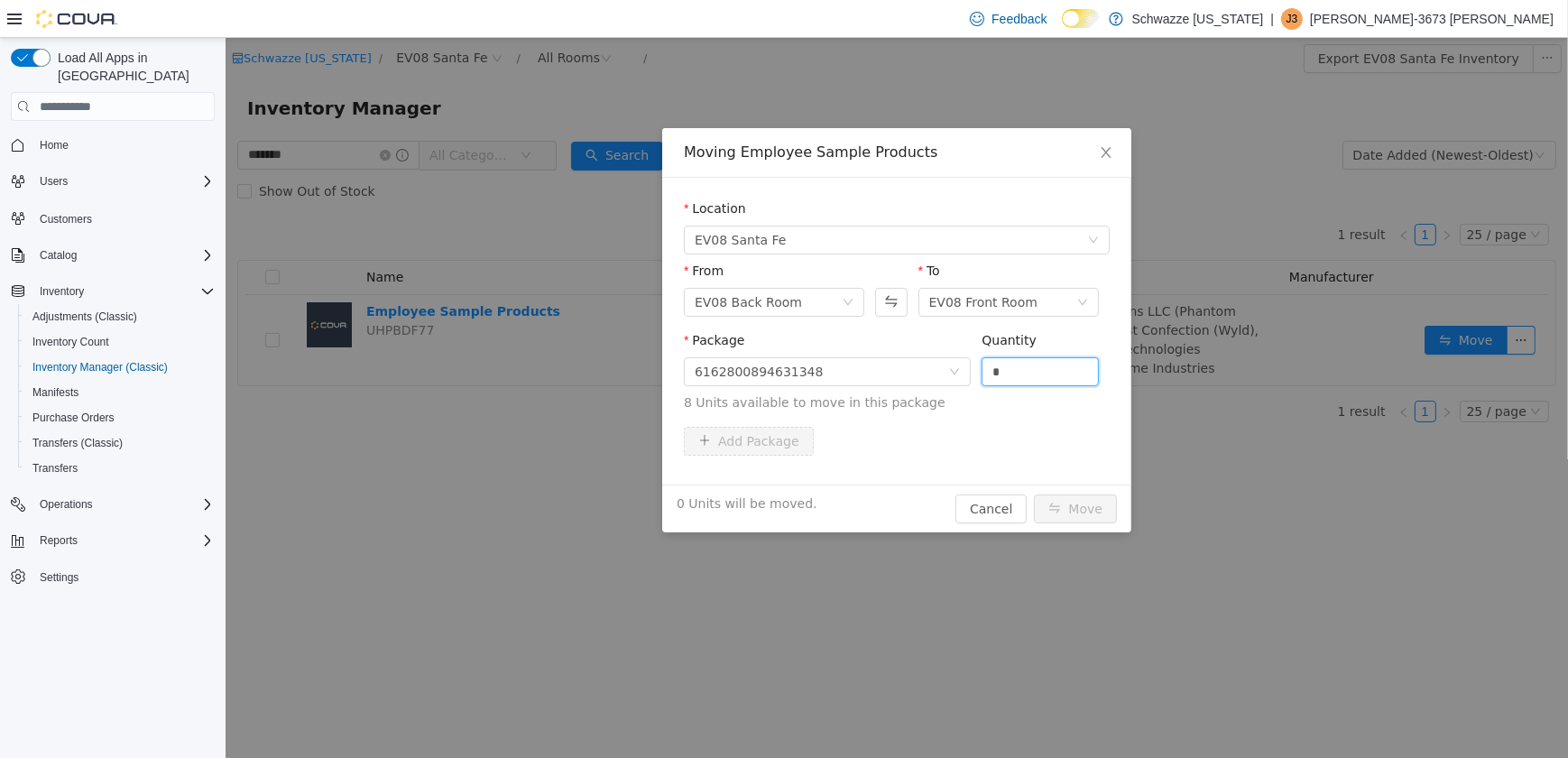
drag, startPoint x: 1018, startPoint y: 376, endPoint x: 866, endPoint y: 394, distance: 153.1
click at [951, 384] on span "Package 6162800894631348 Quantity * 8 Units available to move in this package" at bounding box center [896, 373] width 426 height 79
type input "*"
click at [1033, 495] on button "Move" at bounding box center [1074, 509] width 83 height 29
